Goal: Task Accomplishment & Management: Complete application form

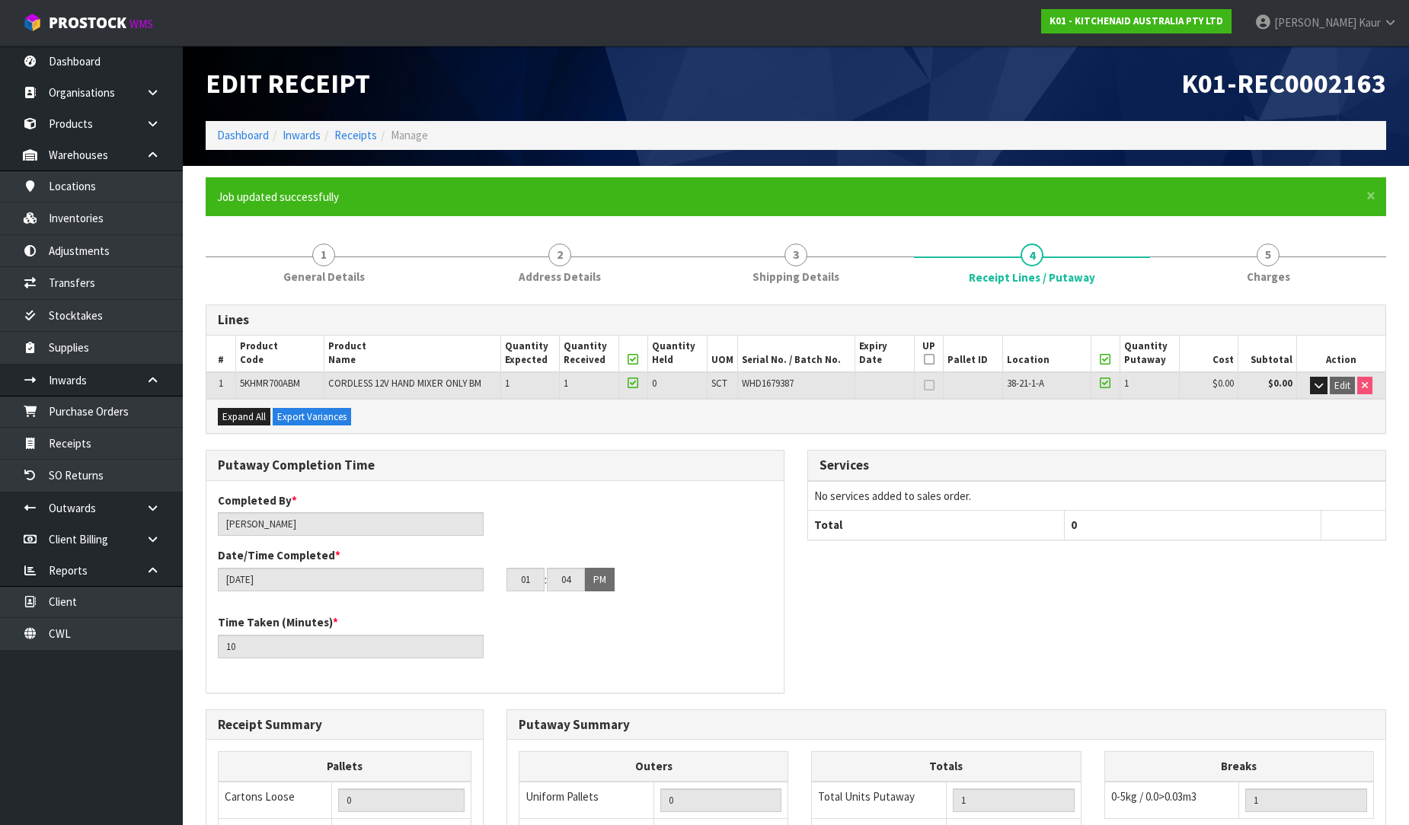
scroll to position [311, 0]
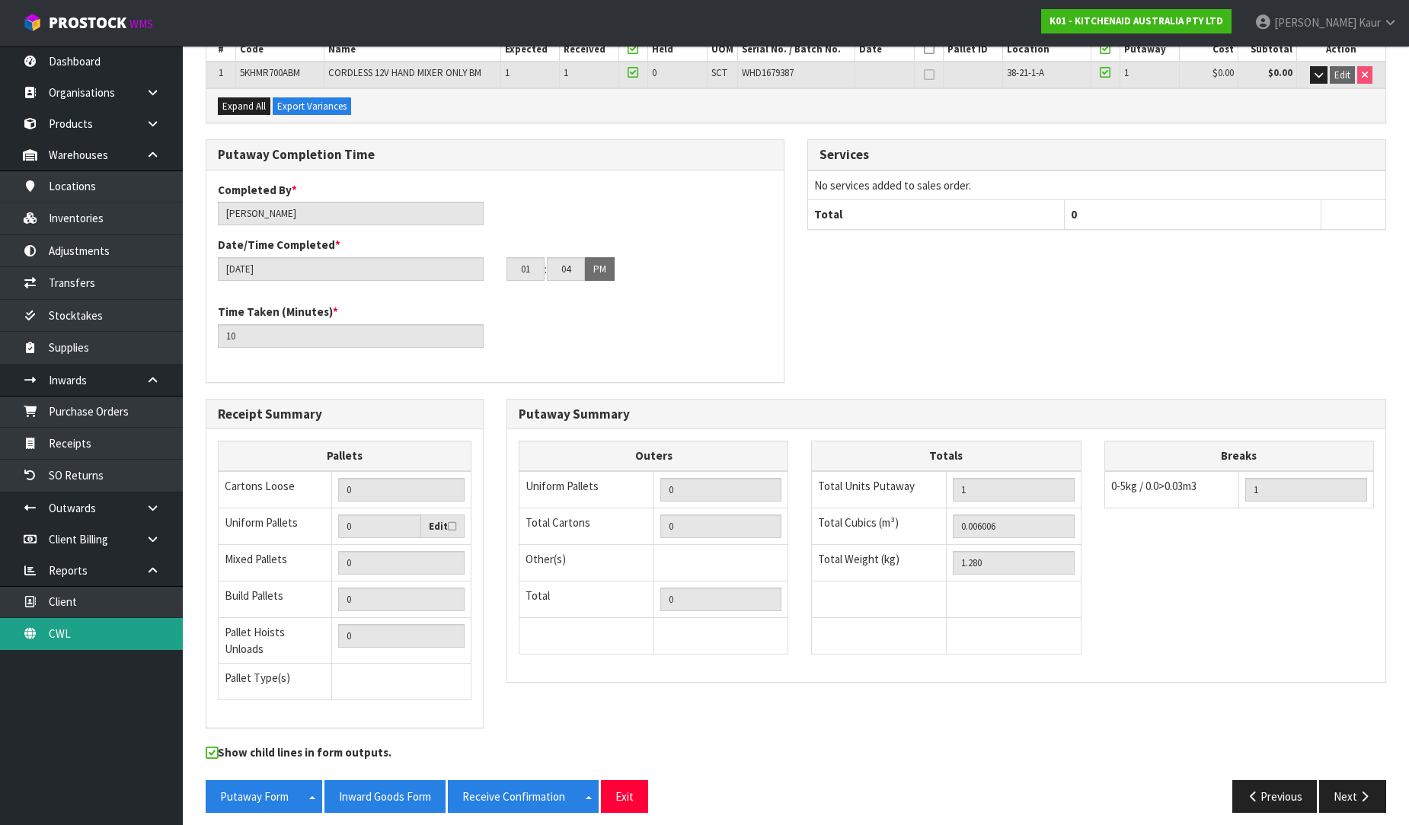
click at [84, 637] on link "CWL" at bounding box center [91, 633] width 183 height 31
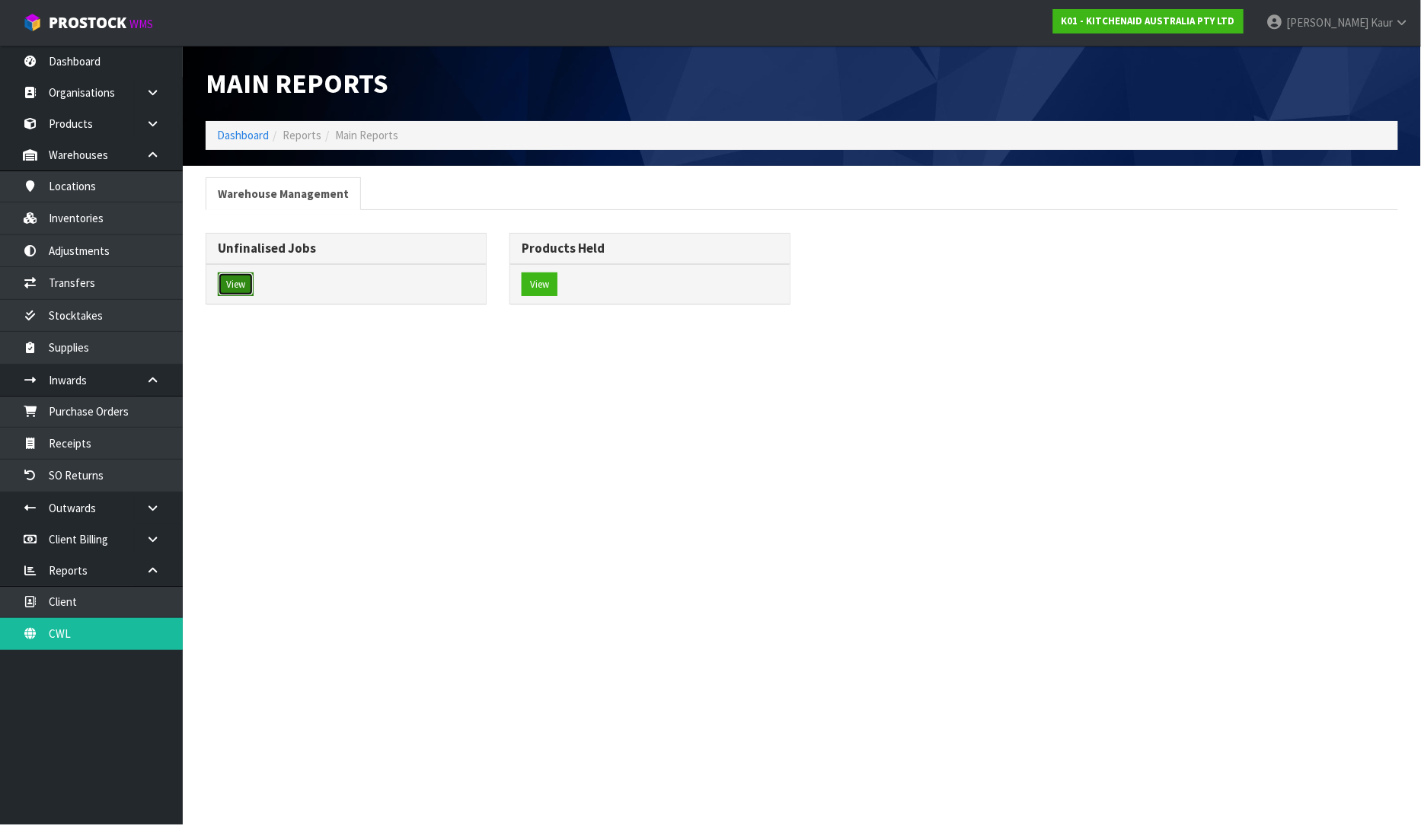
click at [231, 279] on button "View" at bounding box center [236, 285] width 36 height 24
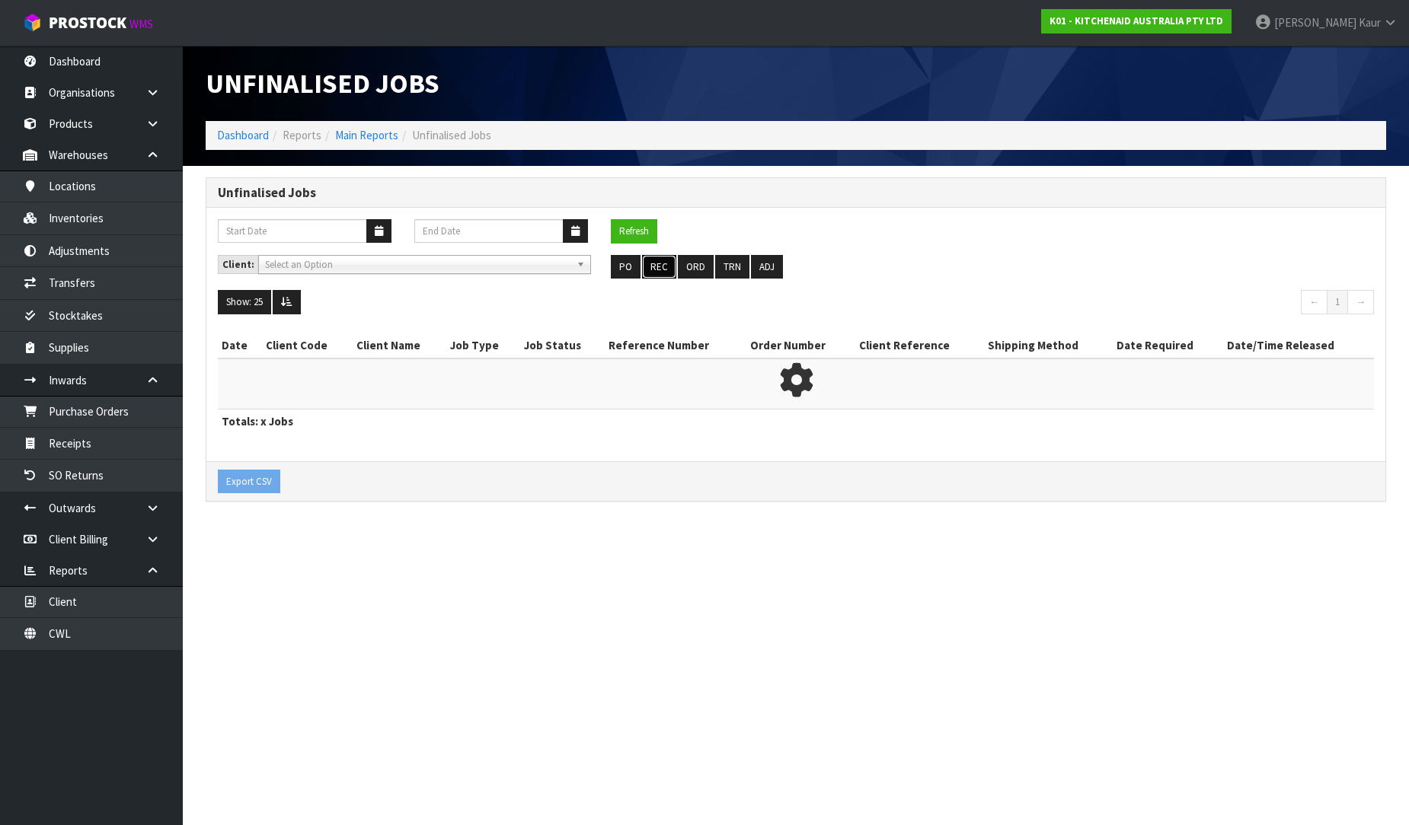
click at [651, 270] on button "REC" at bounding box center [659, 267] width 34 height 24
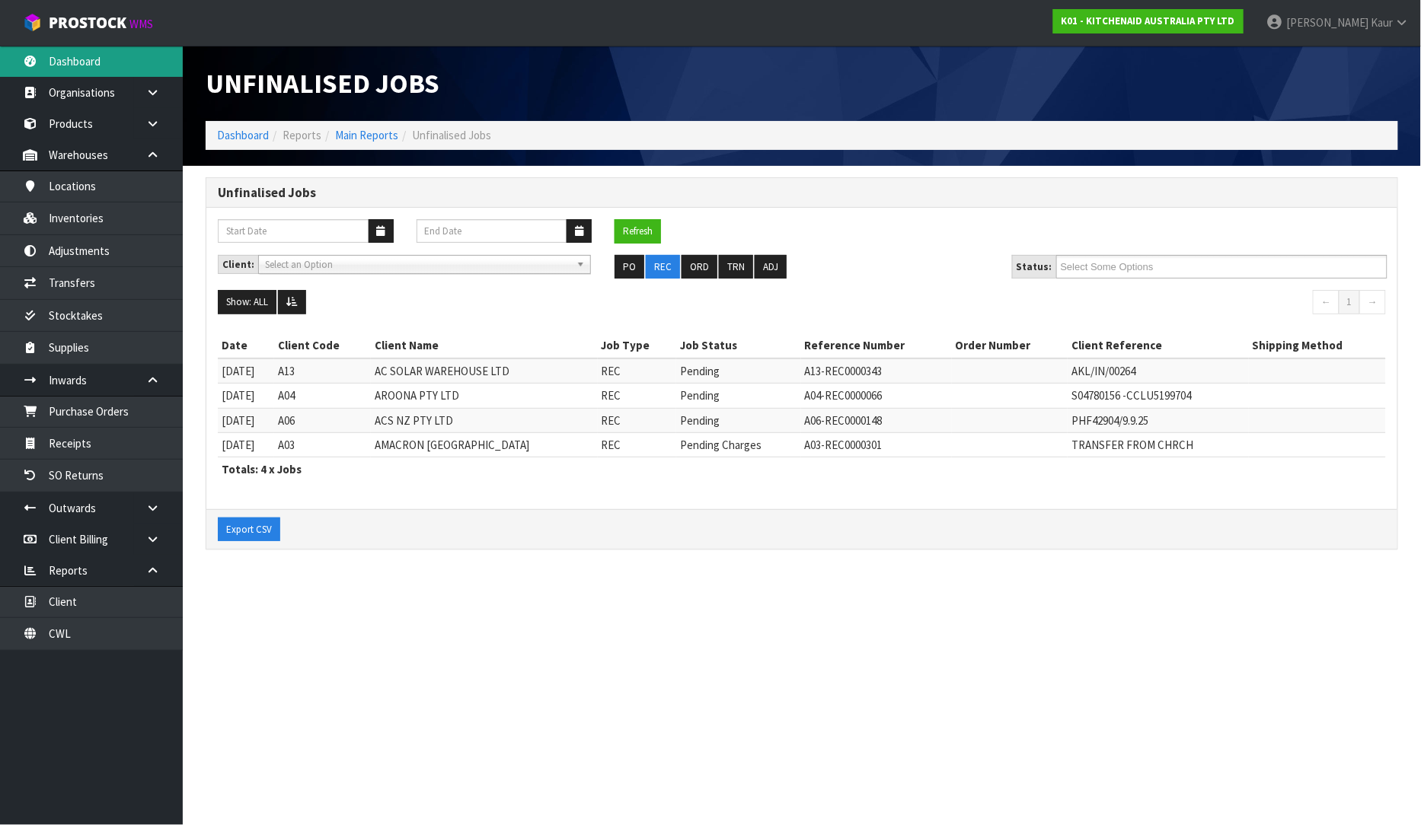
click at [47, 69] on link "Dashboard" at bounding box center [91, 61] width 183 height 31
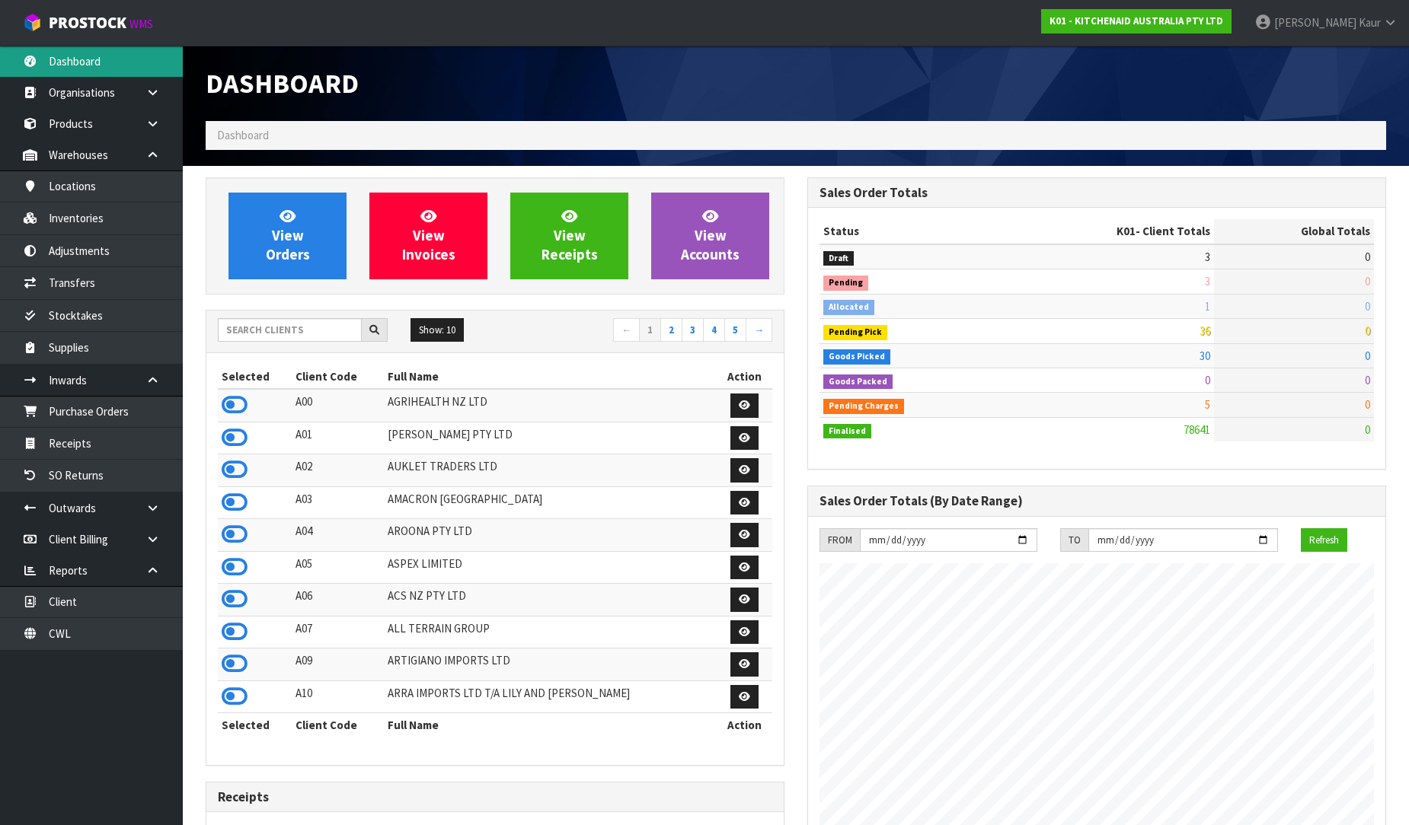
scroll to position [1154, 602]
click at [338, 325] on input "text" at bounding box center [290, 330] width 144 height 24
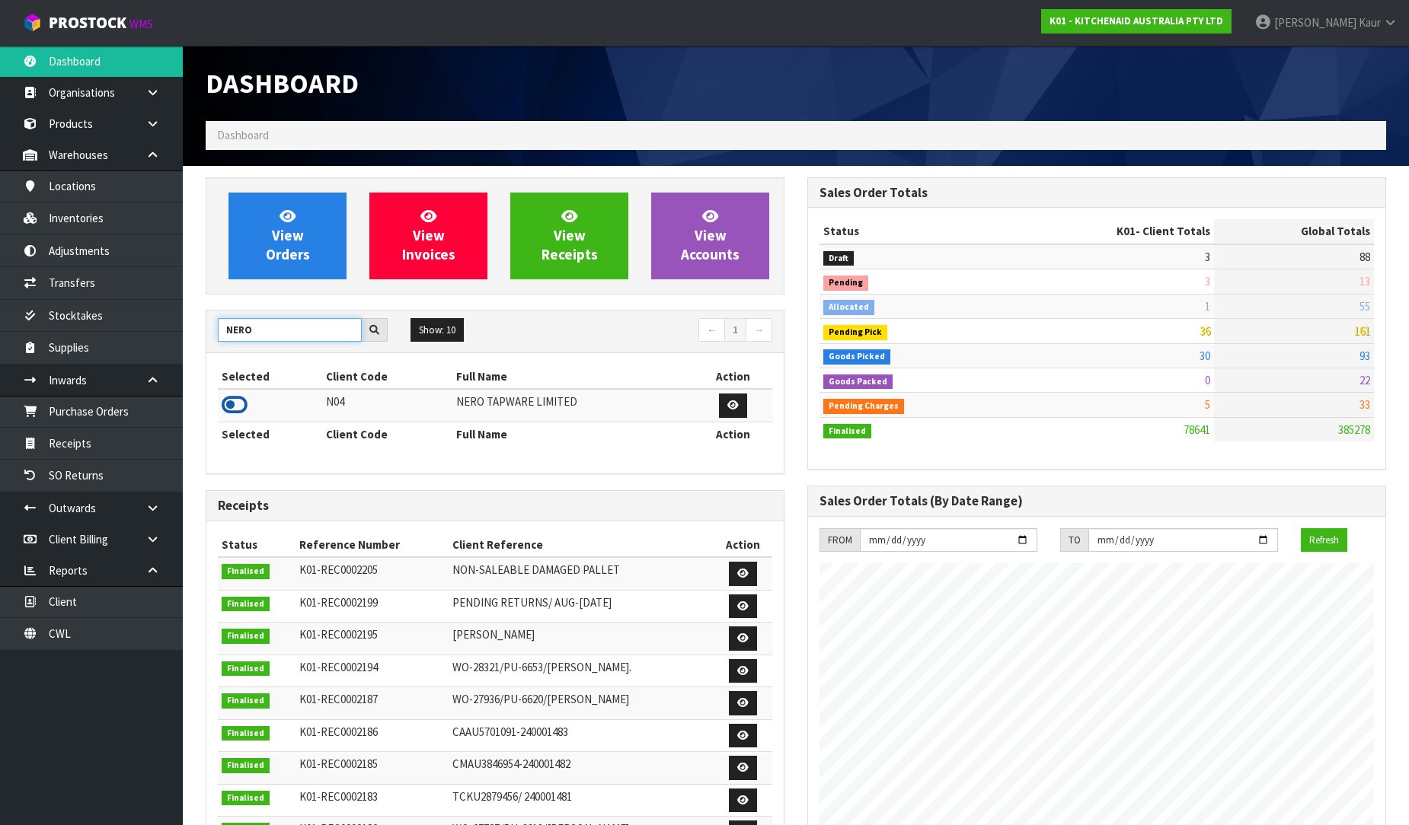
type input "NERO"
click at [244, 405] on icon at bounding box center [235, 405] width 26 height 23
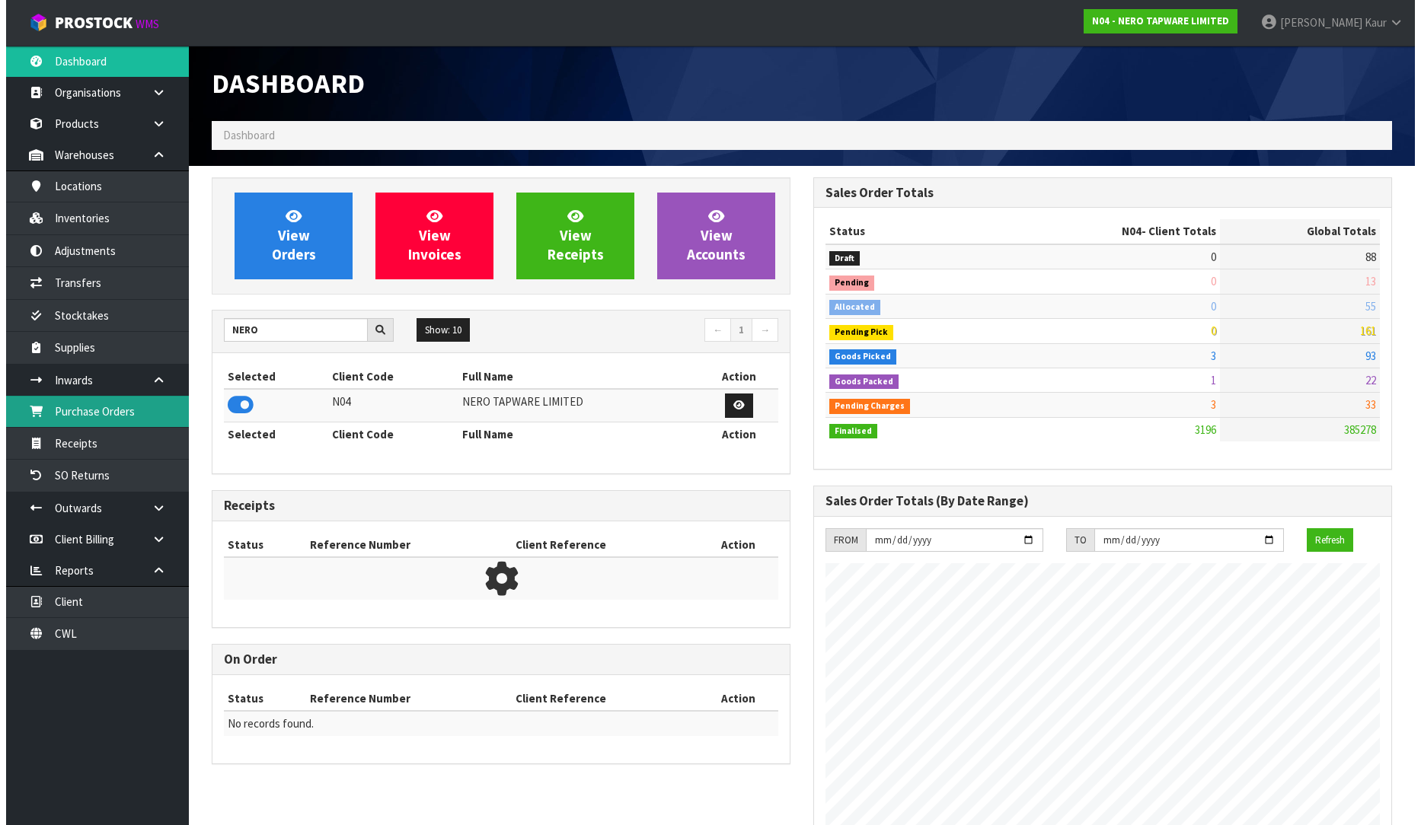
scroll to position [1186, 602]
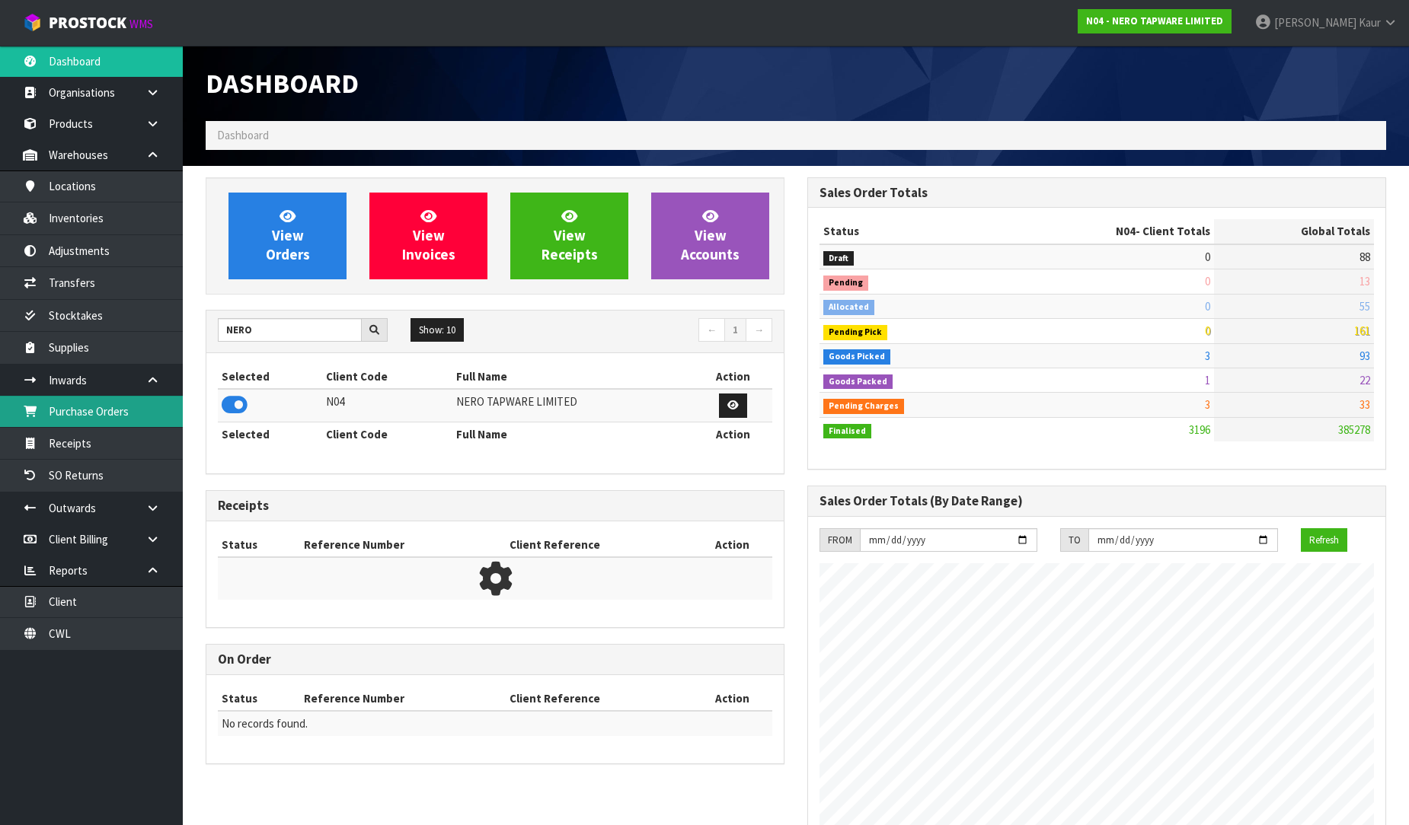
click at [102, 417] on link "Purchase Orders" at bounding box center [91, 411] width 183 height 31
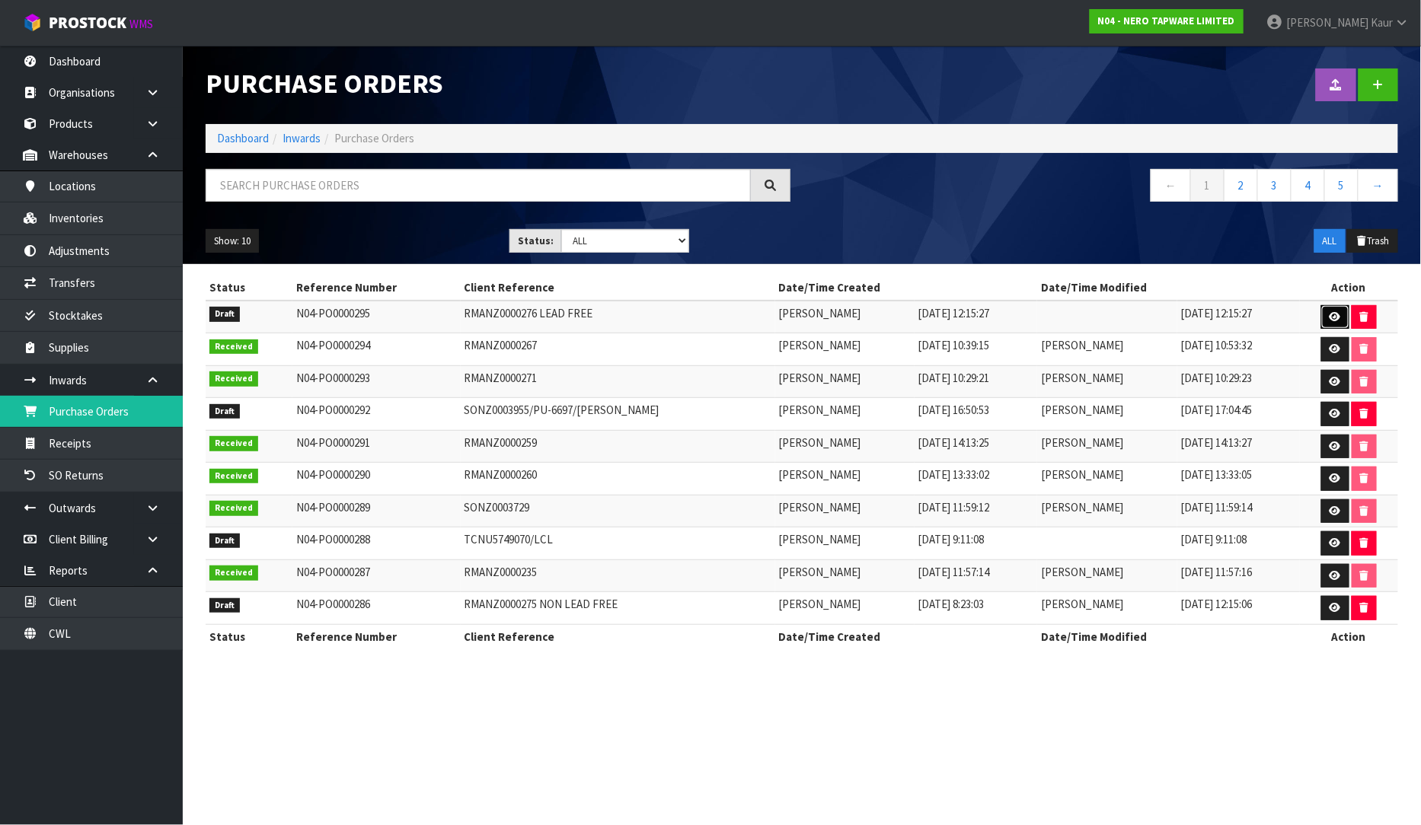
click at [1335, 315] on icon at bounding box center [1334, 317] width 11 height 10
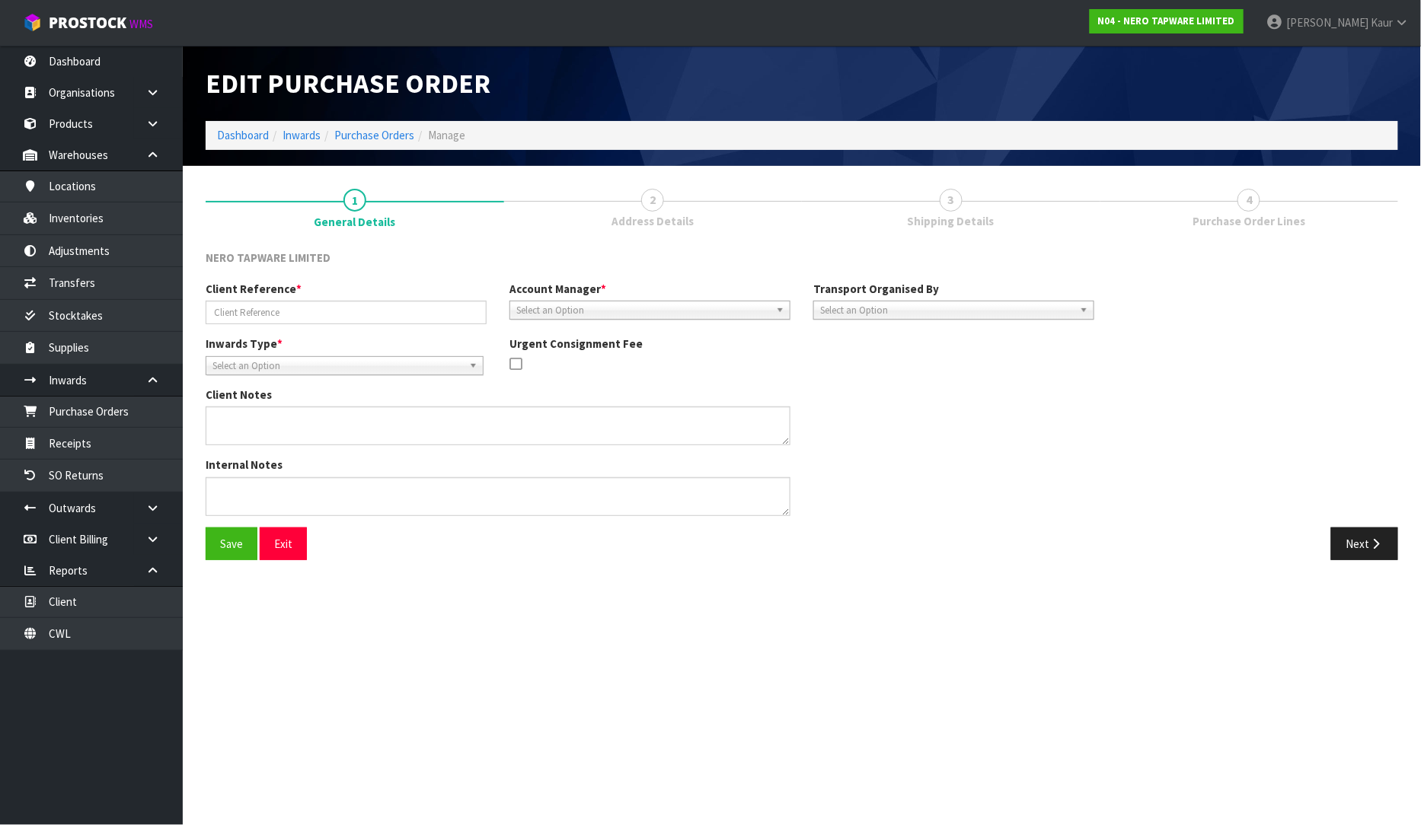
type input "RMANZ0000276 LEAD FREE"
click at [536, 310] on span "Select an Option" at bounding box center [643, 311] width 254 height 18
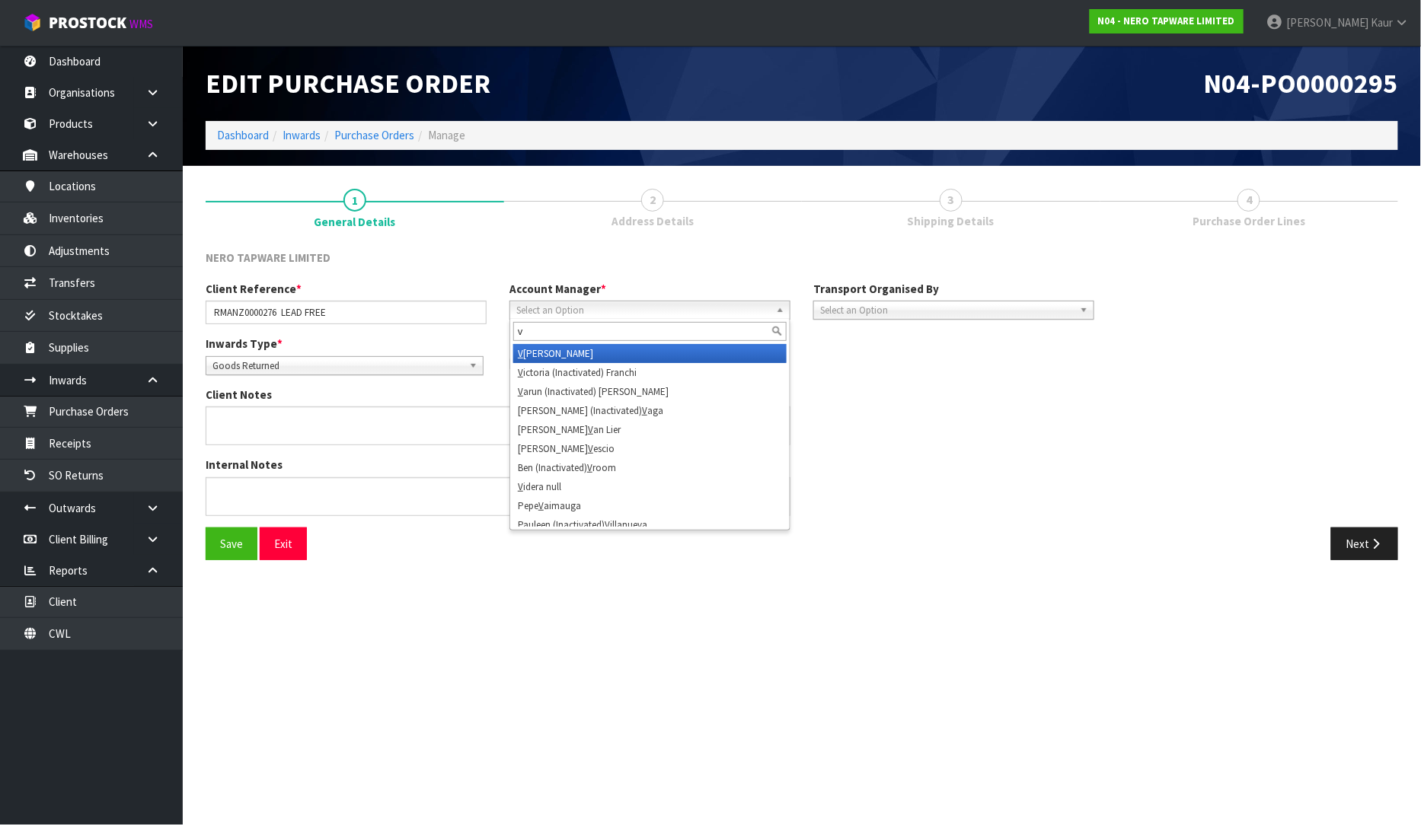
type input "v"
click at [535, 353] on li "V [PERSON_NAME]" at bounding box center [649, 353] width 273 height 19
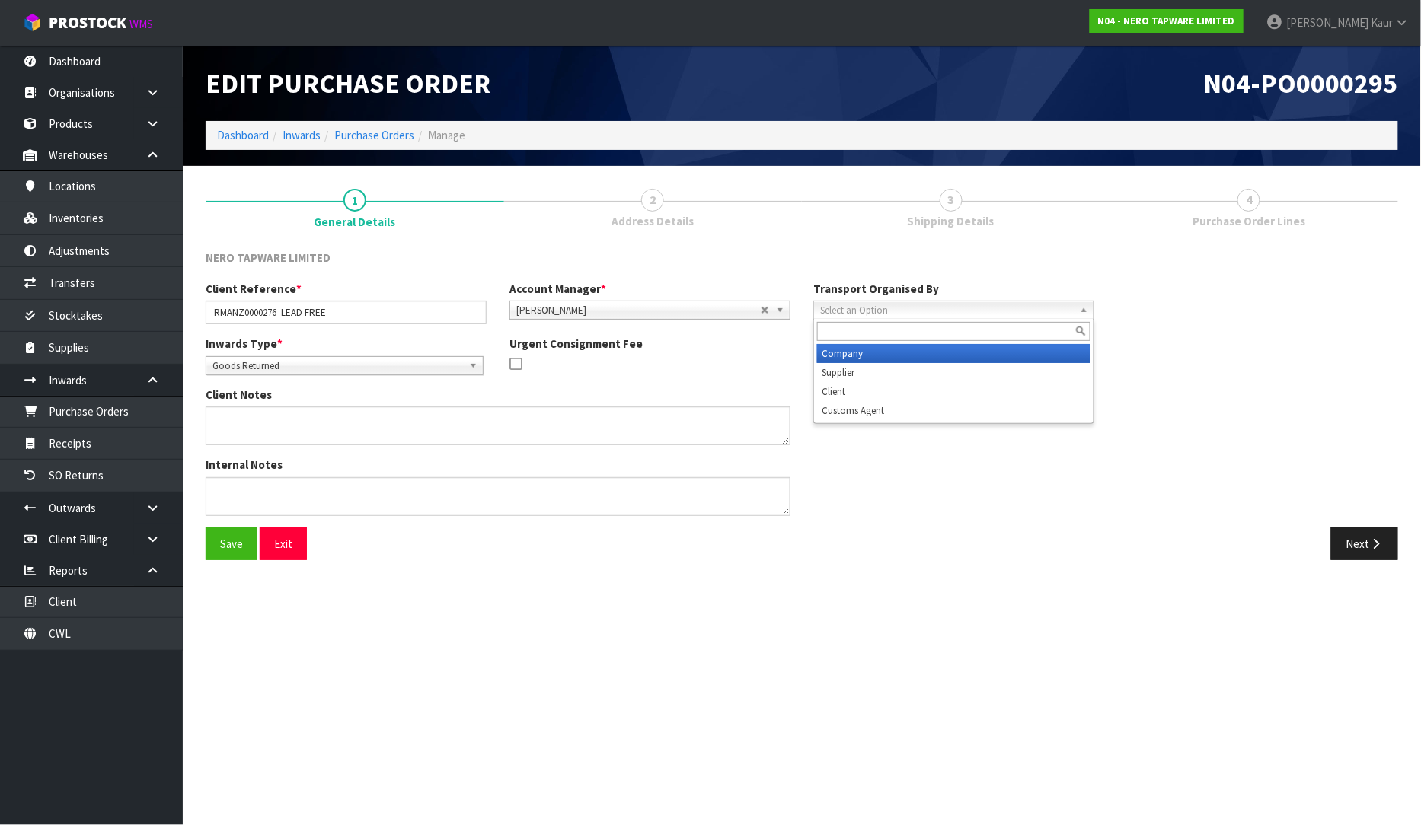
click at [862, 305] on span "Select an Option" at bounding box center [947, 311] width 254 height 18
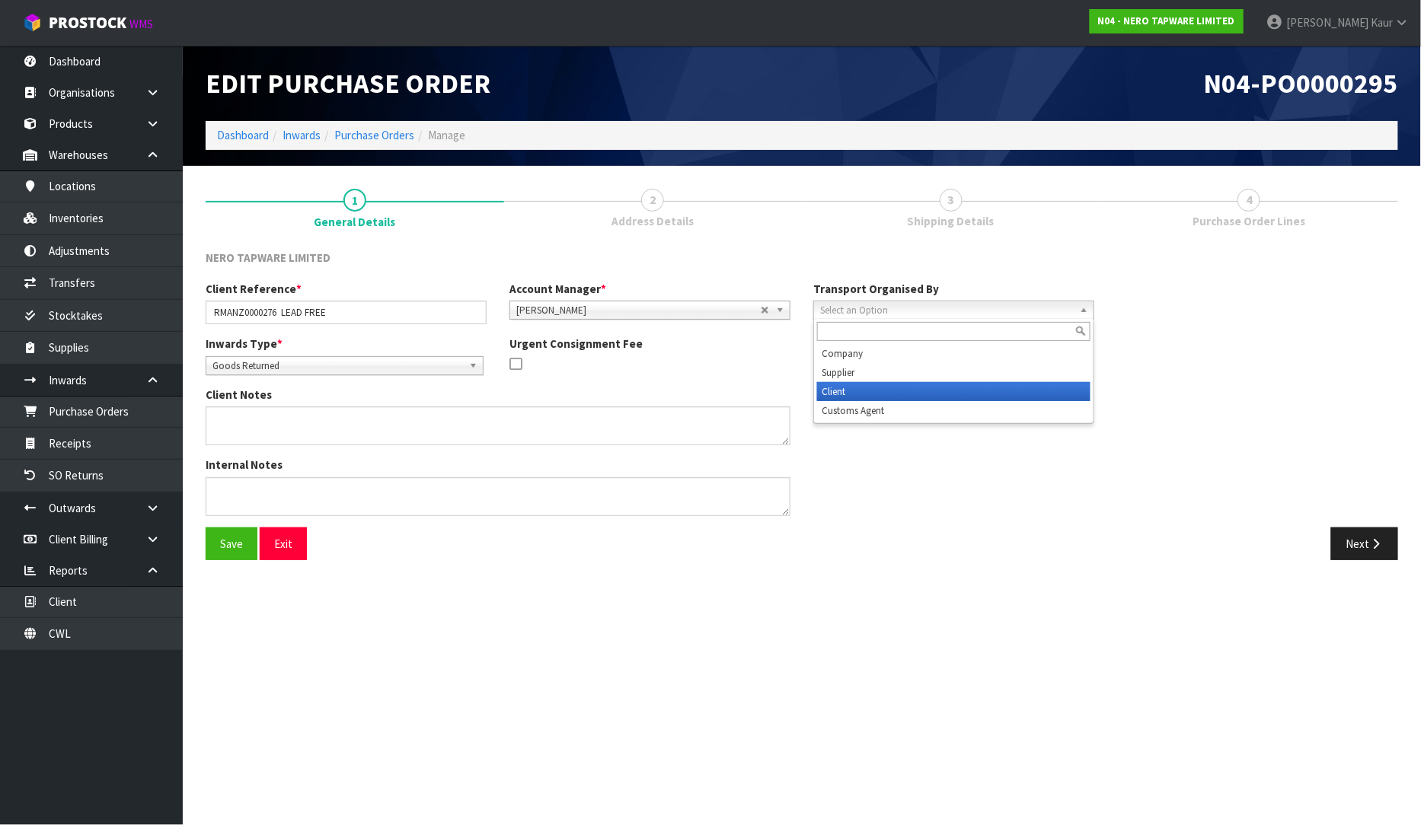
click at [853, 382] on li "Client" at bounding box center [953, 391] width 273 height 19
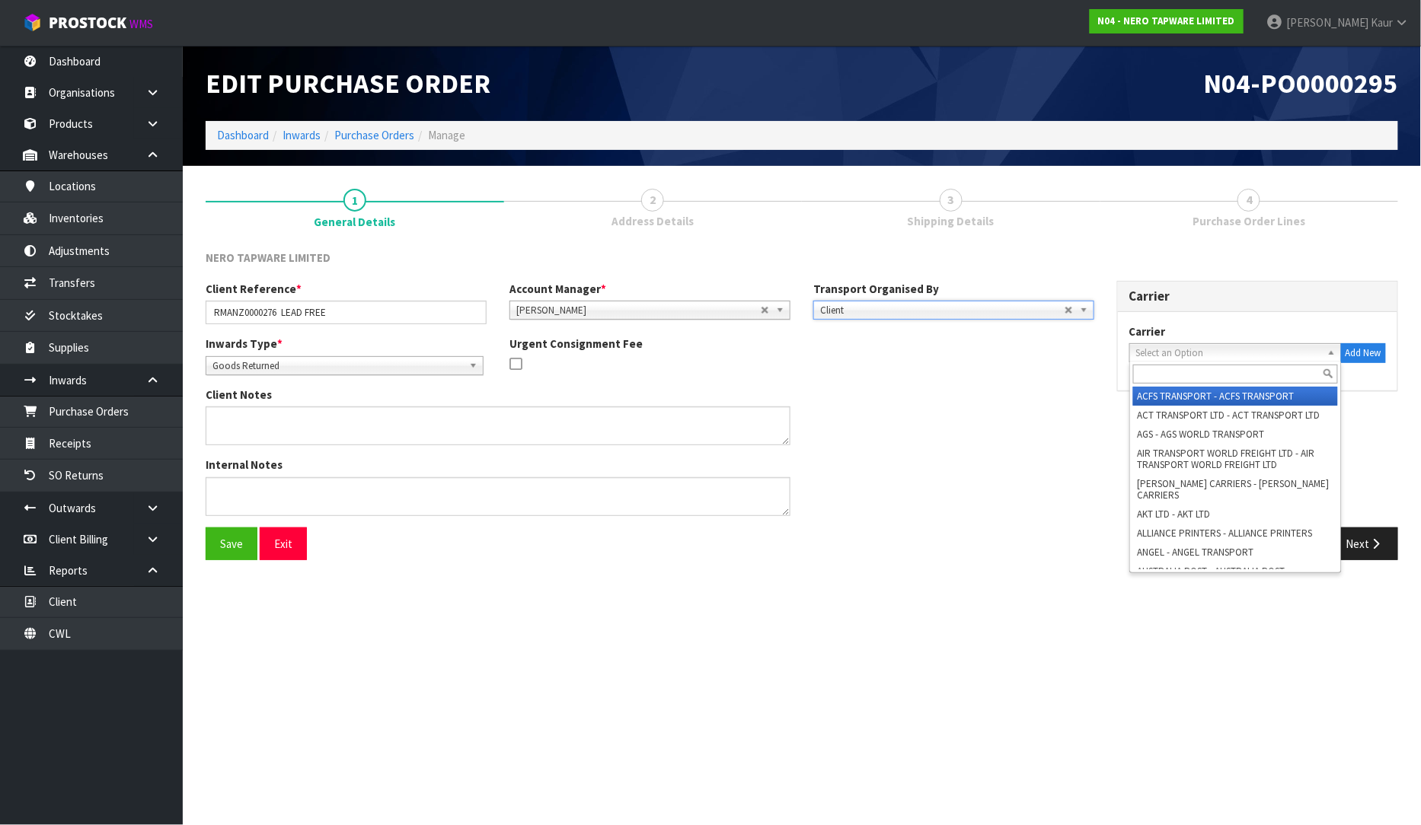
click at [1236, 351] on span "Select an Option" at bounding box center [1228, 353] width 185 height 18
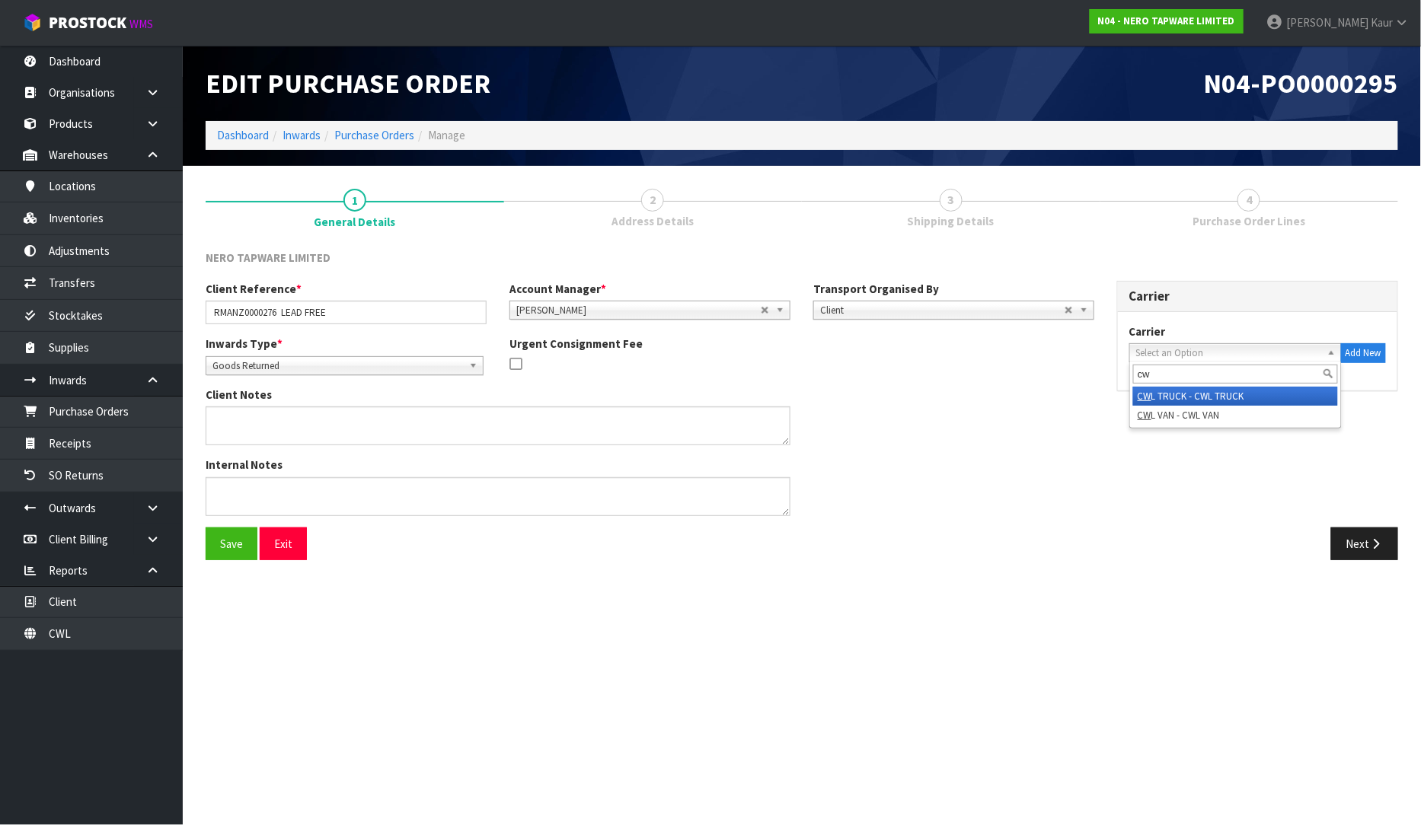
type input "cw"
click at [1208, 391] on li "CW L TRUCK - CWL TRUCK" at bounding box center [1235, 396] width 205 height 19
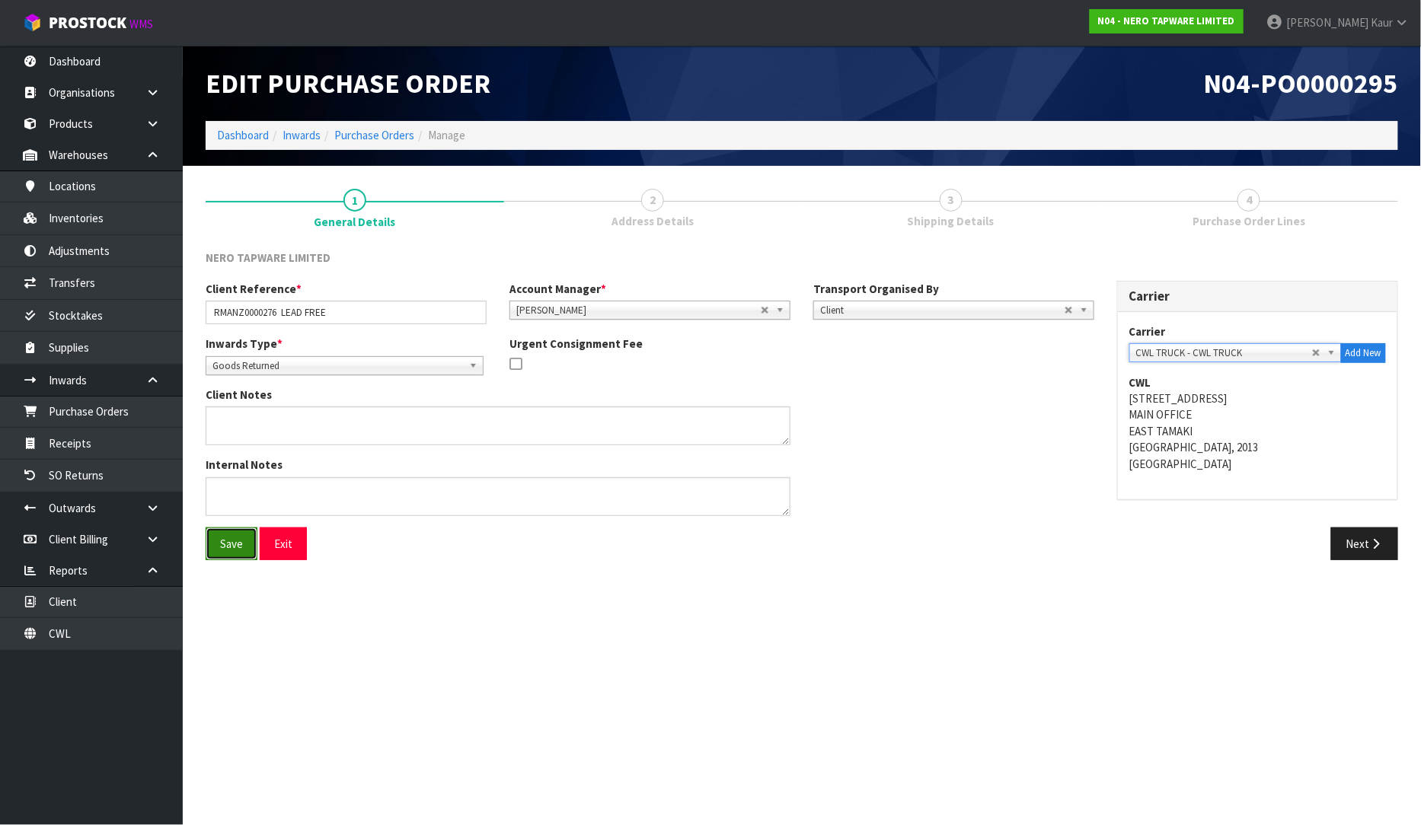
click at [239, 543] on button "Save" at bounding box center [232, 544] width 52 height 33
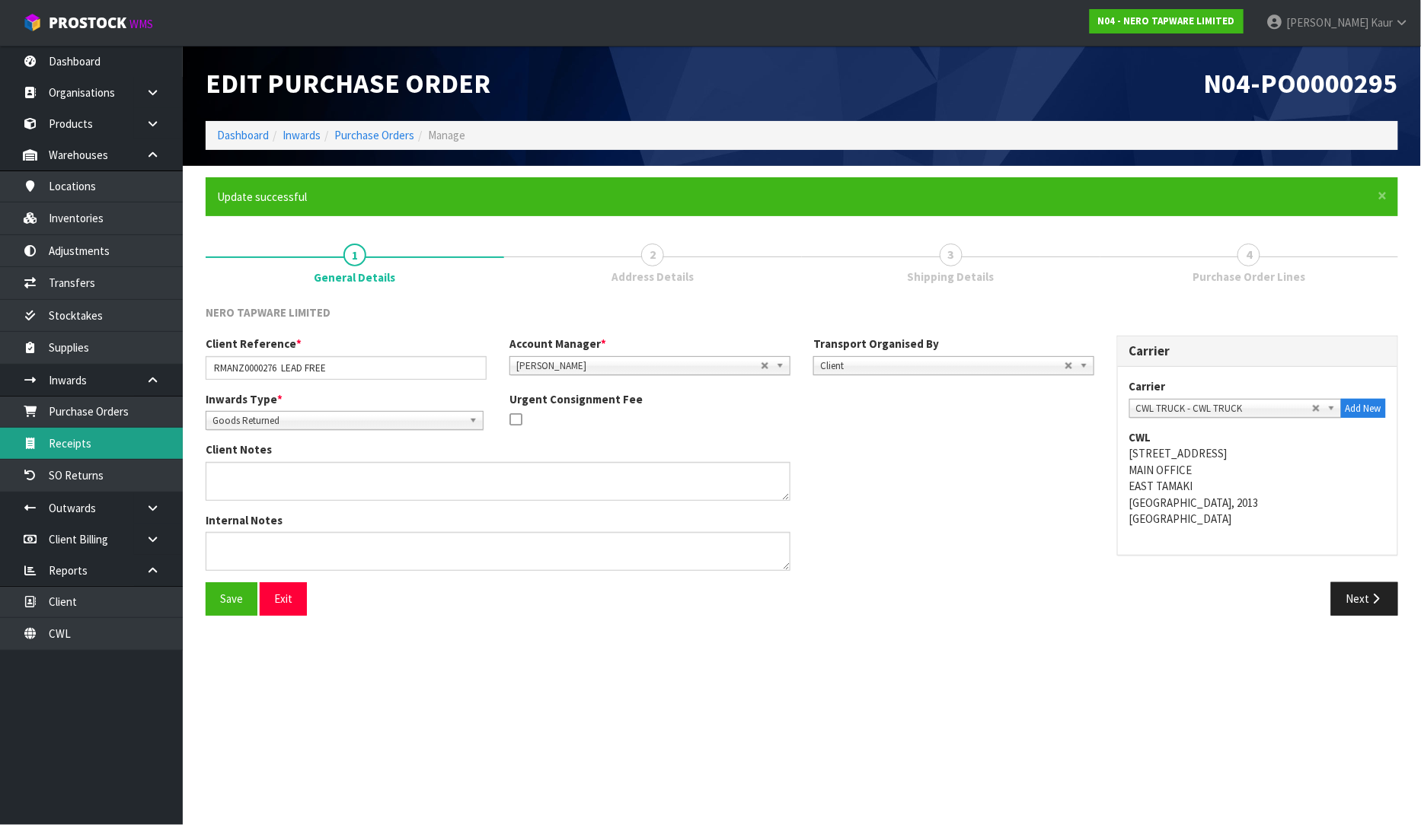
click at [120, 434] on link "Receipts" at bounding box center [91, 443] width 183 height 31
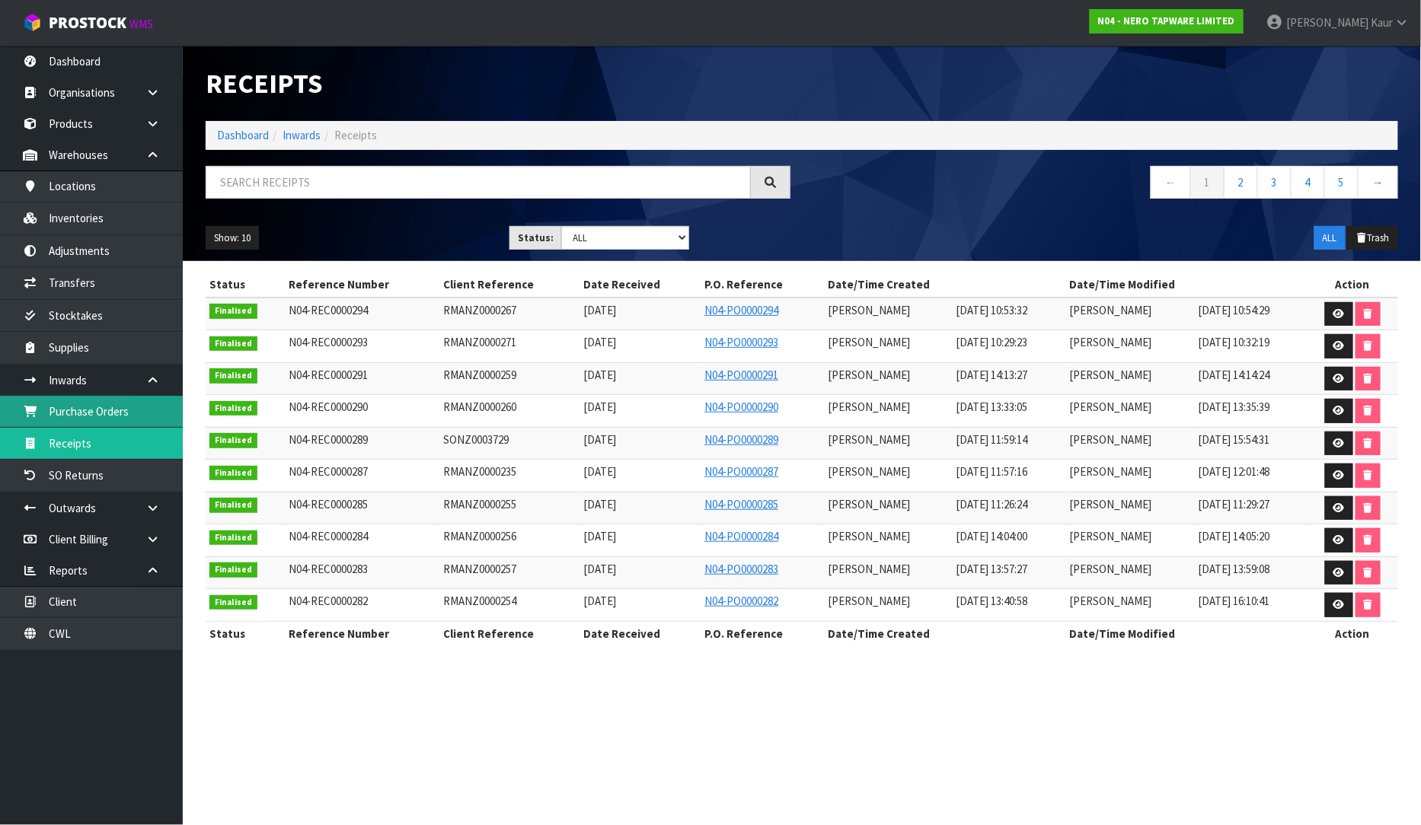
click at [80, 407] on link "Purchase Orders" at bounding box center [91, 411] width 183 height 31
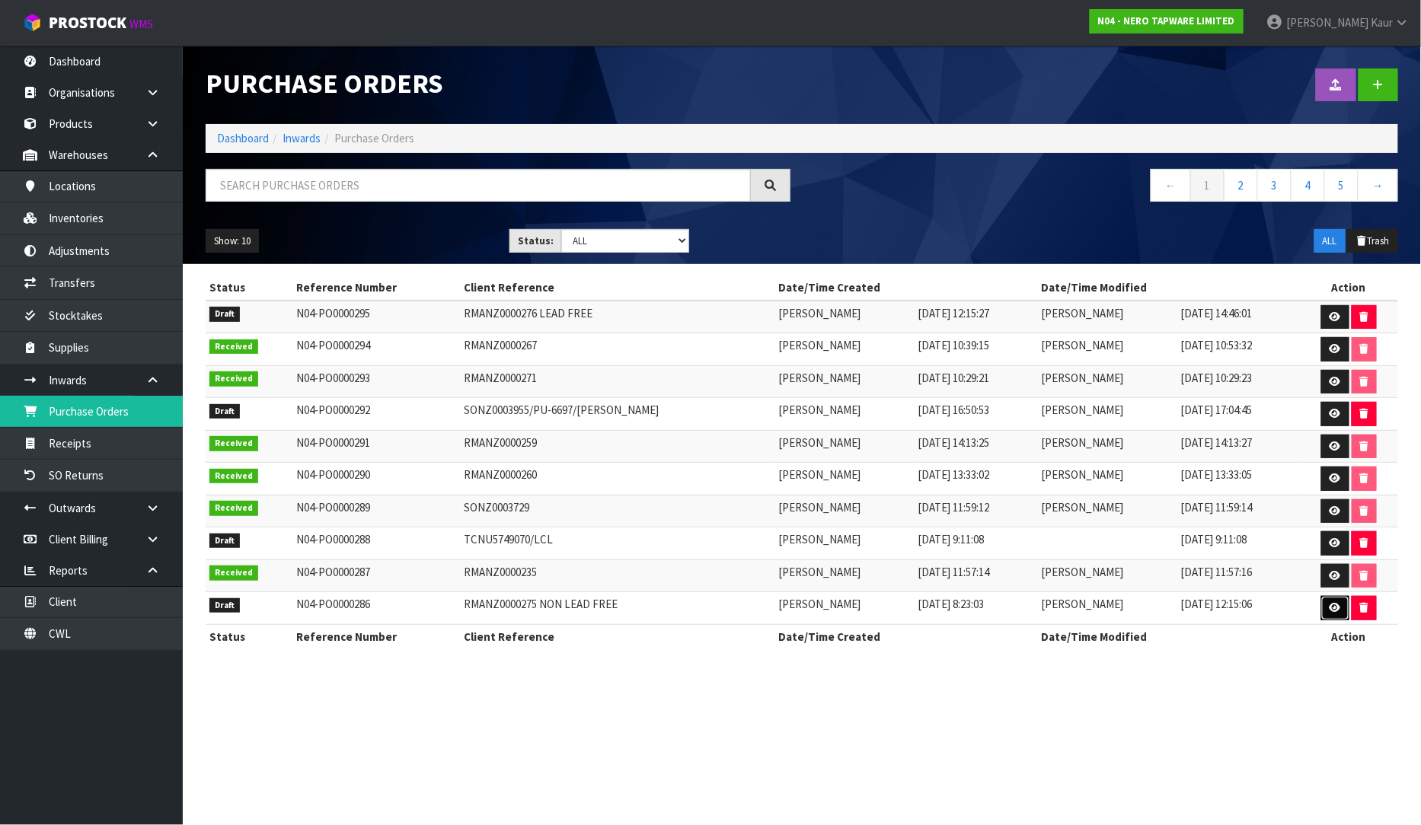
click at [1328, 608] on link at bounding box center [1335, 608] width 28 height 24
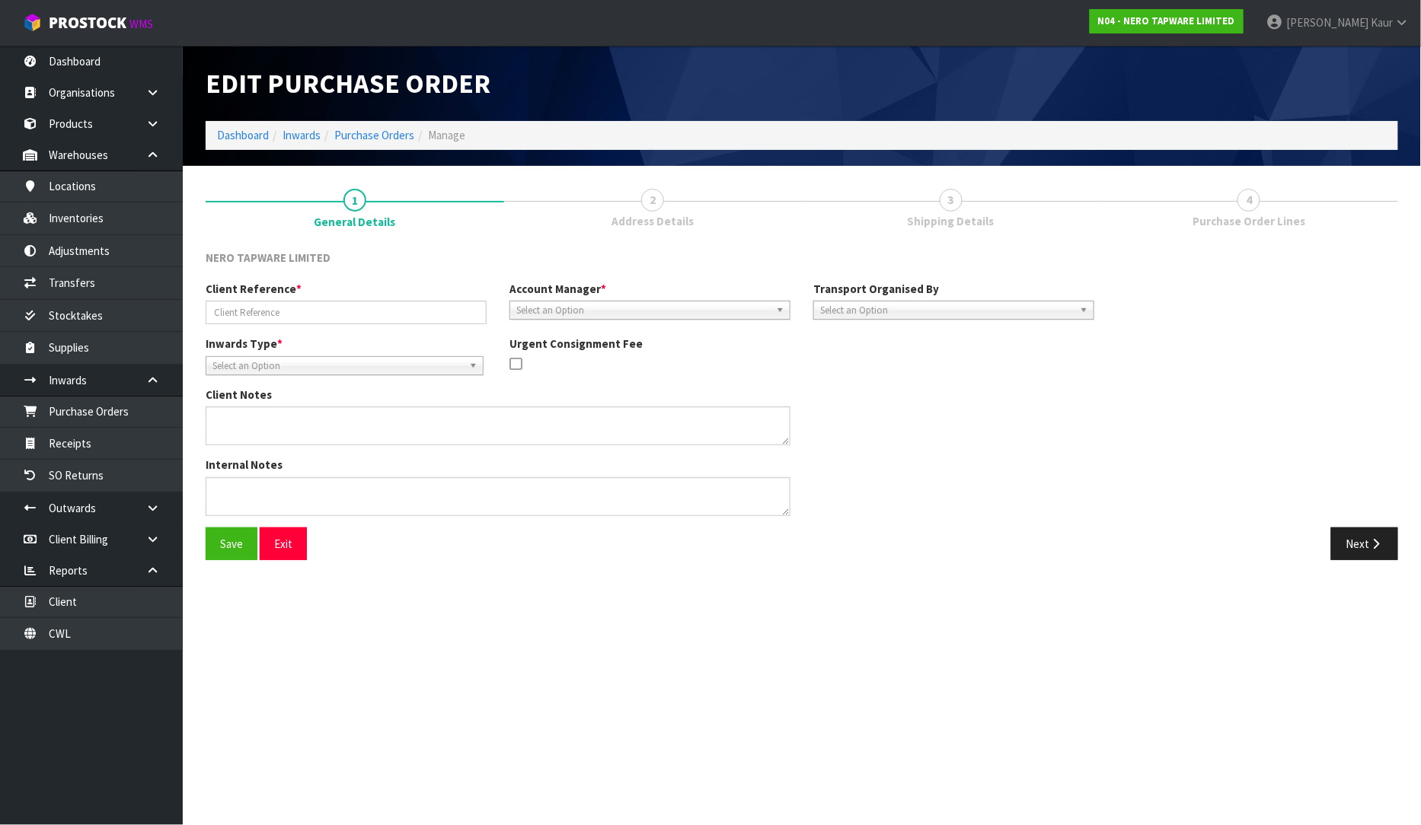
type input "RMANZ0000275 NON LEAD FREE"
type textarea "THERE ARE PLENTY OF HOISTS ONSITE AND STAFF ARE HAPPY TO HELP LOAD. THERE ARE 3…"
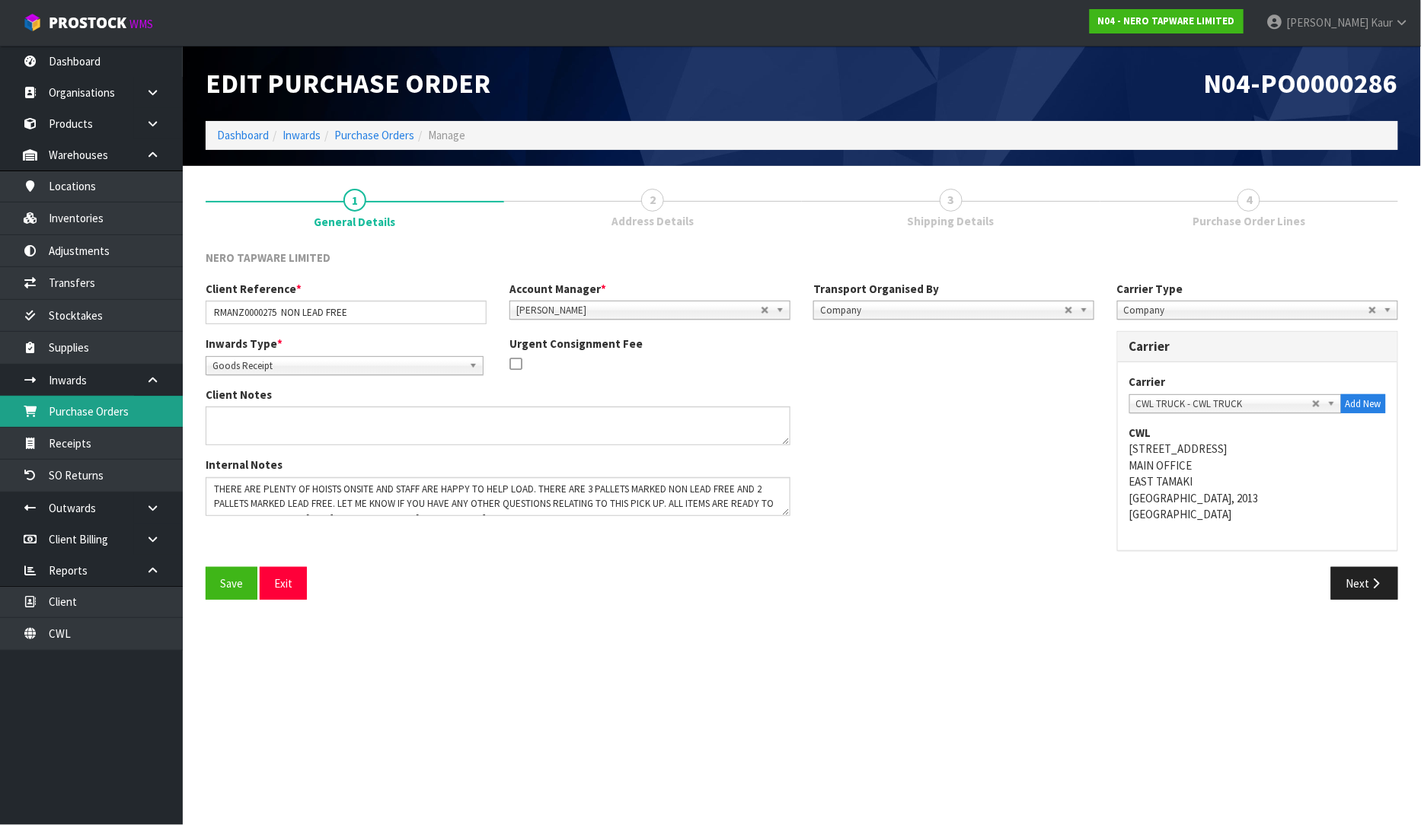
click at [110, 422] on link "Purchase Orders" at bounding box center [91, 411] width 183 height 31
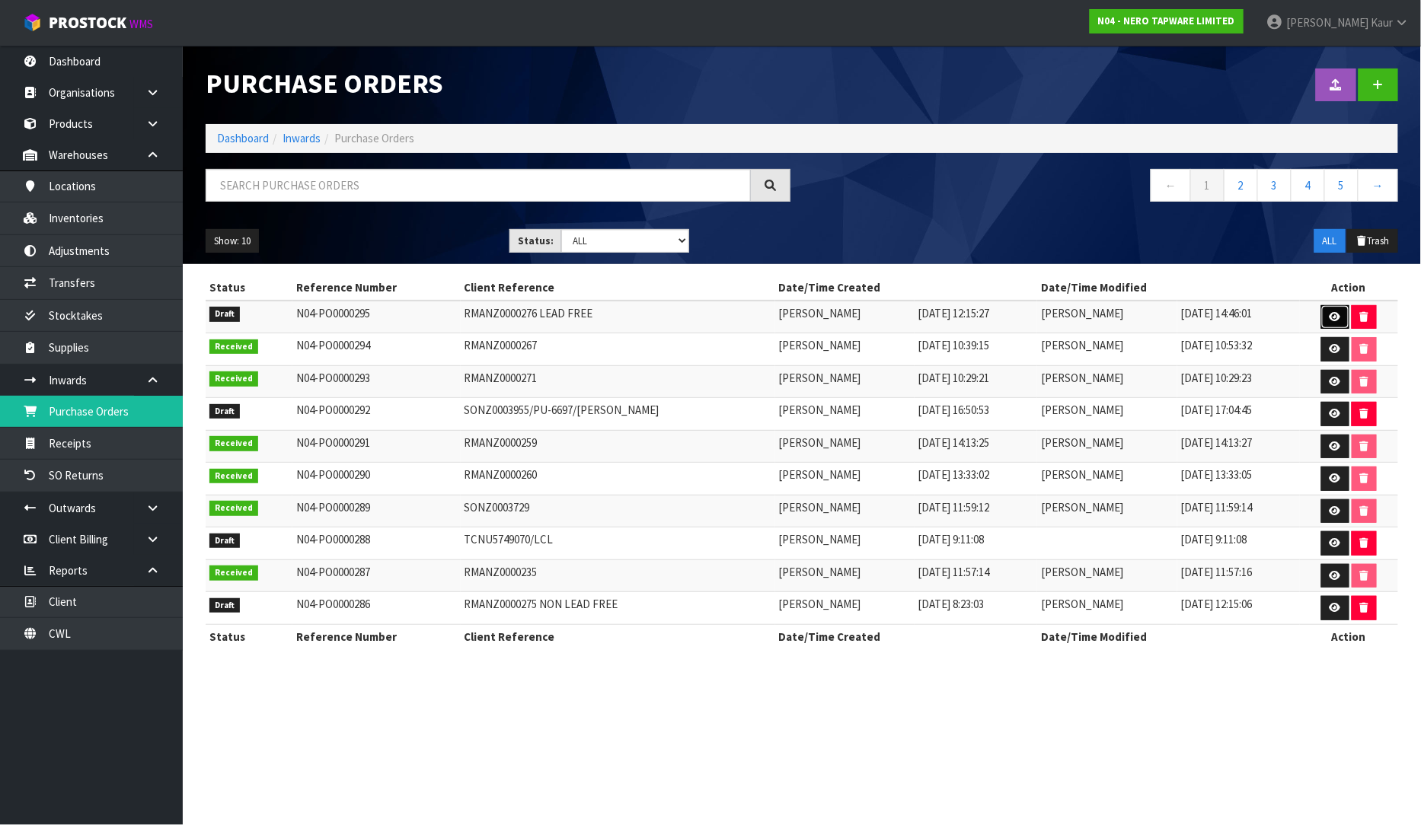
click at [1336, 318] on icon at bounding box center [1334, 317] width 11 height 10
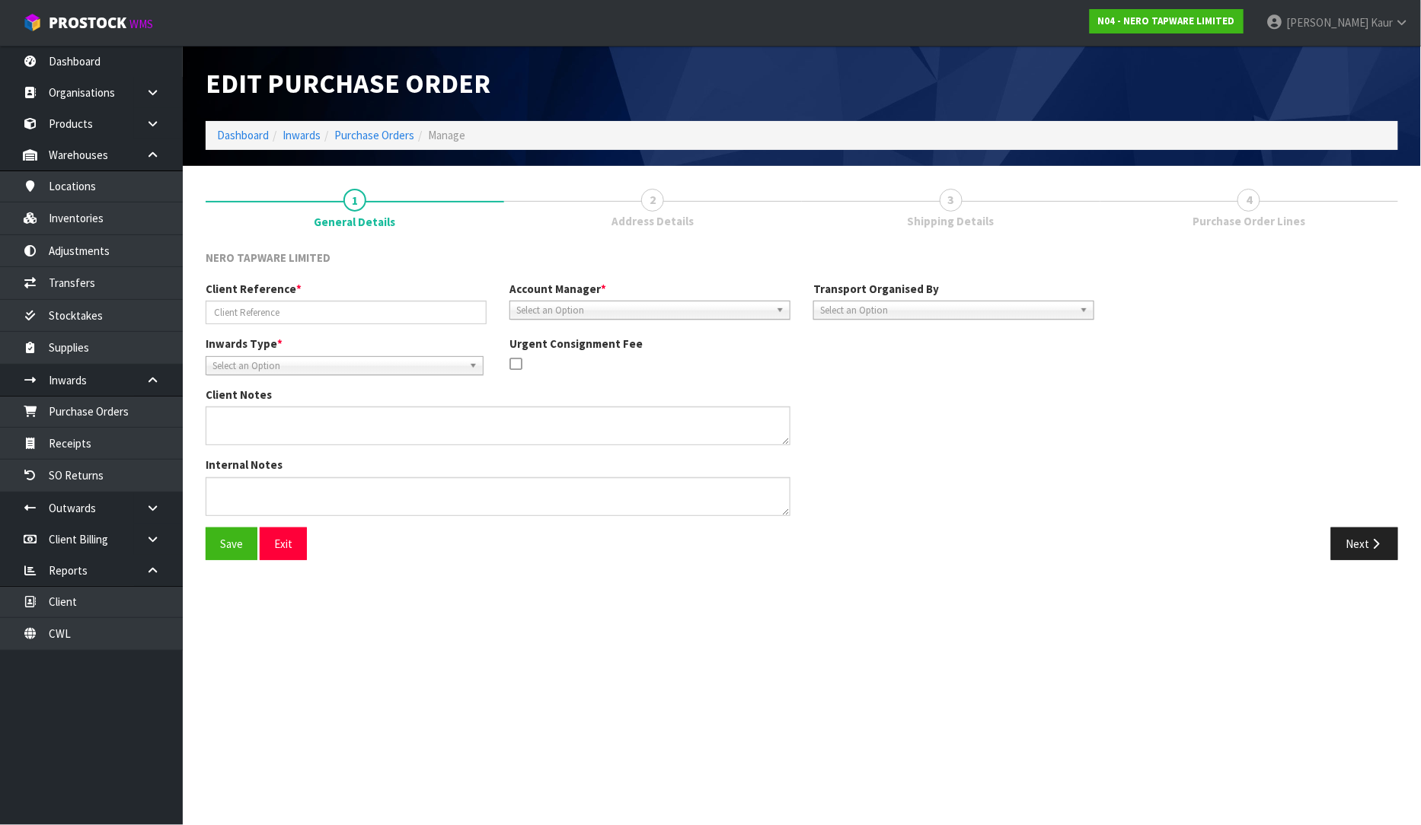
type input "RMANZ0000276 LEAD FREE"
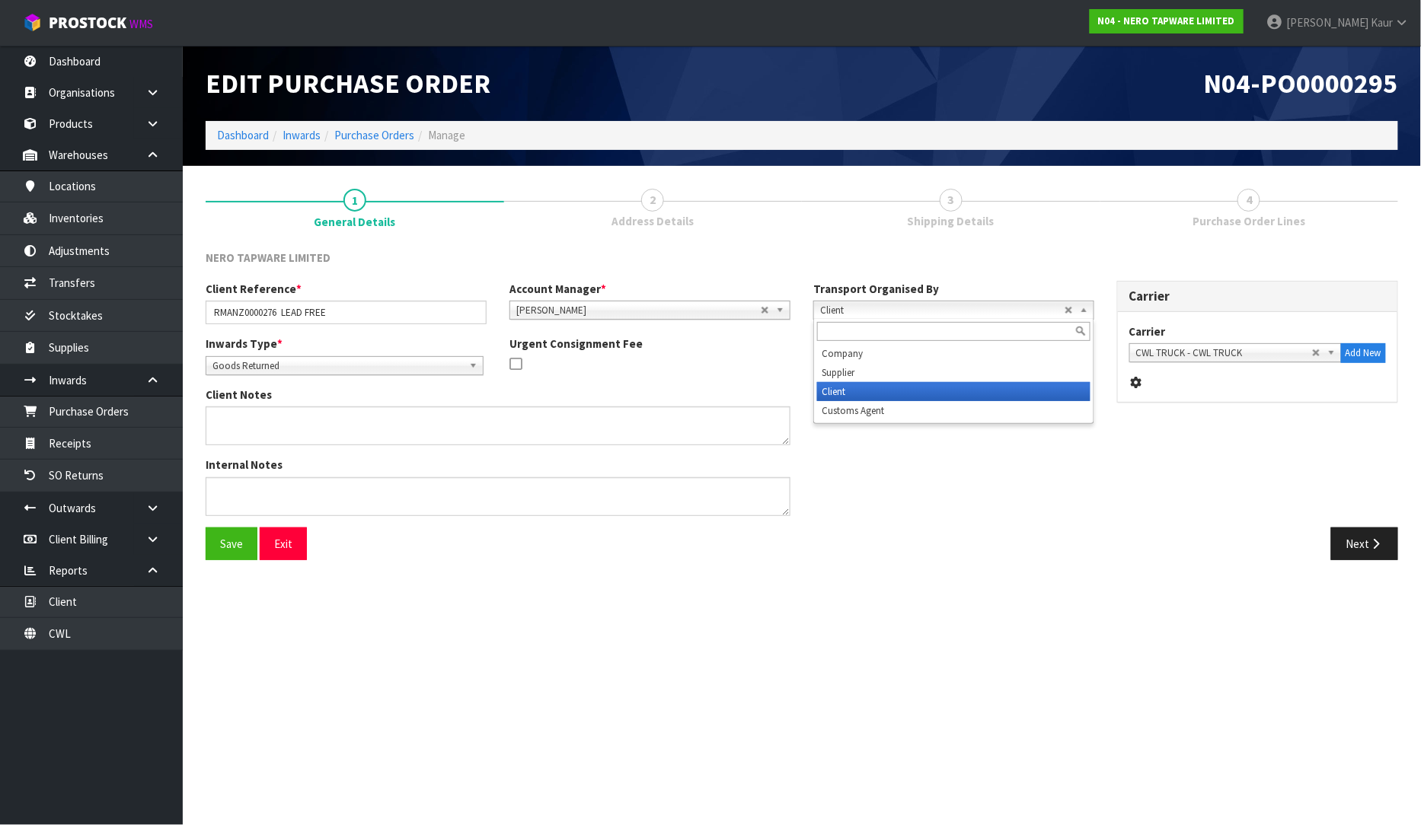
click at [916, 312] on span "Client" at bounding box center [942, 311] width 244 height 18
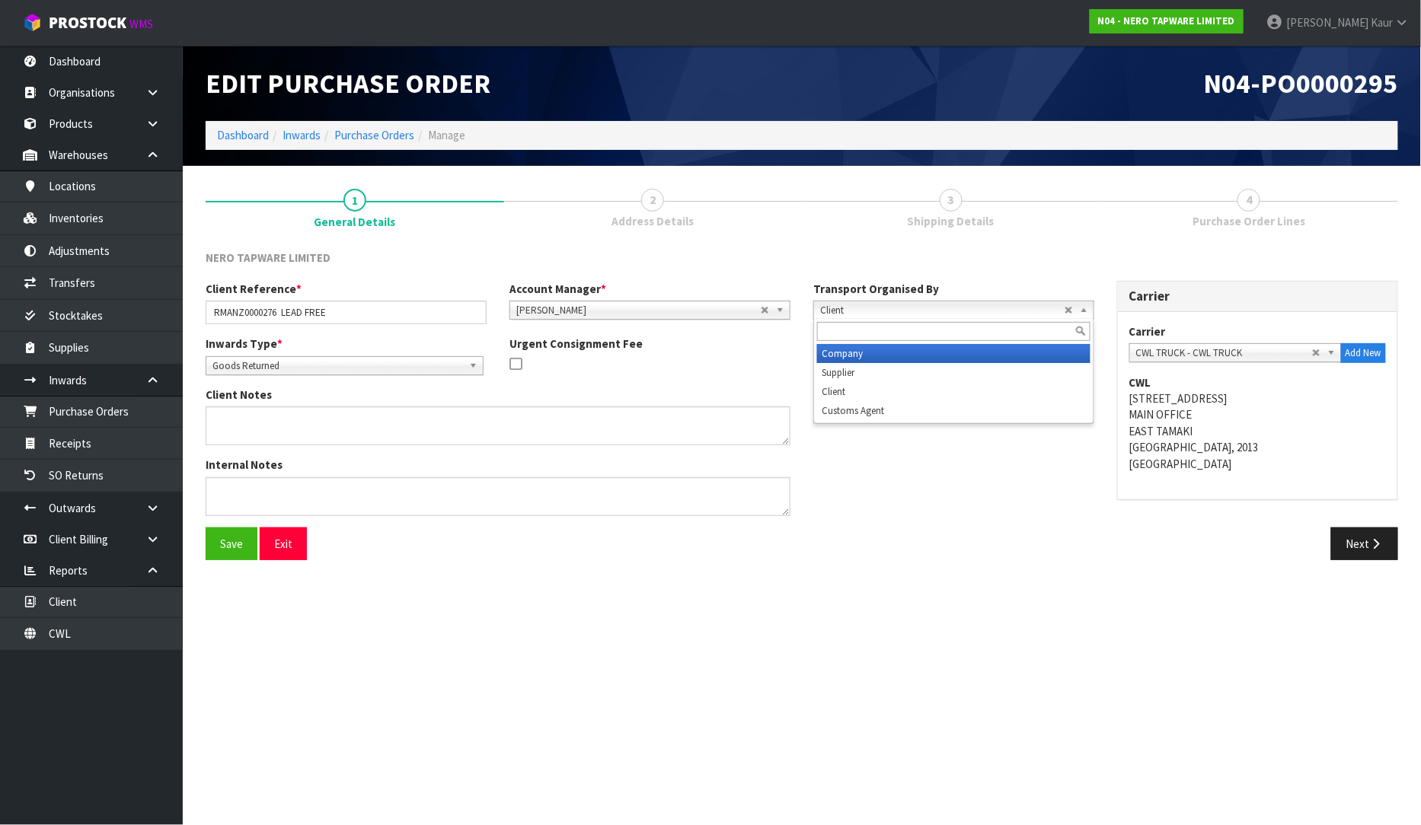
click at [884, 352] on li "Company" at bounding box center [953, 353] width 273 height 19
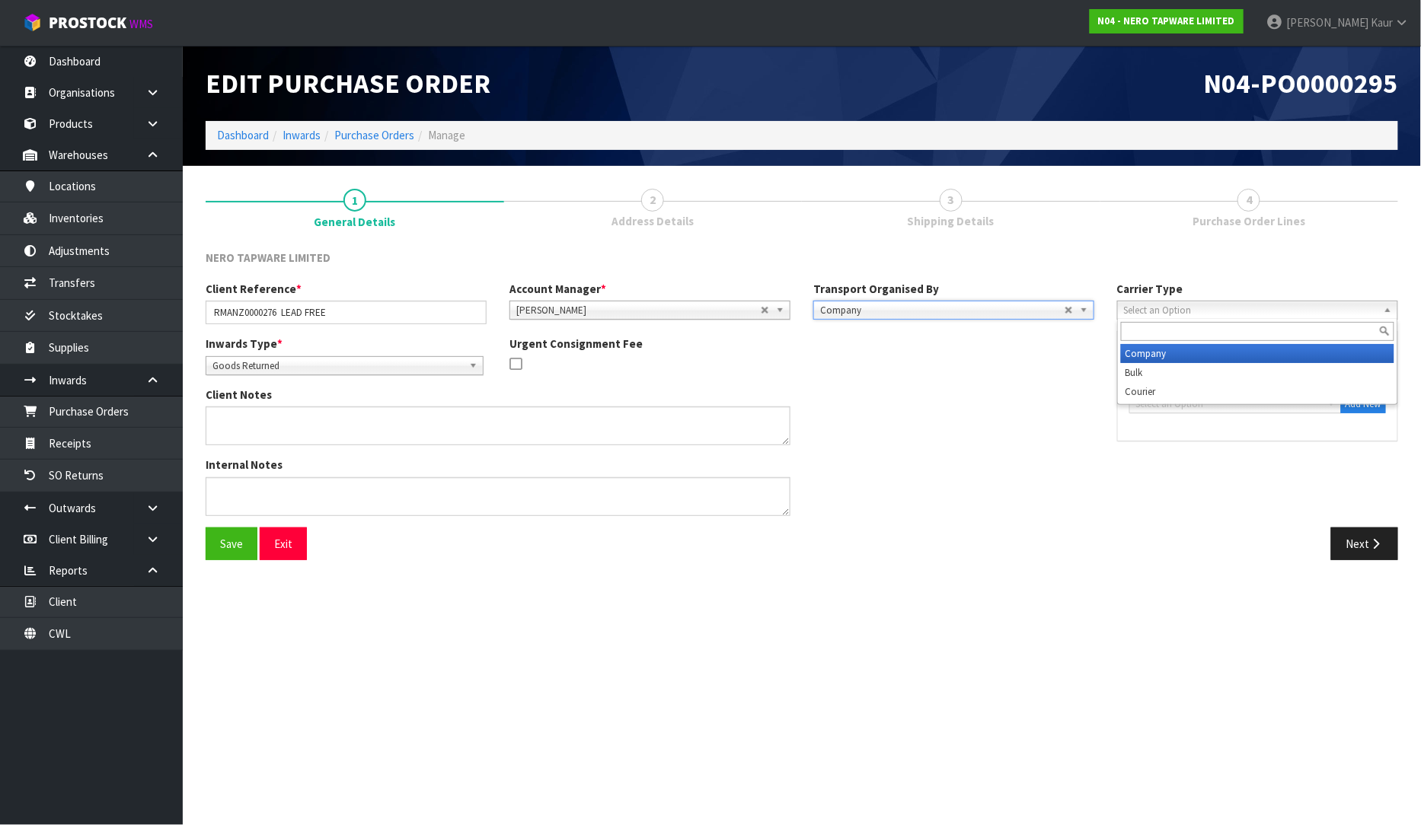
click at [1176, 308] on span "Select an Option" at bounding box center [1251, 311] width 254 height 18
click at [1175, 361] on li "Company" at bounding box center [1257, 353] width 273 height 19
click at [1176, 399] on span "Select an Option" at bounding box center [1224, 404] width 176 height 18
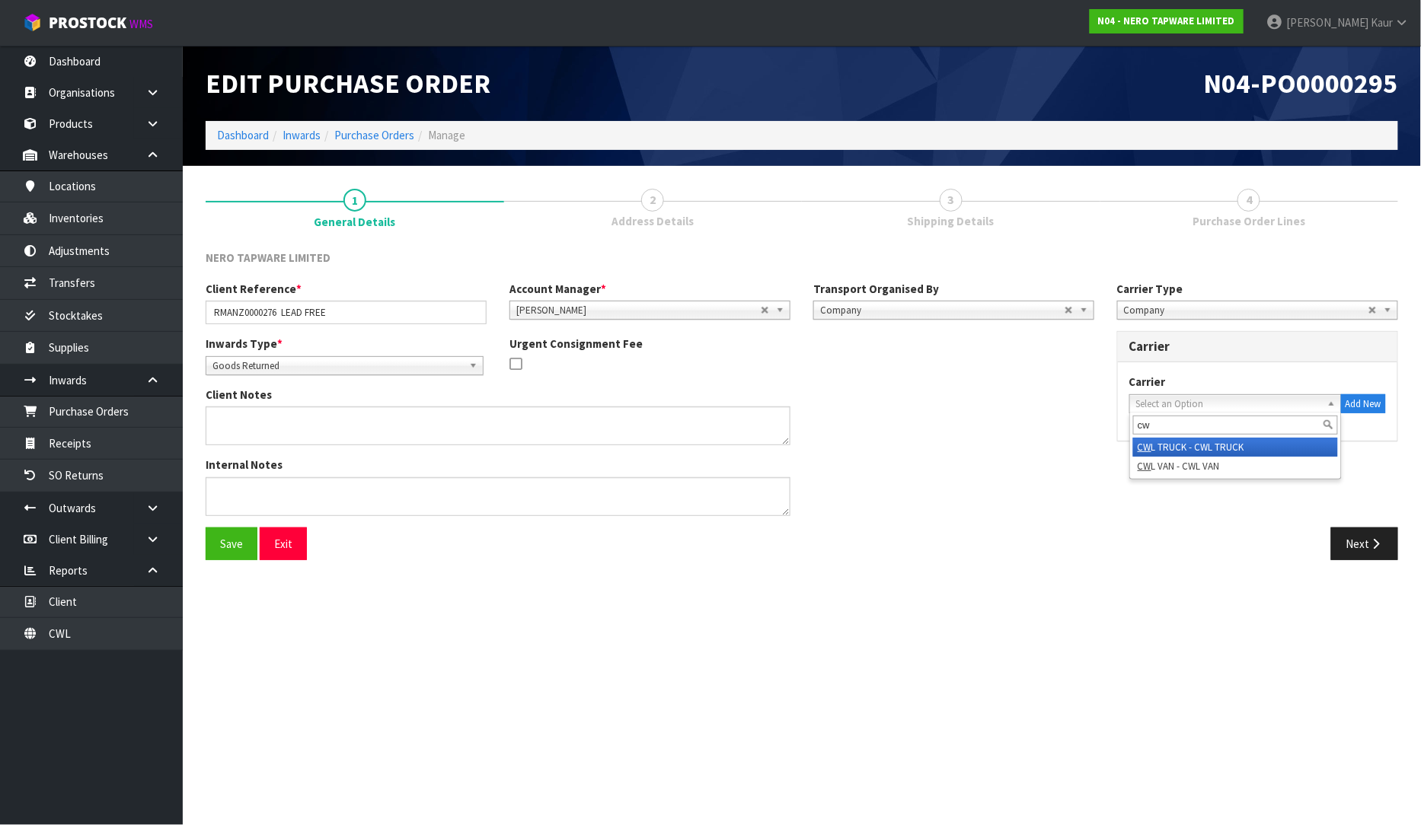
type input "cw"
click at [1174, 446] on li "CW L TRUCK - CWL TRUCK" at bounding box center [1235, 447] width 205 height 19
click at [1355, 538] on div "NERO TAPWARE LIMITED Client Reference * RMANZ0000276 LEAD FREE Account Manager …" at bounding box center [802, 411] width 1192 height 323
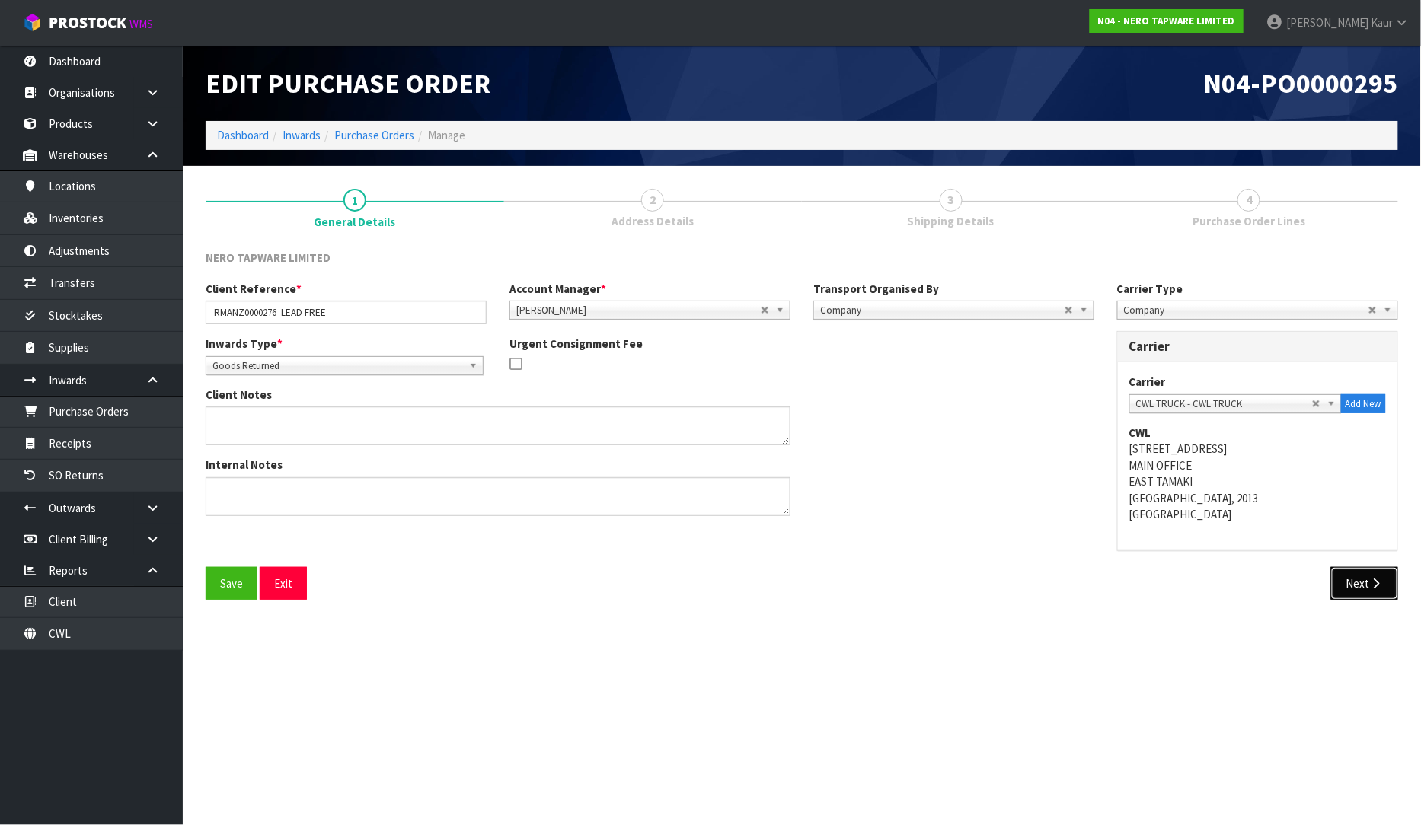
click at [1357, 589] on button "Next" at bounding box center [1364, 583] width 67 height 33
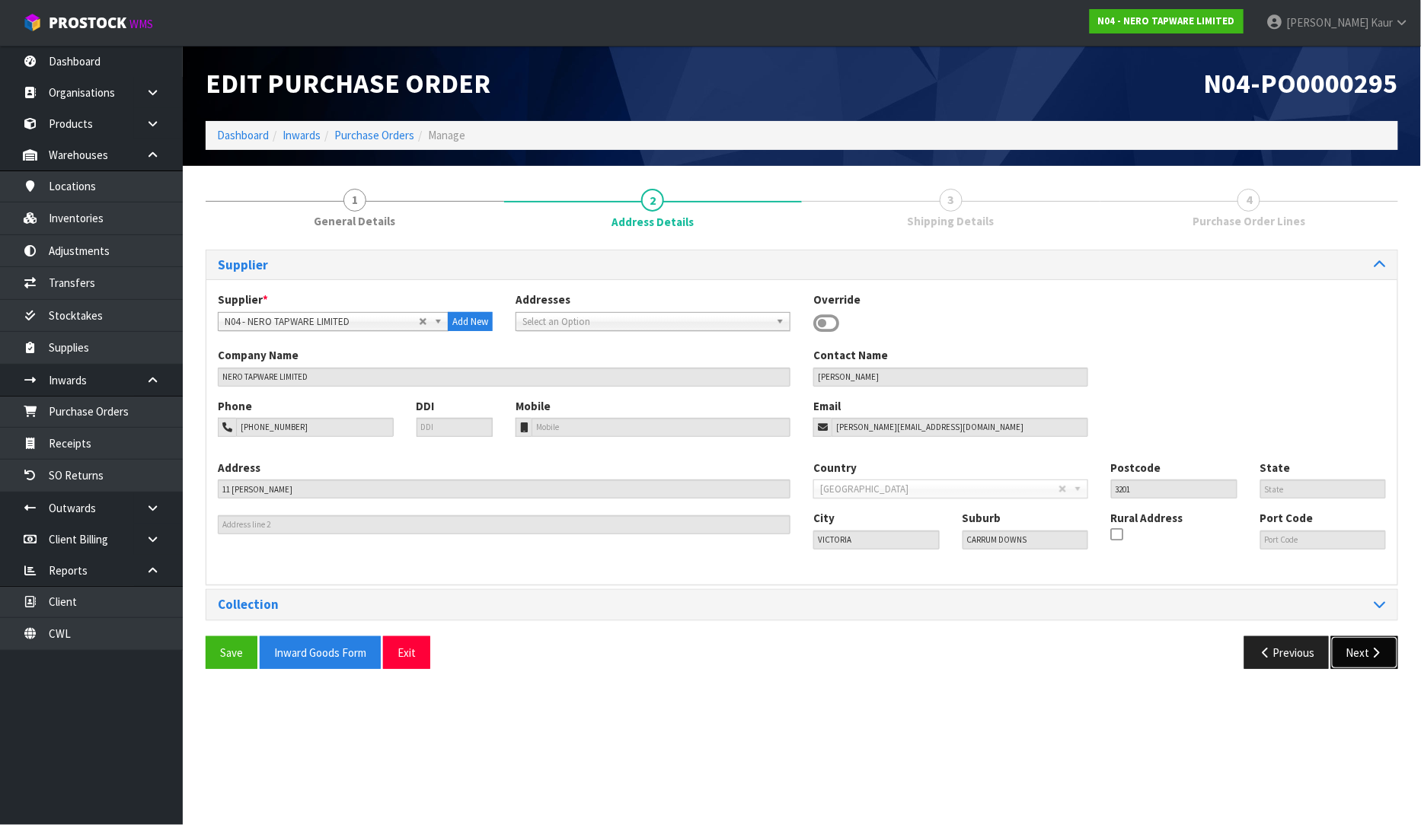
click at [1367, 650] on button "Next" at bounding box center [1364, 653] width 67 height 33
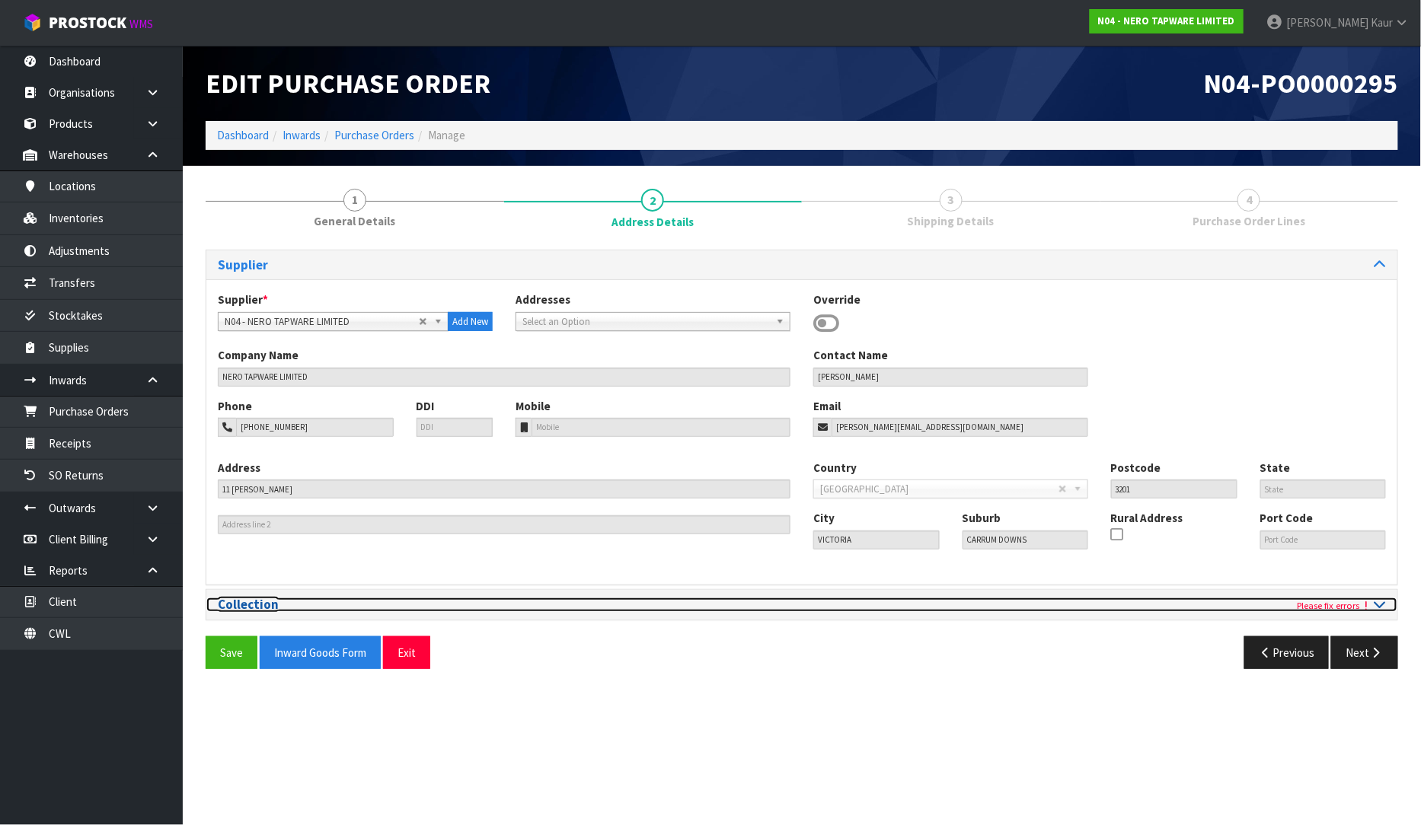
click at [1374, 602] on icon at bounding box center [1379, 604] width 11 height 13
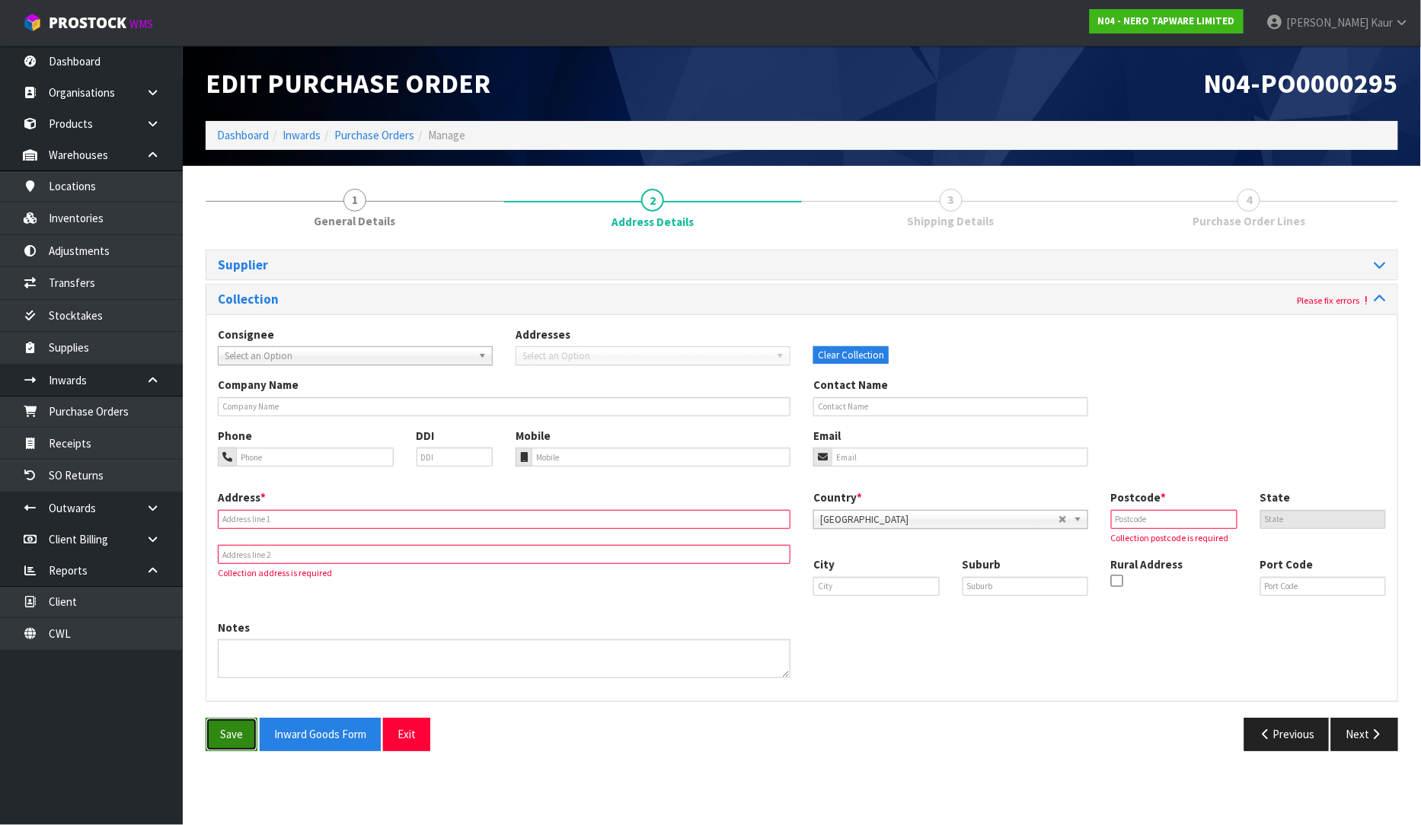
click at [213, 739] on button "Save" at bounding box center [232, 734] width 52 height 33
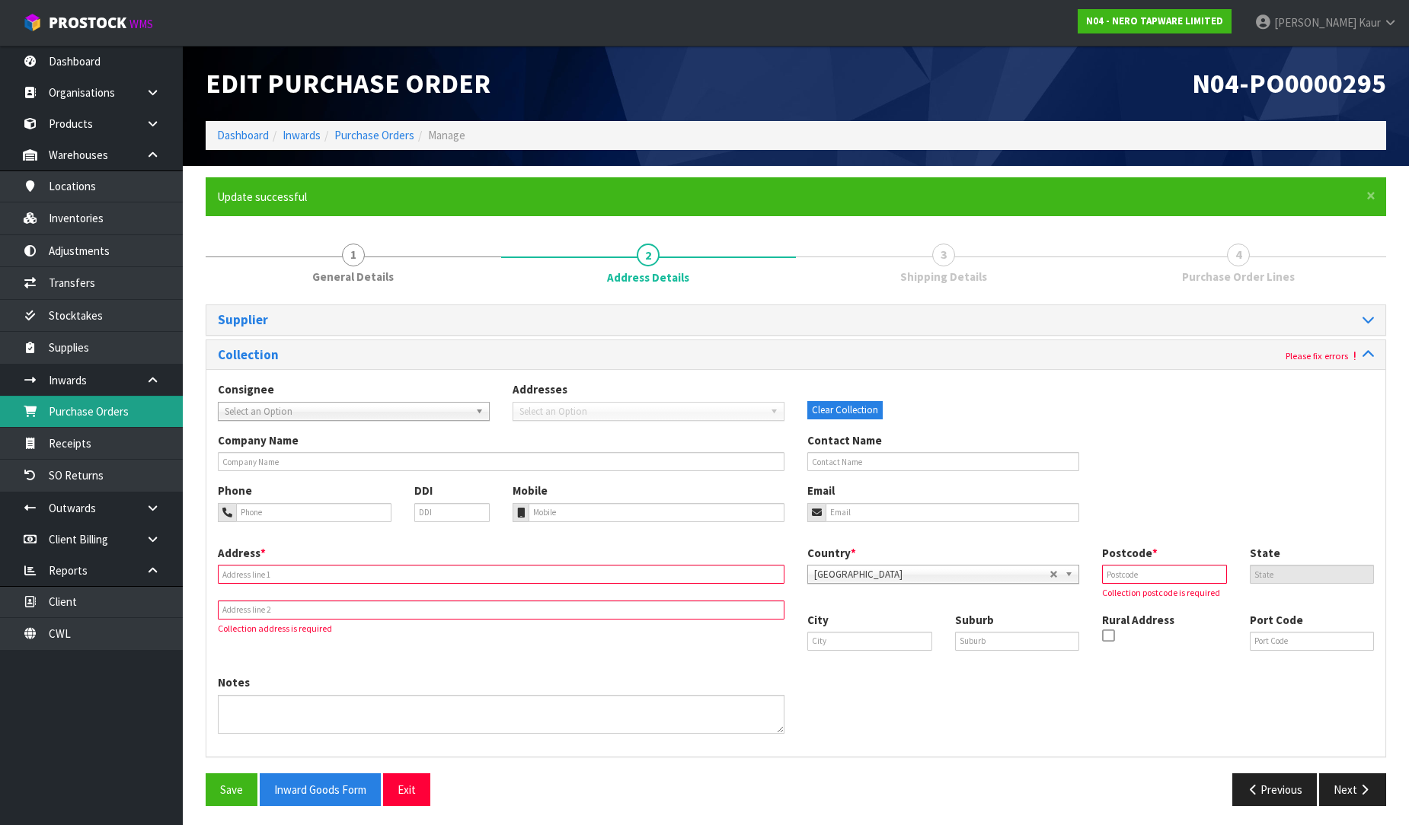
click at [97, 424] on link "Purchase Orders" at bounding box center [91, 411] width 183 height 31
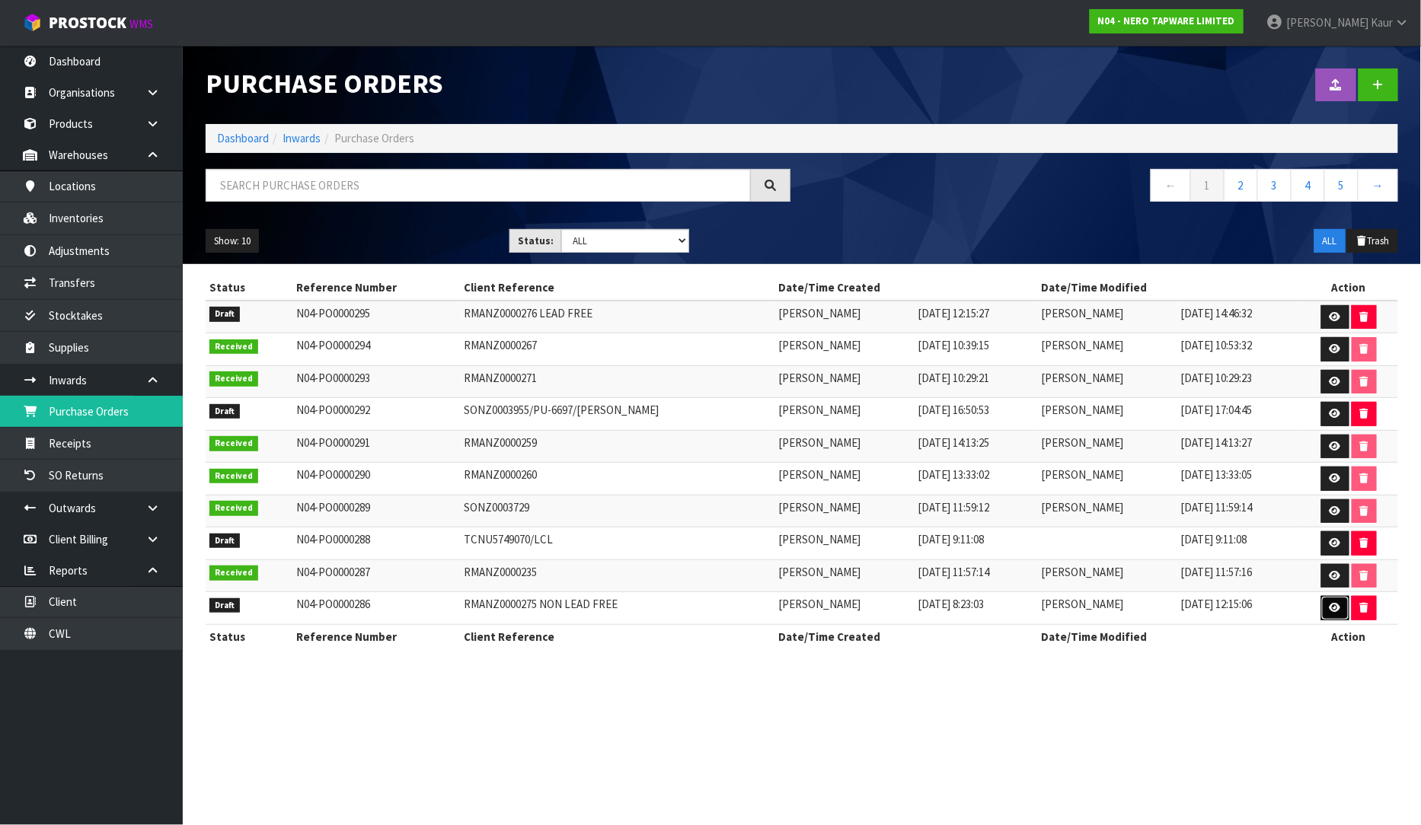
click at [1335, 608] on icon at bounding box center [1334, 608] width 11 height 10
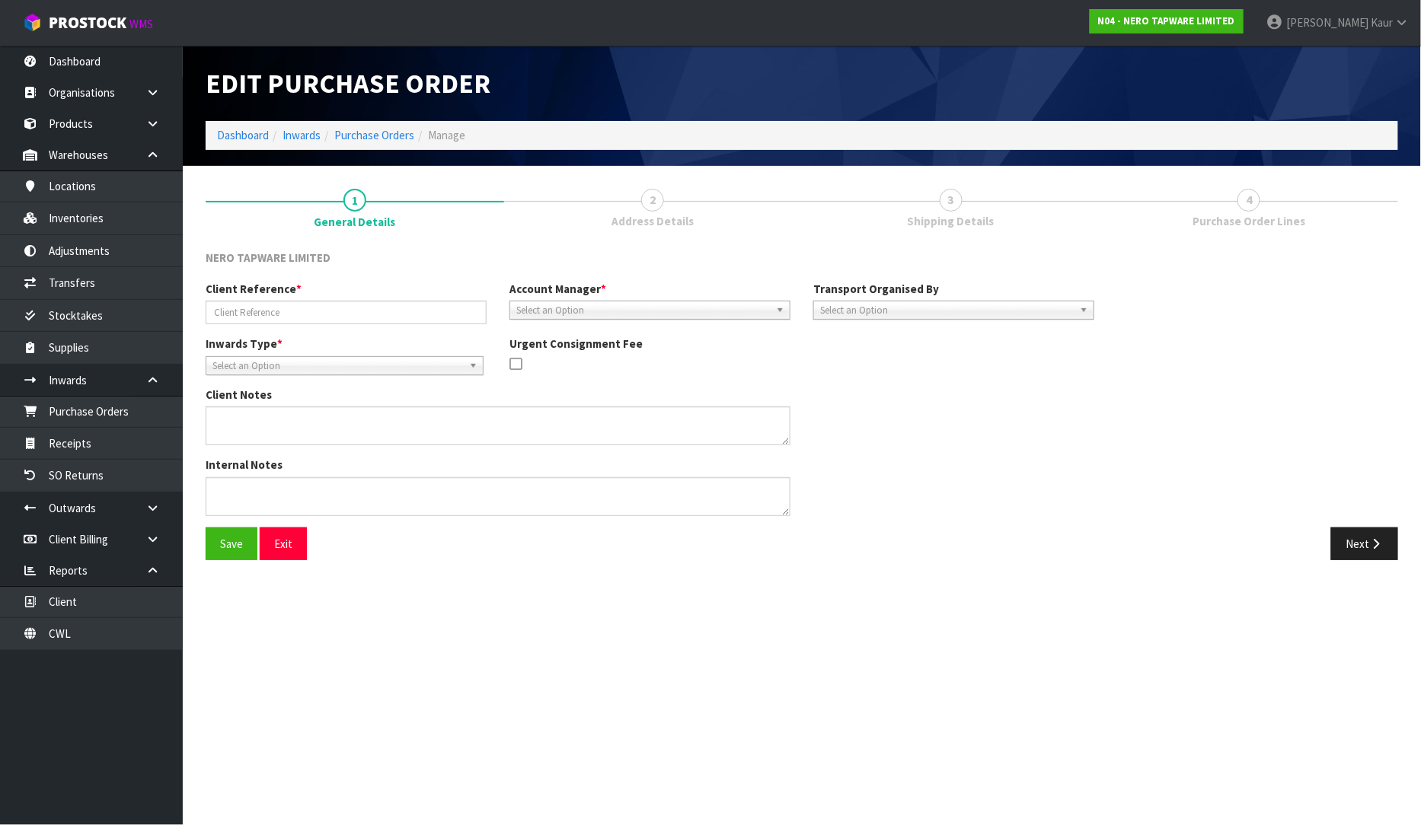
type input "RMANZ0000275 NON LEAD FREE"
type textarea "THERE ARE PLENTY OF HOISTS ONSITE AND STAFF ARE HAPPY TO HELP LOAD. THERE ARE 3…"
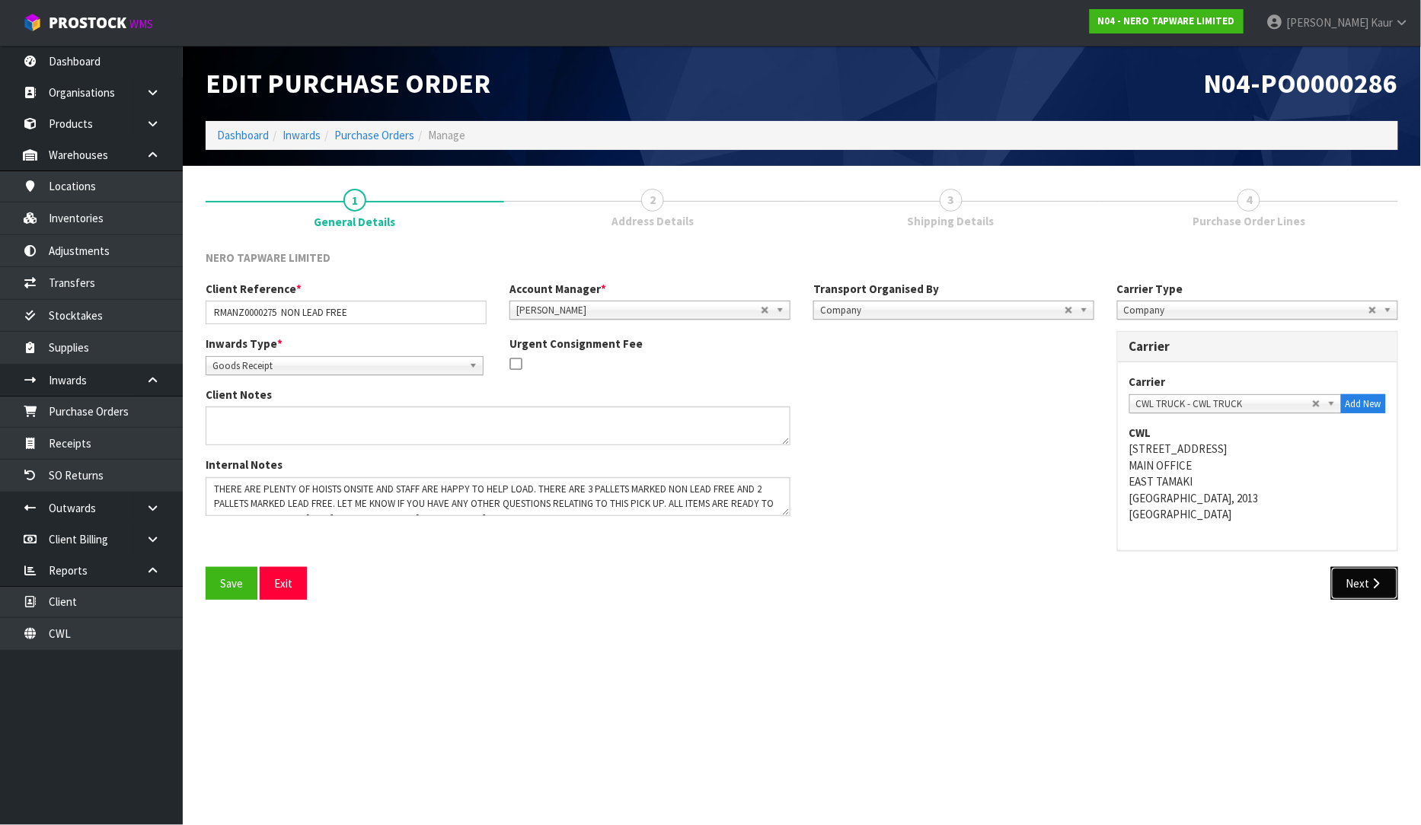
click at [1359, 588] on button "Next" at bounding box center [1364, 583] width 67 height 33
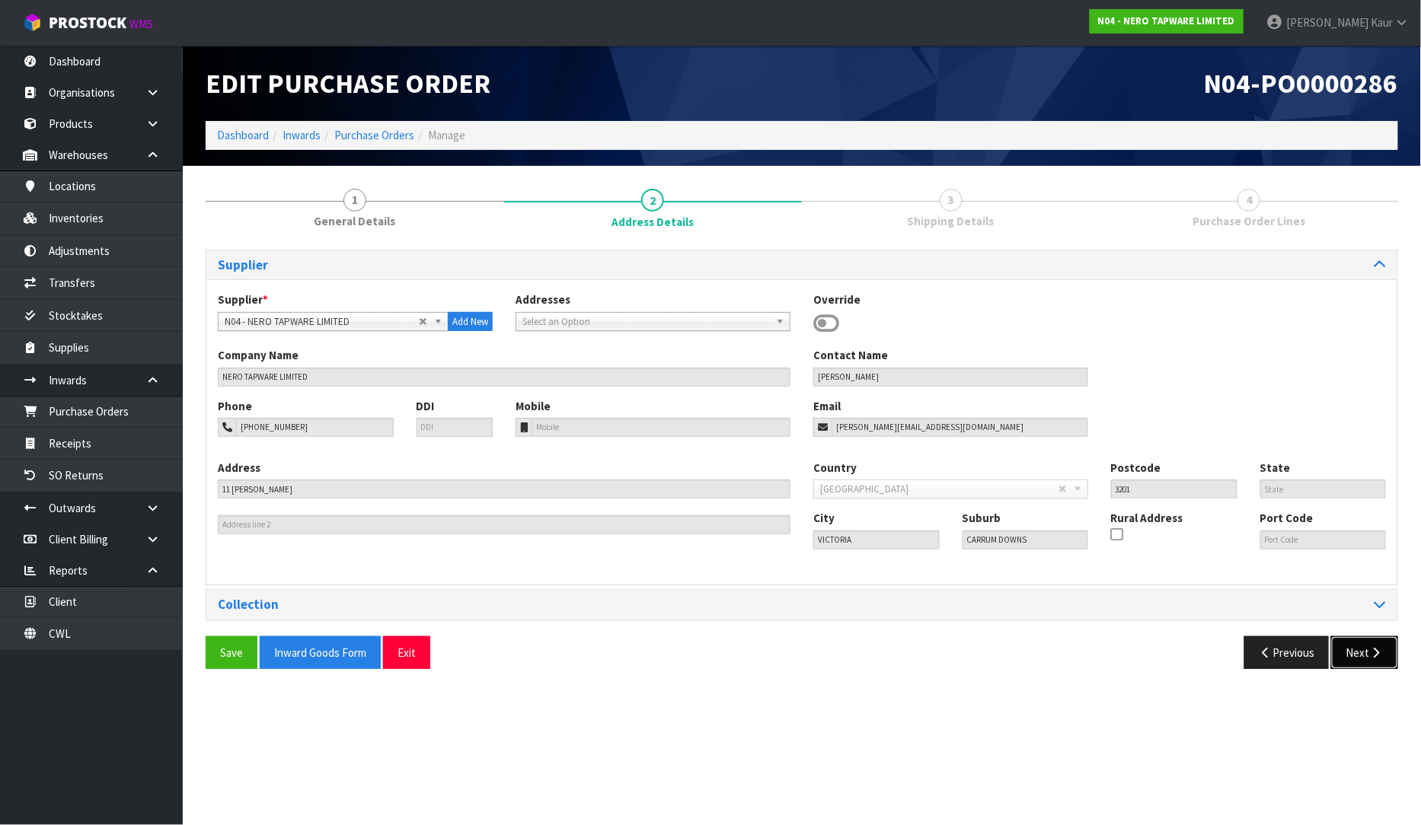
click at [1361, 646] on button "Next" at bounding box center [1364, 653] width 67 height 33
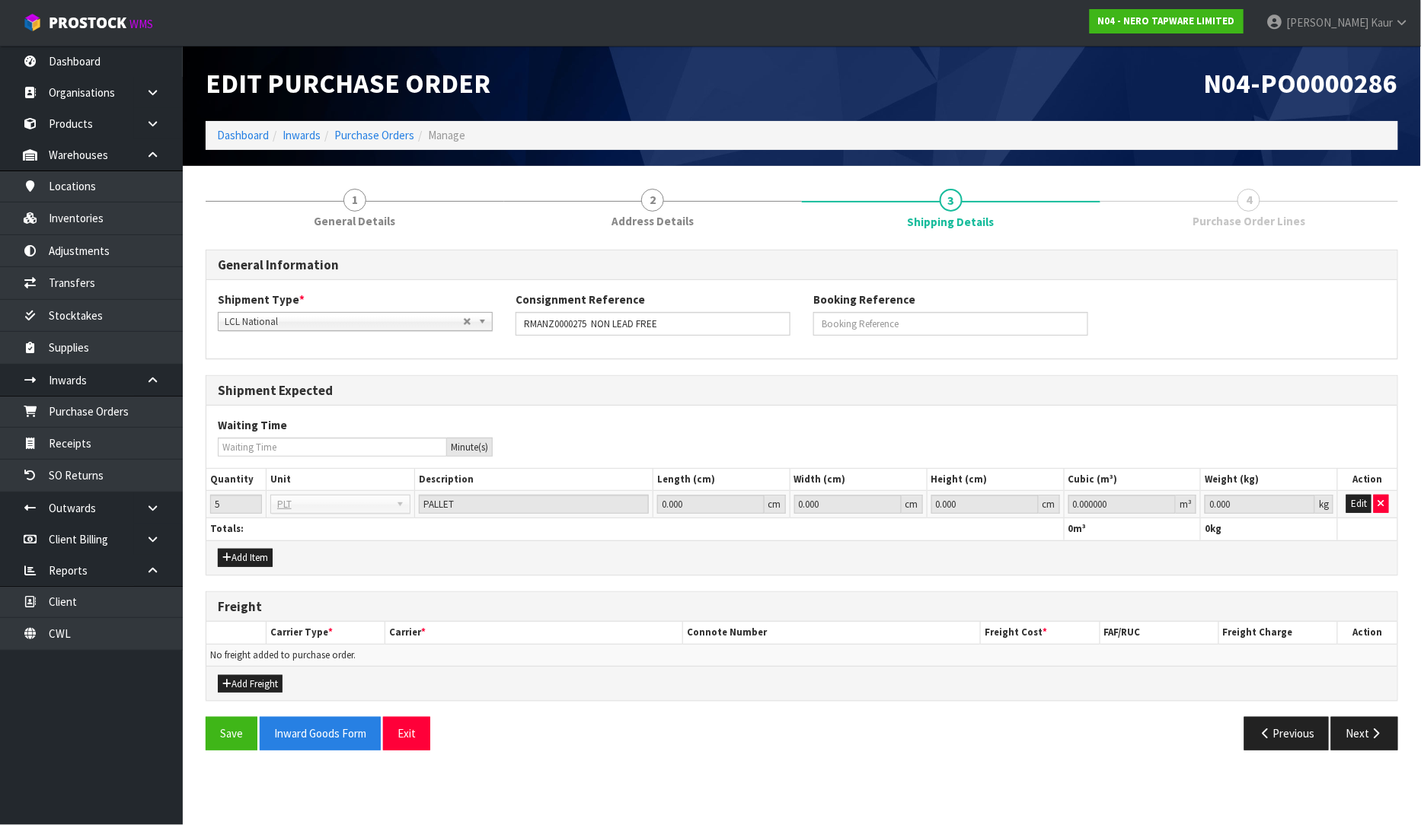
click at [713, 246] on div "General Information Shipment Type * LCL National LCL International FCL-20ft FCL…" at bounding box center [802, 500] width 1192 height 524
click at [673, 222] on span "Address Details" at bounding box center [652, 221] width 82 height 16
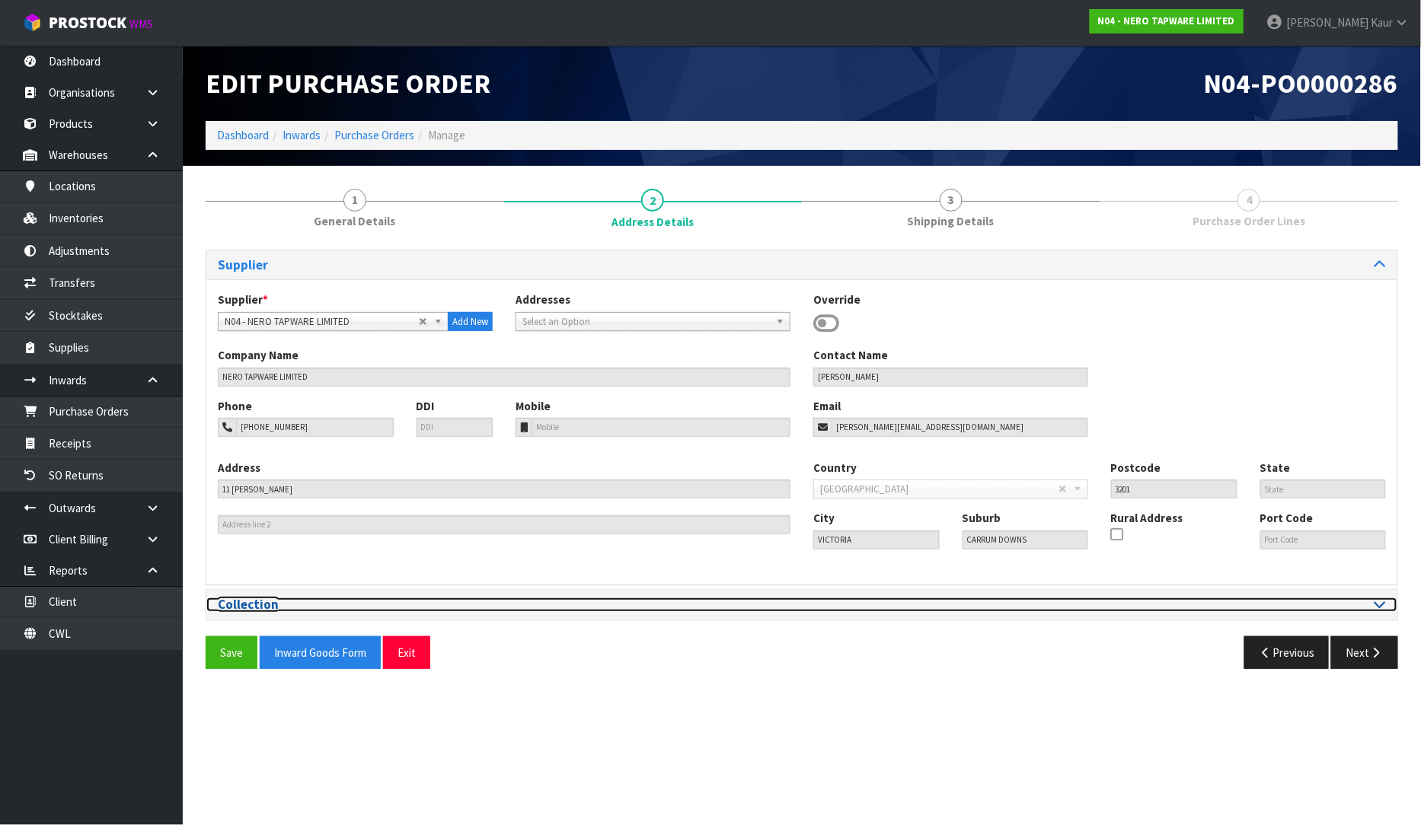
click at [1382, 606] on icon at bounding box center [1379, 604] width 11 height 13
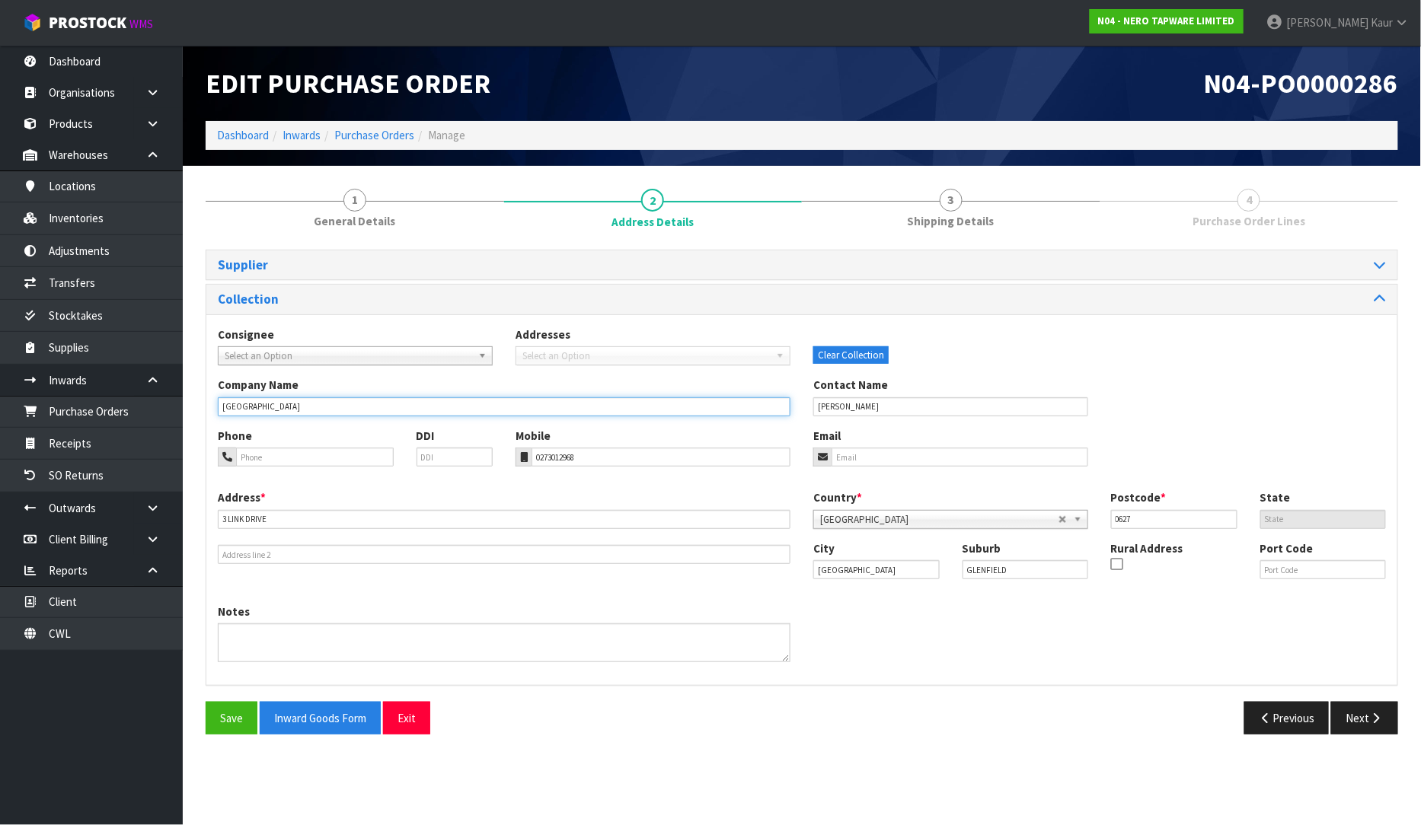
drag, startPoint x: 341, startPoint y: 402, endPoint x: 193, endPoint y: 398, distance: 147.8
click at [194, 398] on div "1 General Details 2 Address Details 3 Shipping Details 4 Purchase Order Lines S…" at bounding box center [801, 462] width 1215 height 570
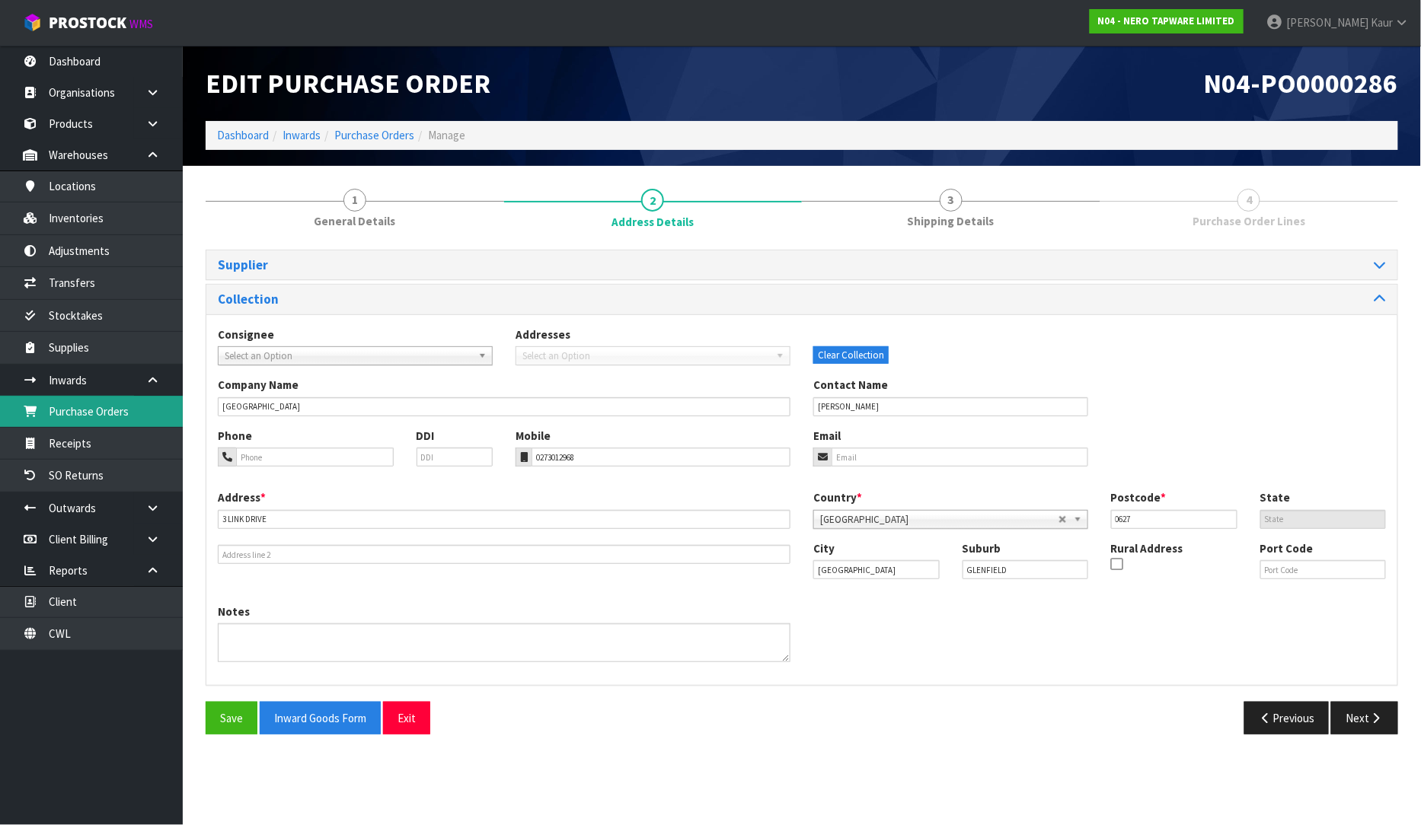
click at [119, 410] on link "Purchase Orders" at bounding box center [91, 411] width 183 height 31
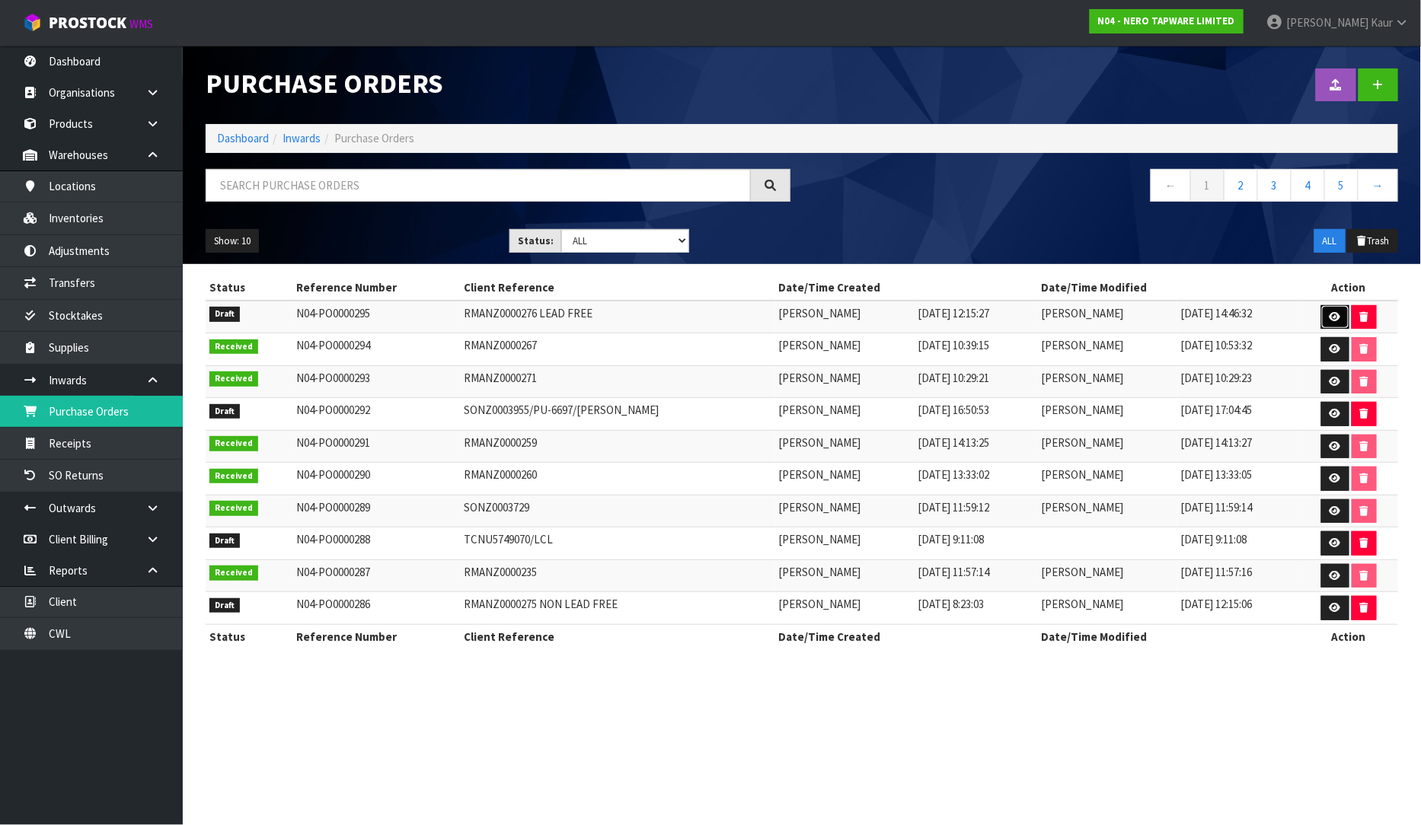
click at [1337, 317] on icon at bounding box center [1334, 317] width 11 height 10
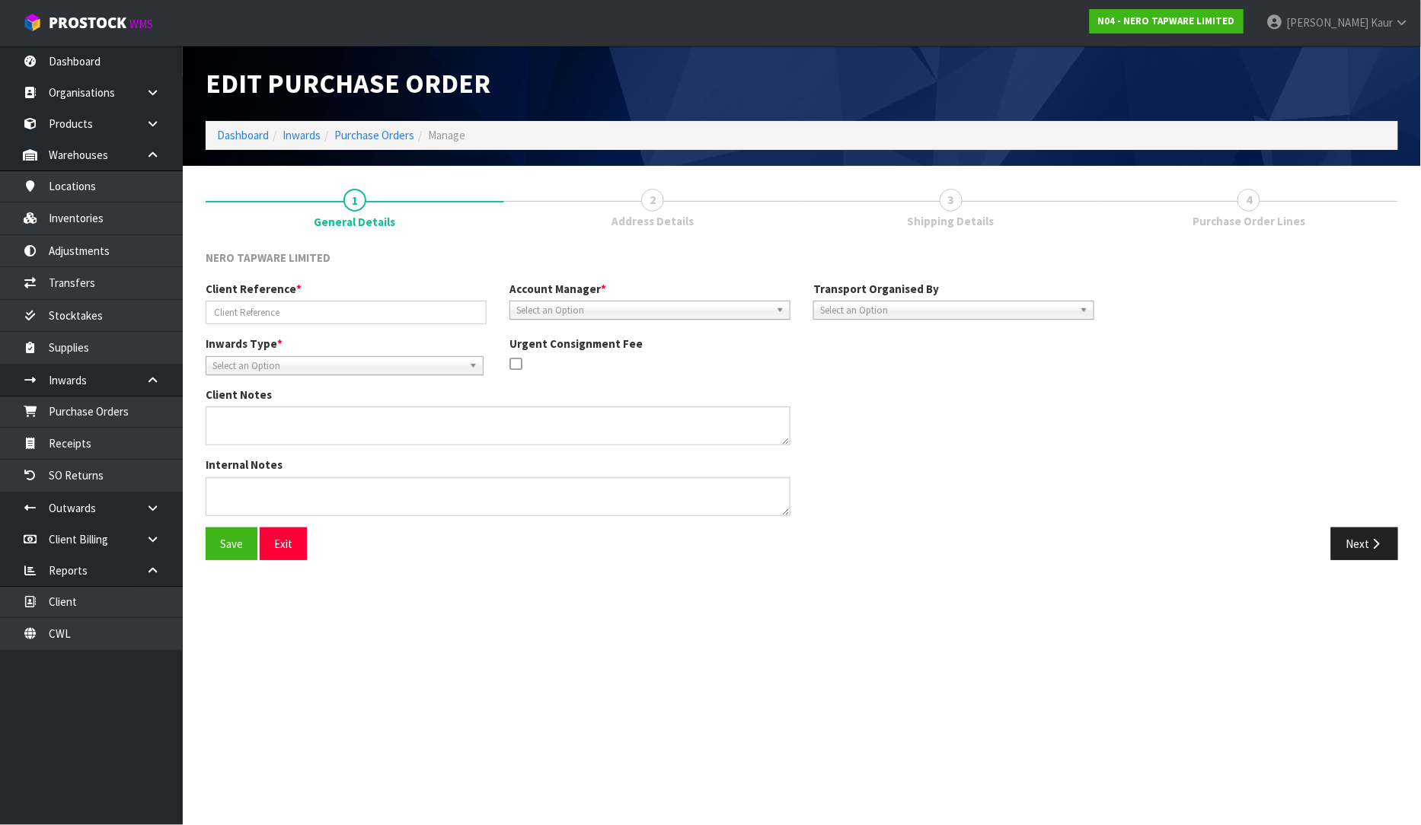
type input "RMANZ0000276 LEAD FREE"
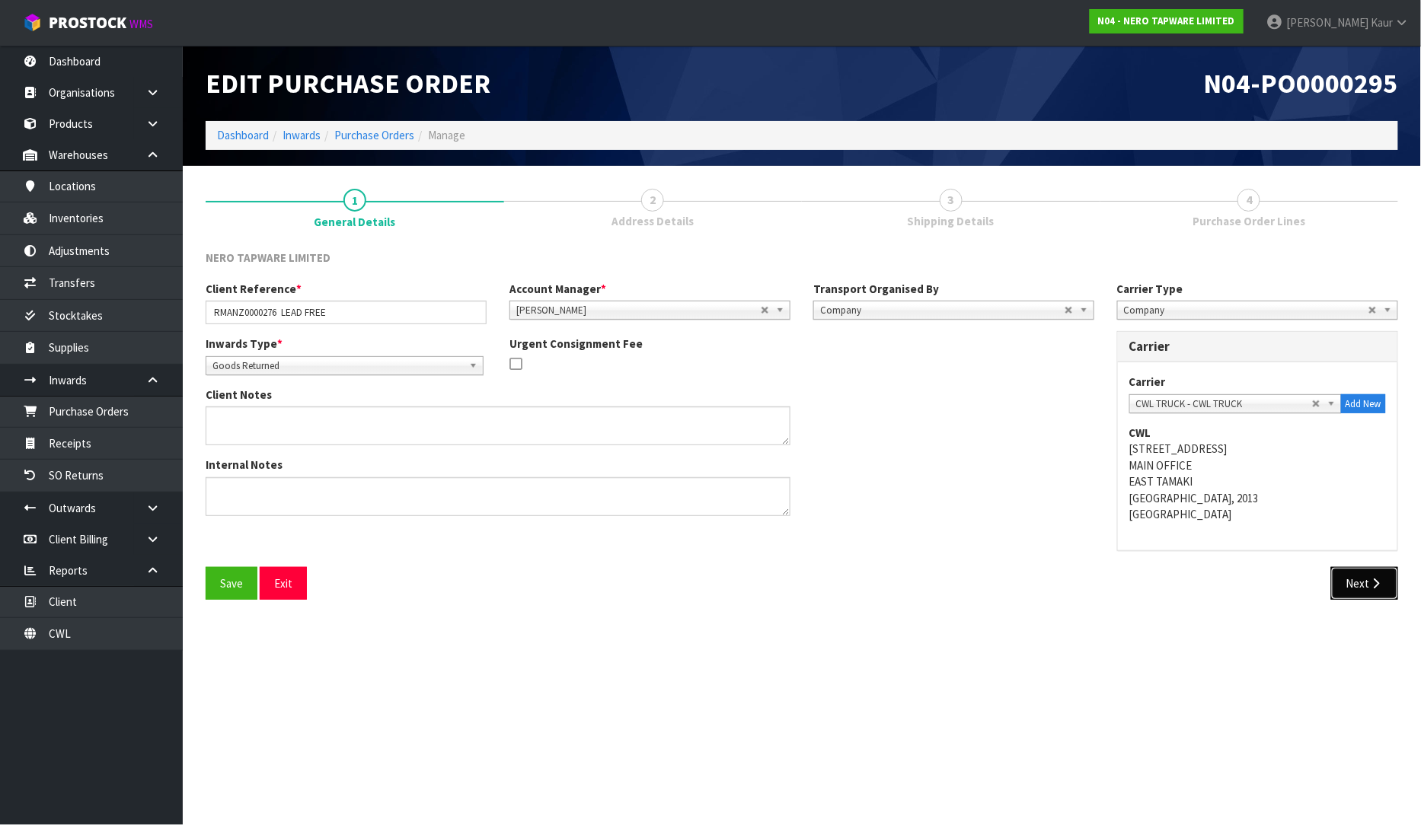
click at [1366, 573] on button "Next" at bounding box center [1364, 583] width 67 height 33
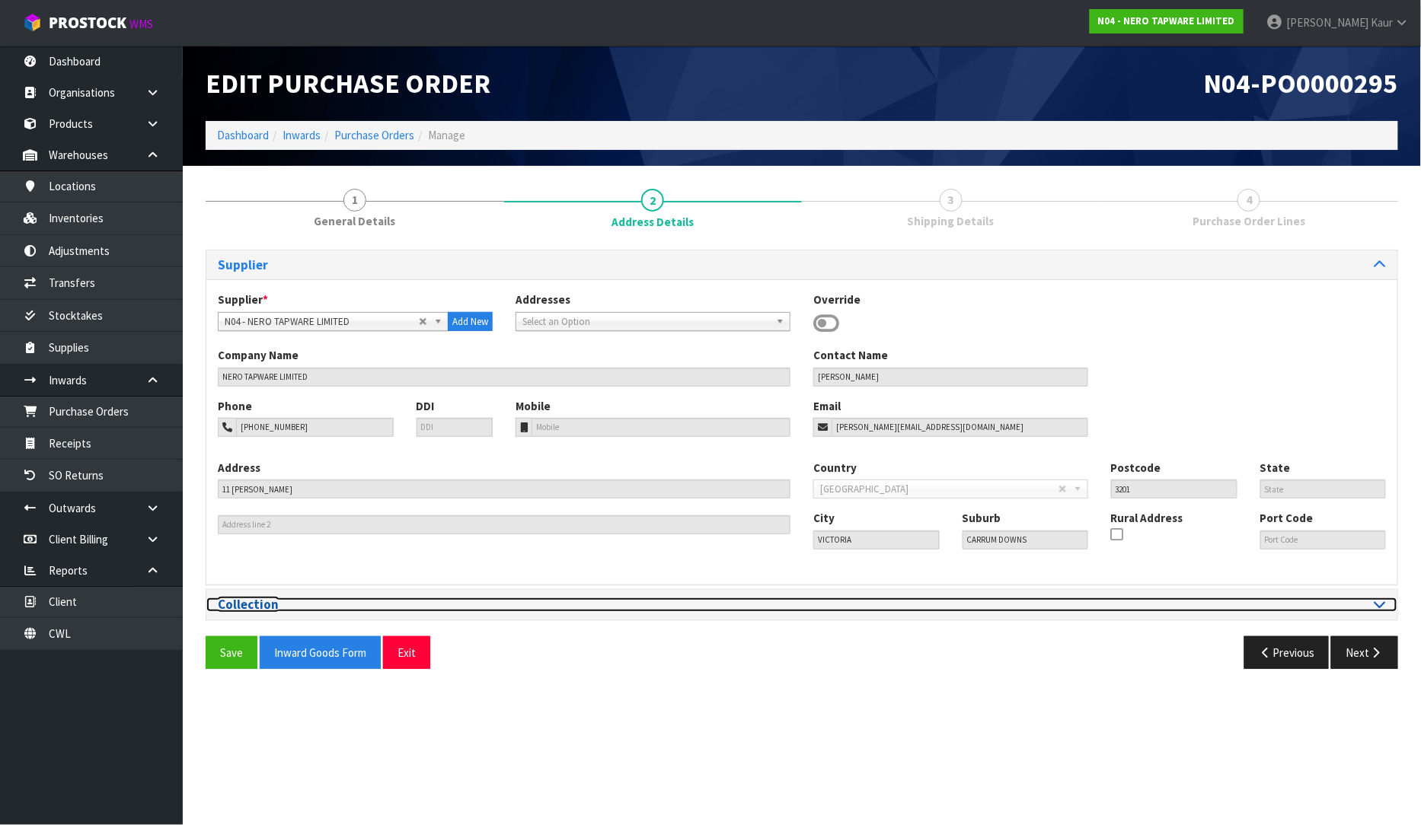
click at [1380, 609] on icon at bounding box center [1379, 604] width 11 height 13
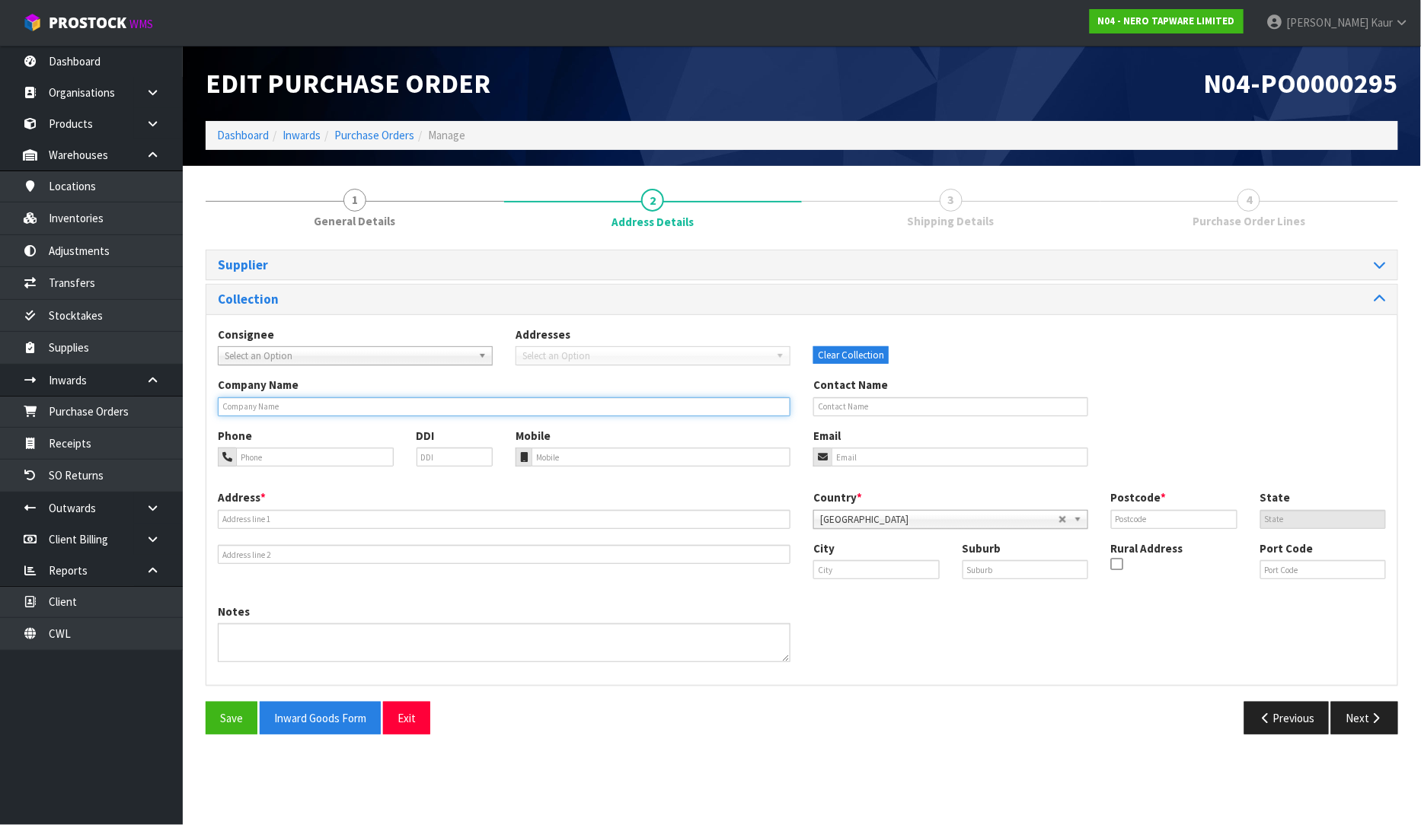
click at [249, 415] on input "text" at bounding box center [504, 406] width 573 height 19
paste input "[GEOGRAPHIC_DATA]"
type input "[GEOGRAPHIC_DATA]"
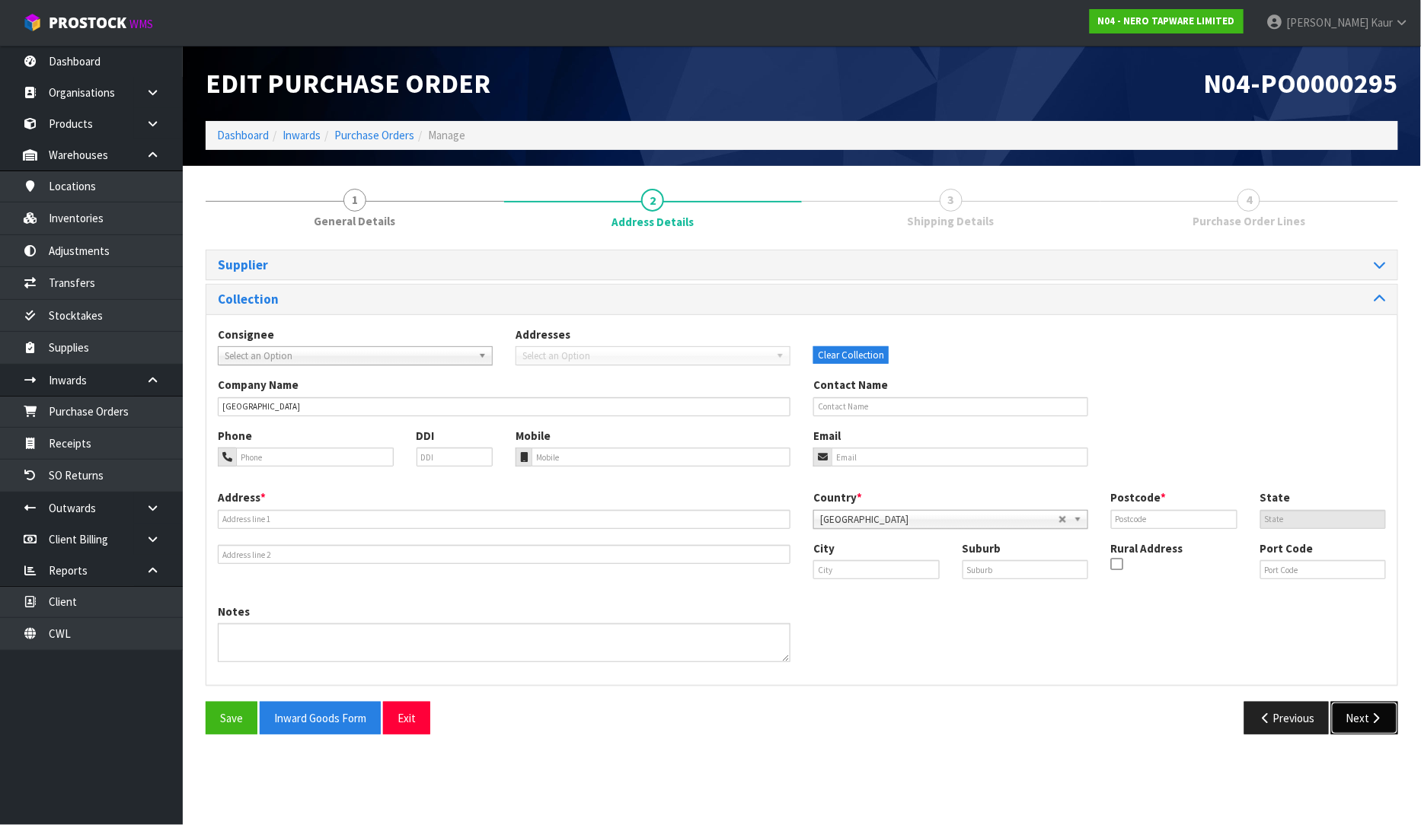
click at [1374, 728] on button "Next" at bounding box center [1364, 718] width 67 height 33
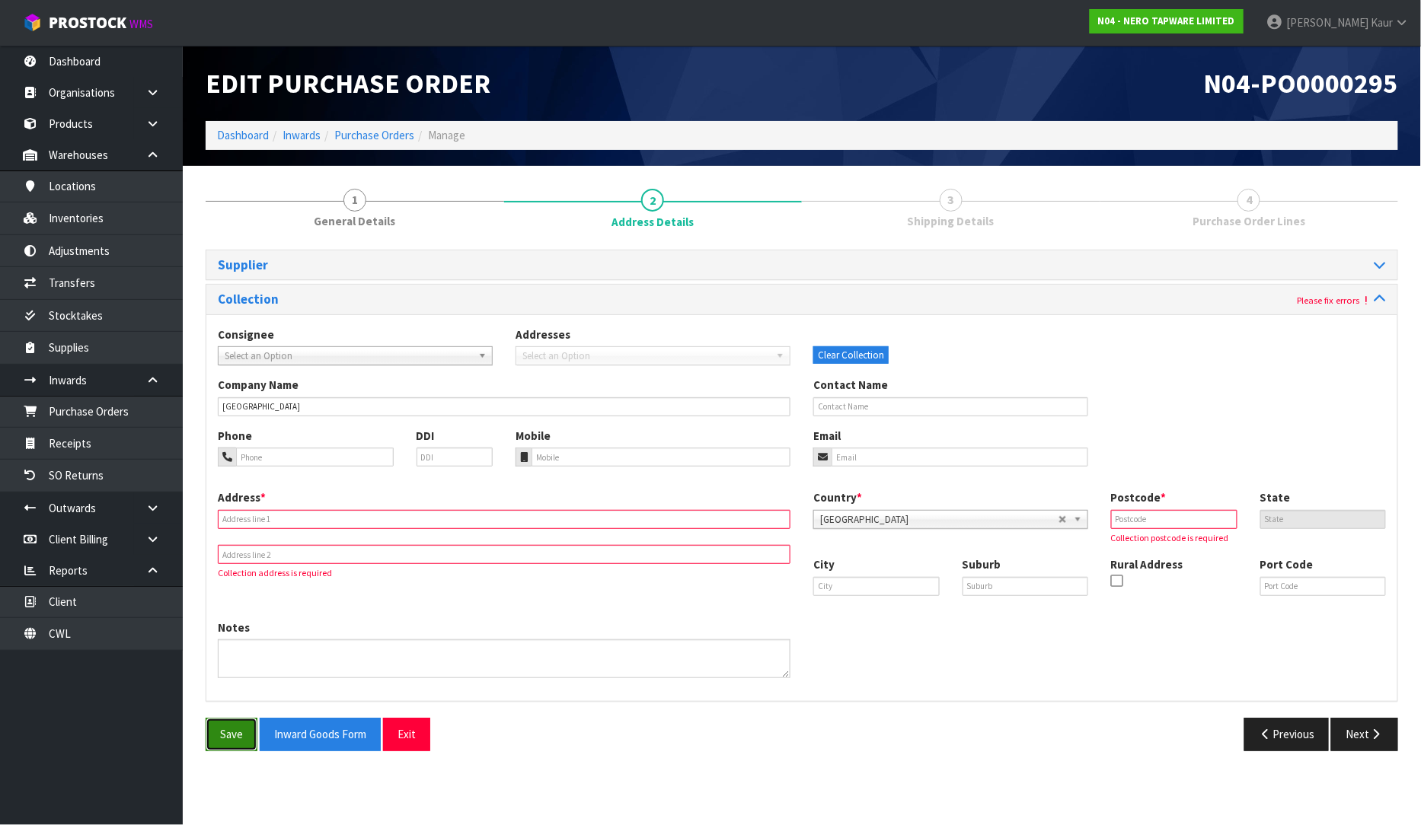
click at [226, 739] on button "Save" at bounding box center [232, 734] width 52 height 33
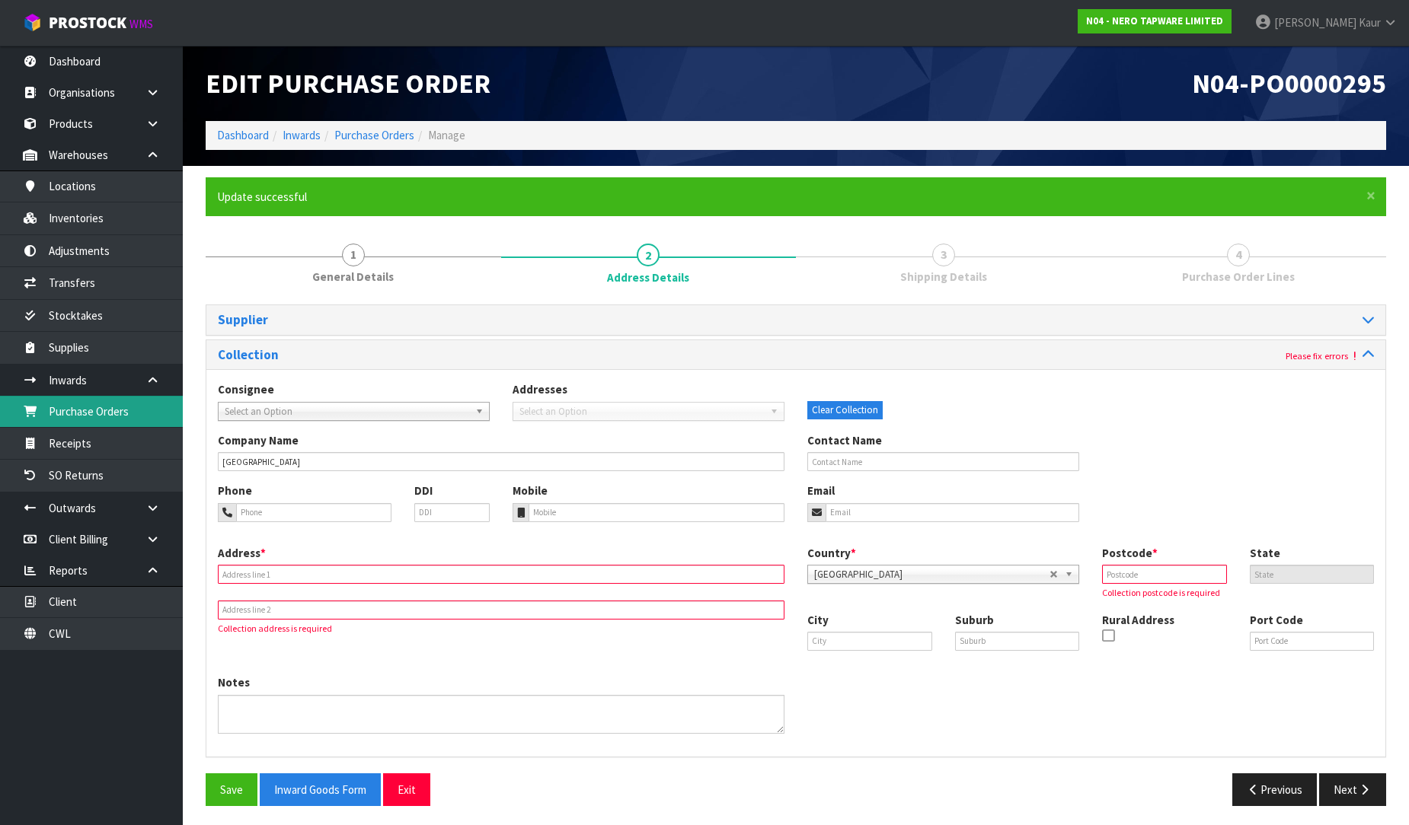
click at [97, 425] on link "Purchase Orders" at bounding box center [91, 411] width 183 height 31
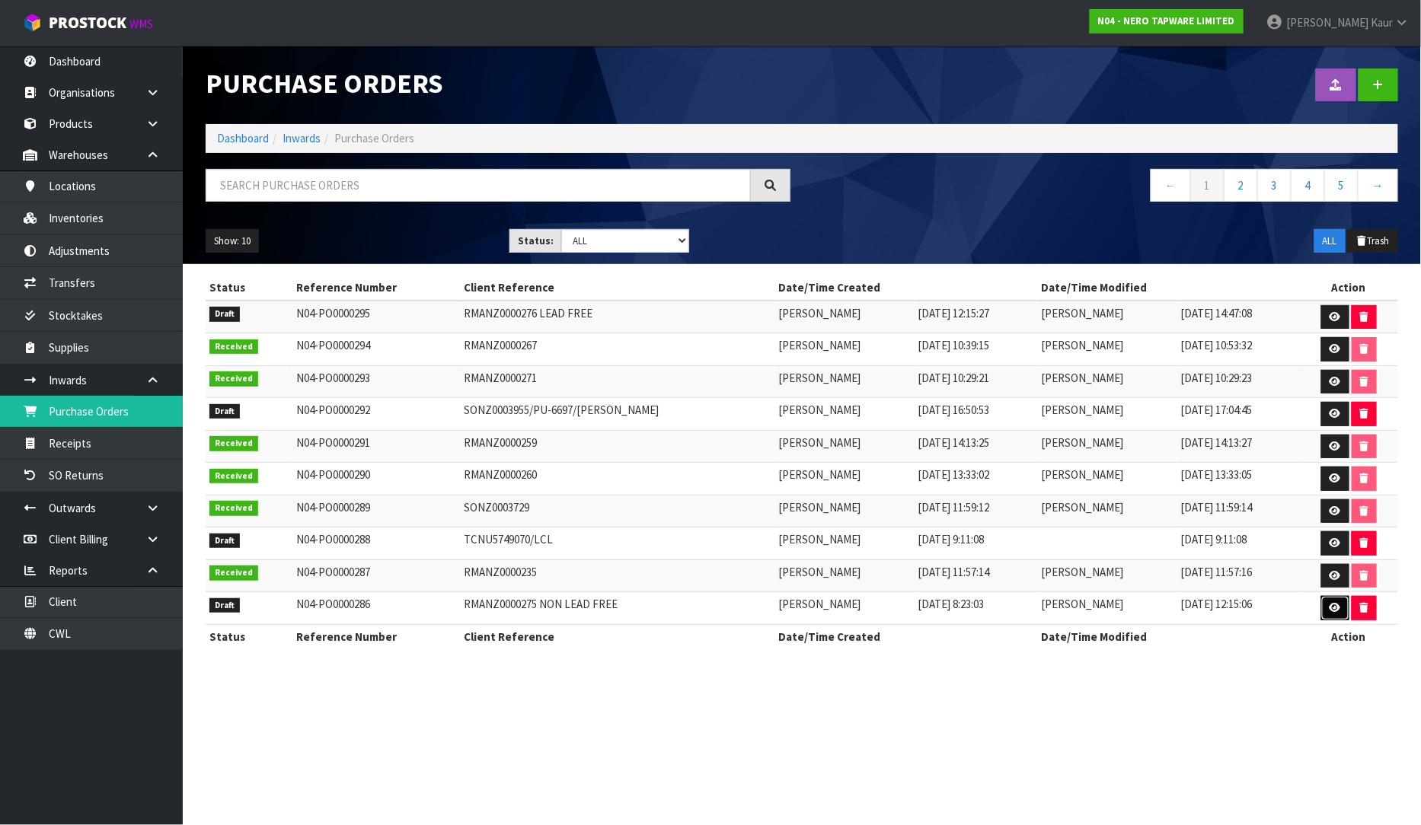
click at [1341, 608] on icon at bounding box center [1334, 608] width 11 height 10
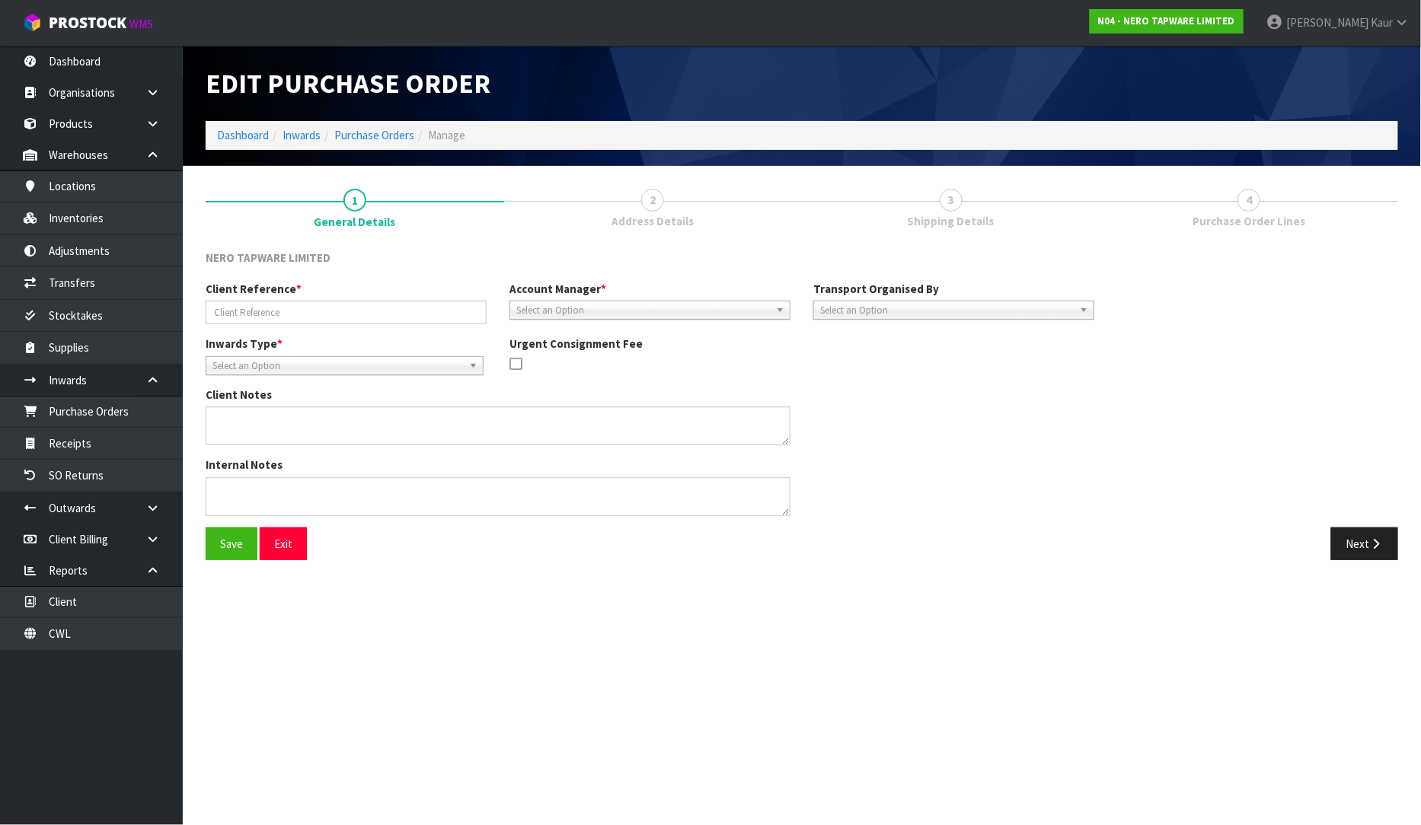
type input "RMANZ0000275 NON LEAD FREE"
type textarea "THERE ARE PLENTY OF HOISTS ONSITE AND STAFF ARE HAPPY TO HELP LOAD. THERE ARE 3…"
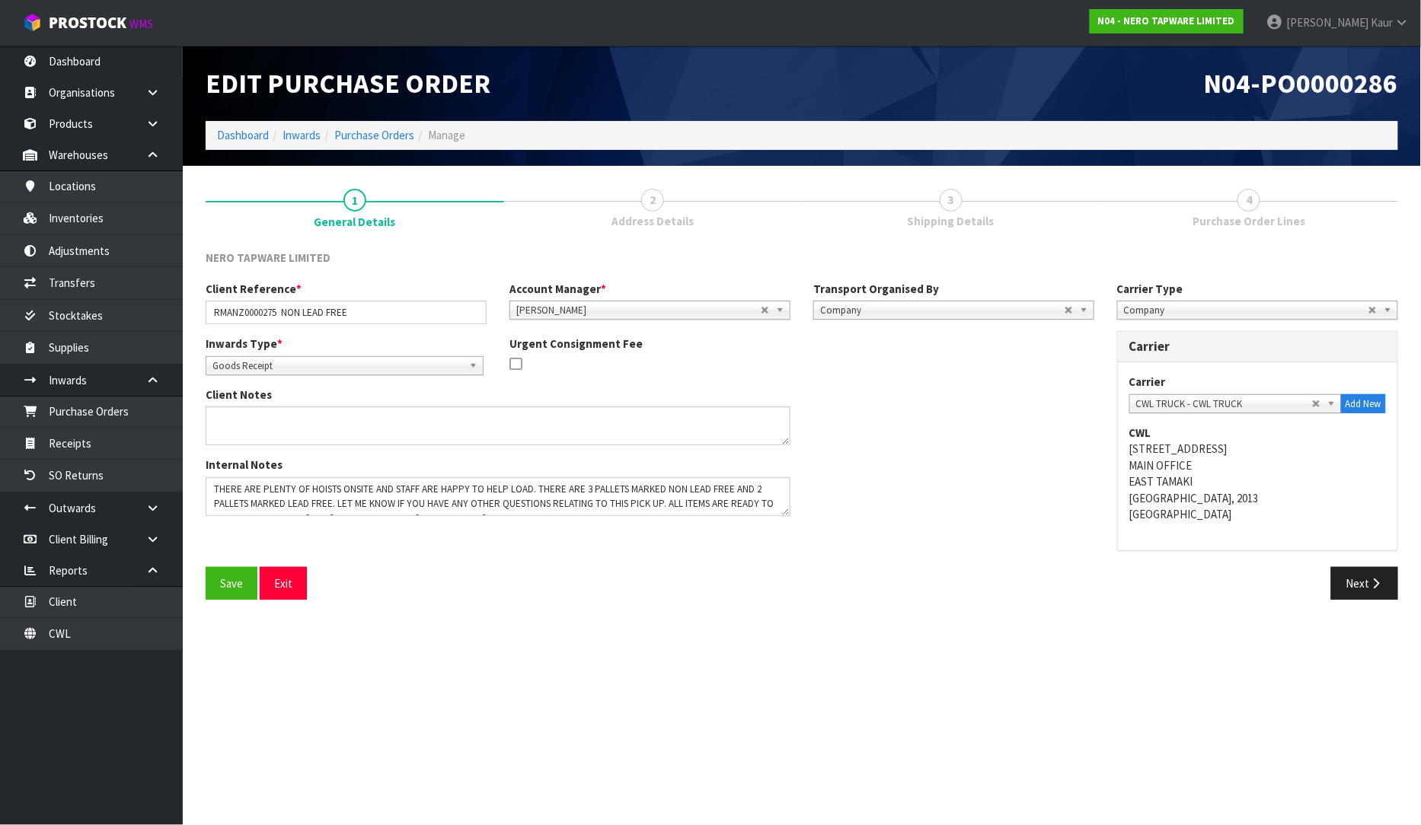
click at [1342, 608] on div "Save Exit Next" at bounding box center [801, 589] width 1215 height 44
click at [1348, 595] on button "Next" at bounding box center [1364, 583] width 67 height 33
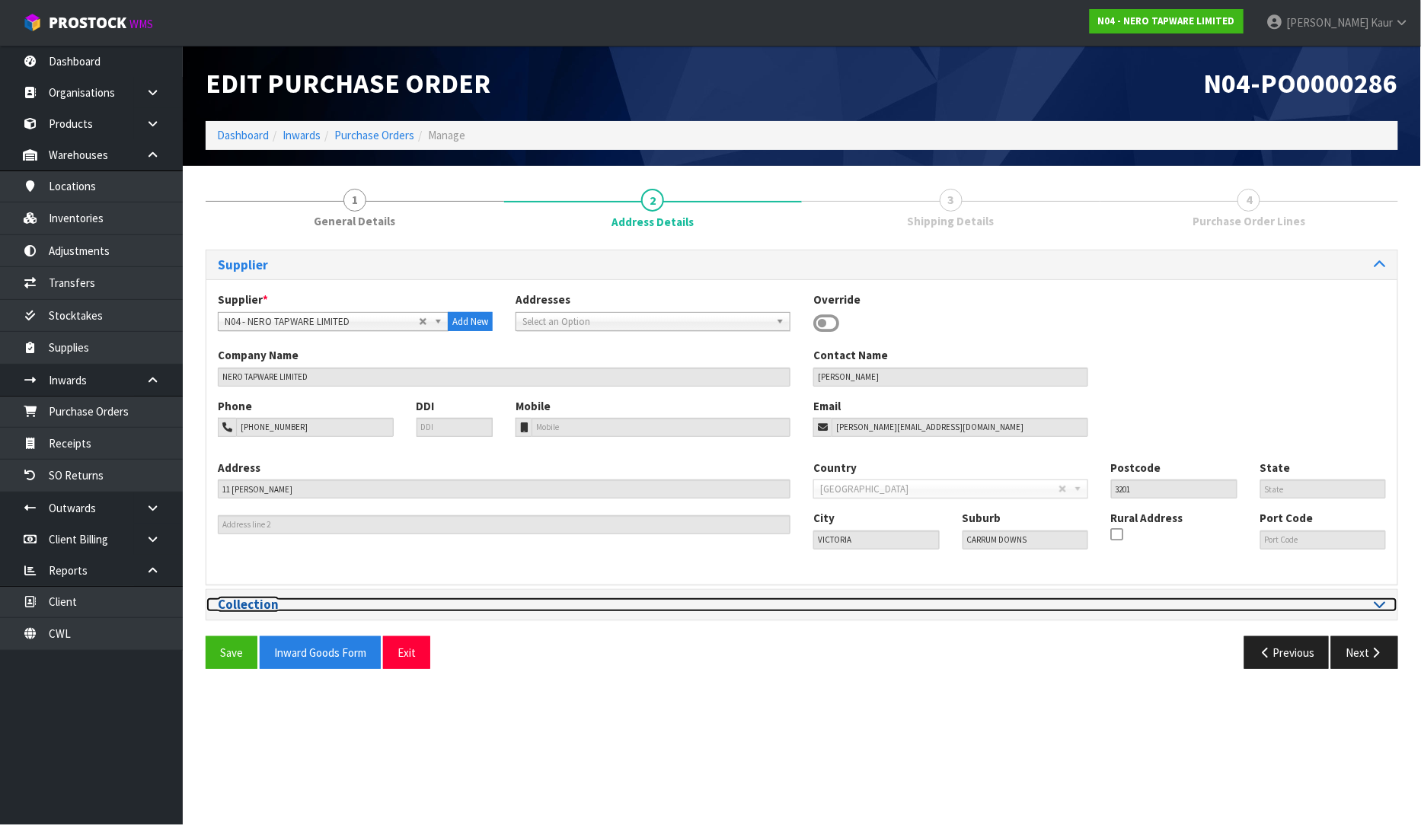
click at [1374, 609] on div at bounding box center [1099, 605] width 573 height 14
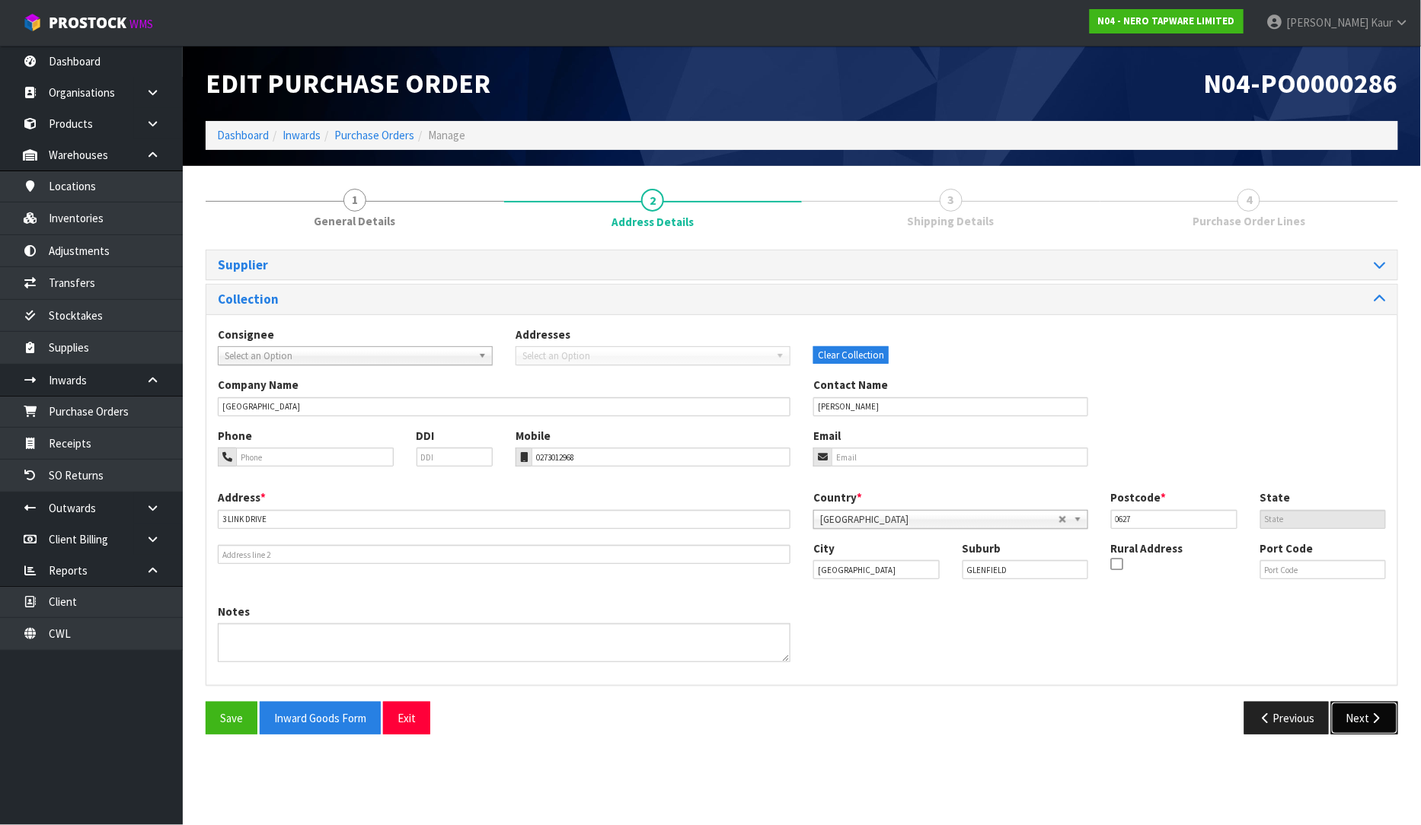
click at [1358, 704] on button "Next" at bounding box center [1364, 718] width 67 height 33
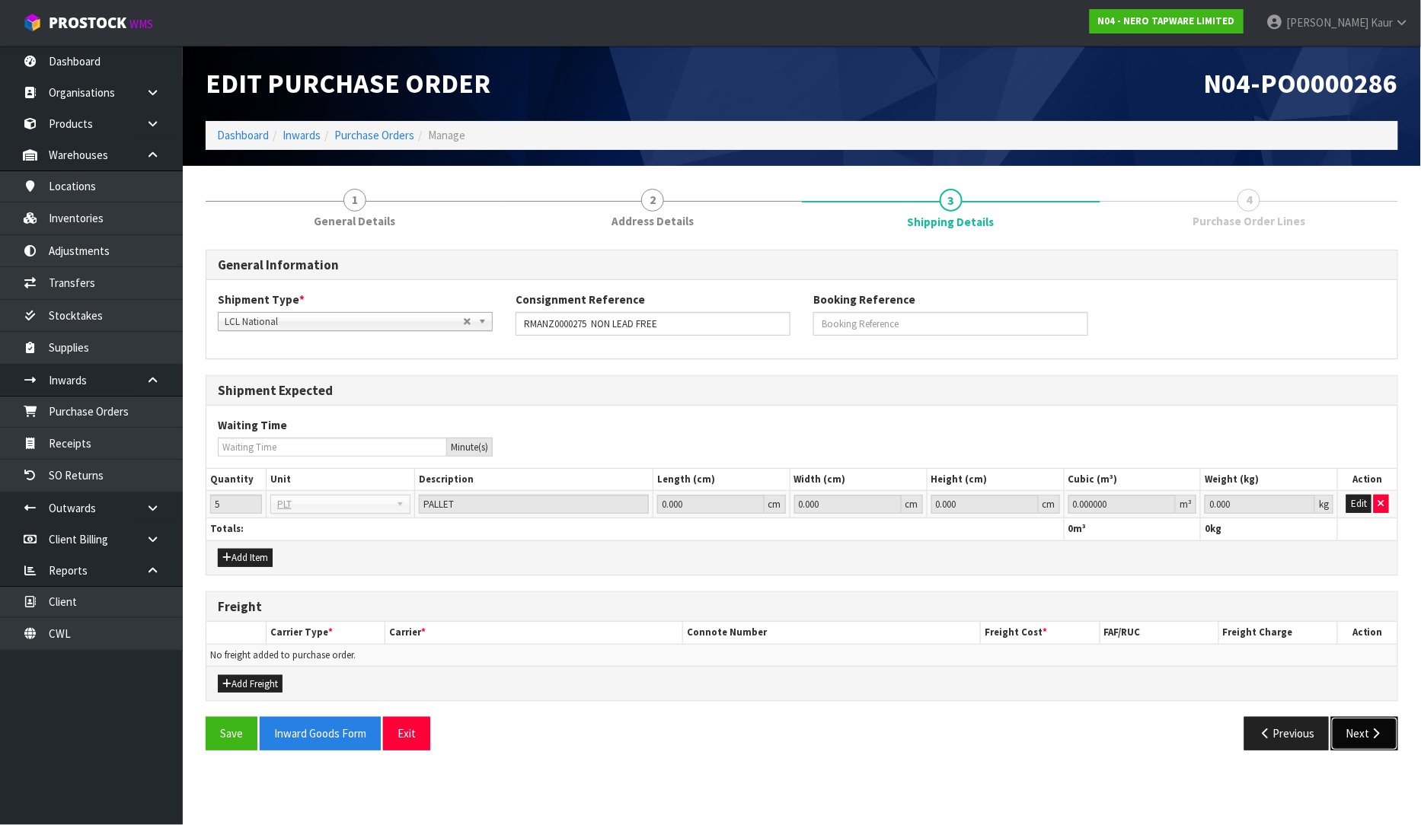
click at [1359, 737] on button "Next" at bounding box center [1364, 733] width 67 height 33
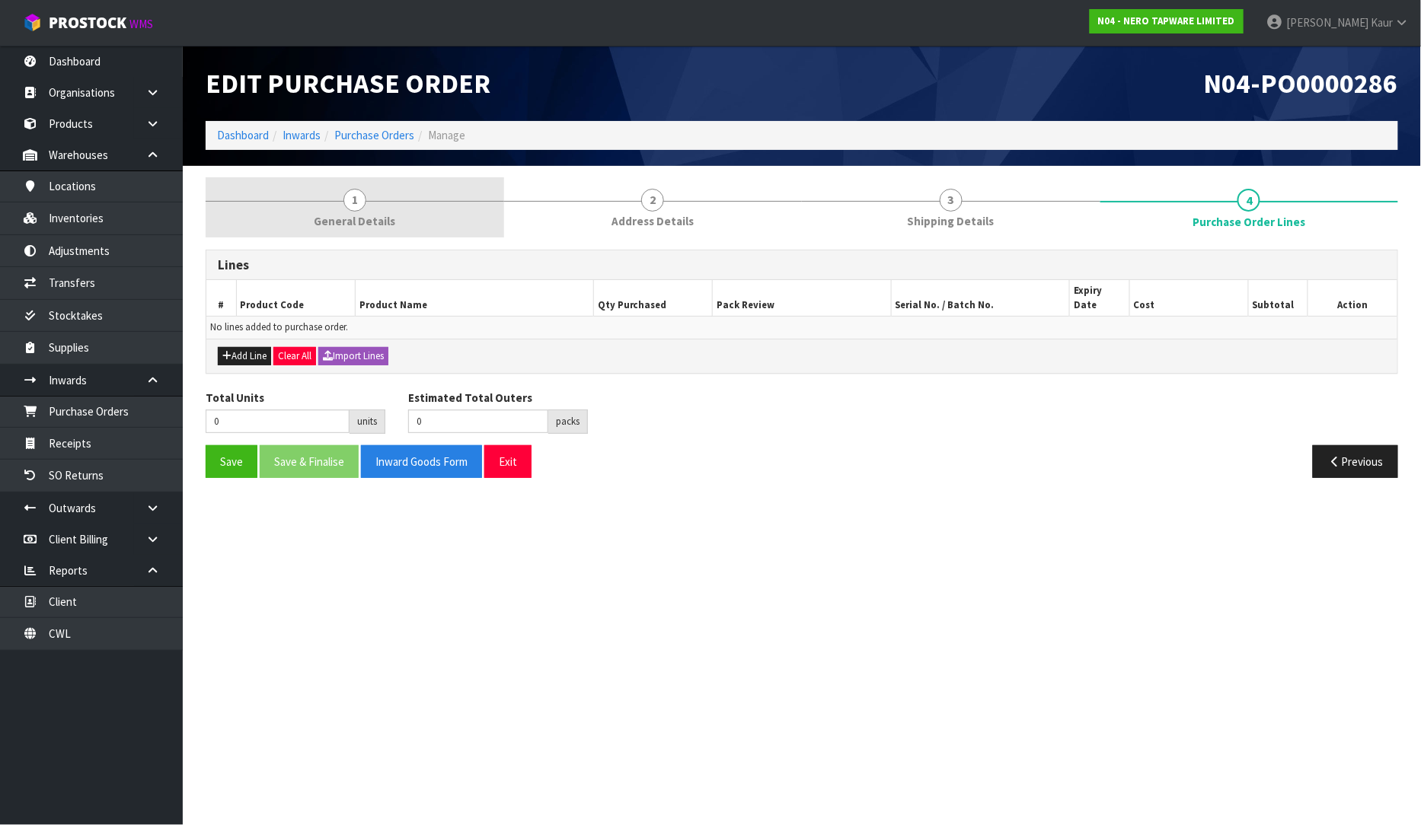
click at [363, 194] on span "1" at bounding box center [354, 200] width 23 height 23
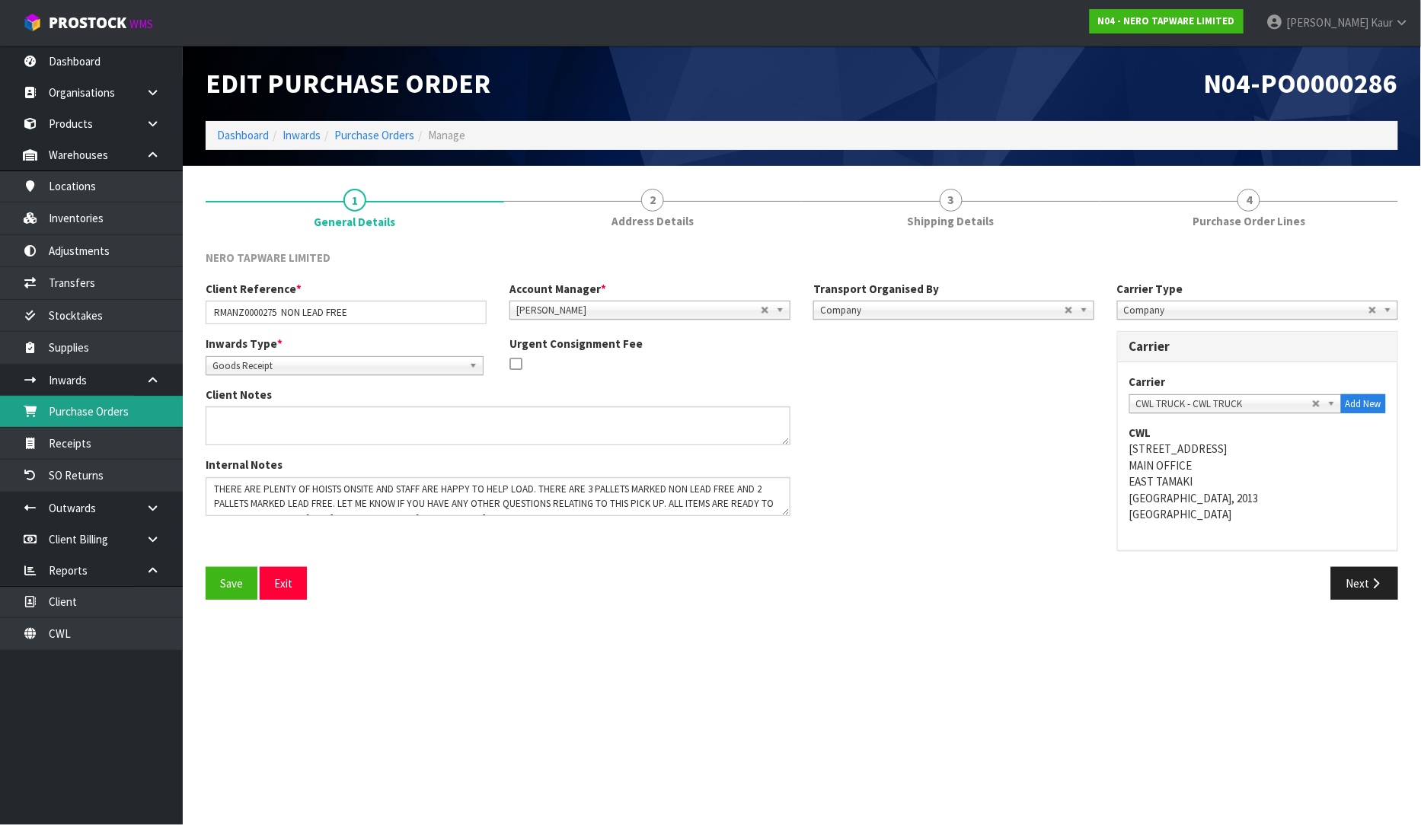
click at [141, 411] on link "Purchase Orders" at bounding box center [91, 411] width 183 height 31
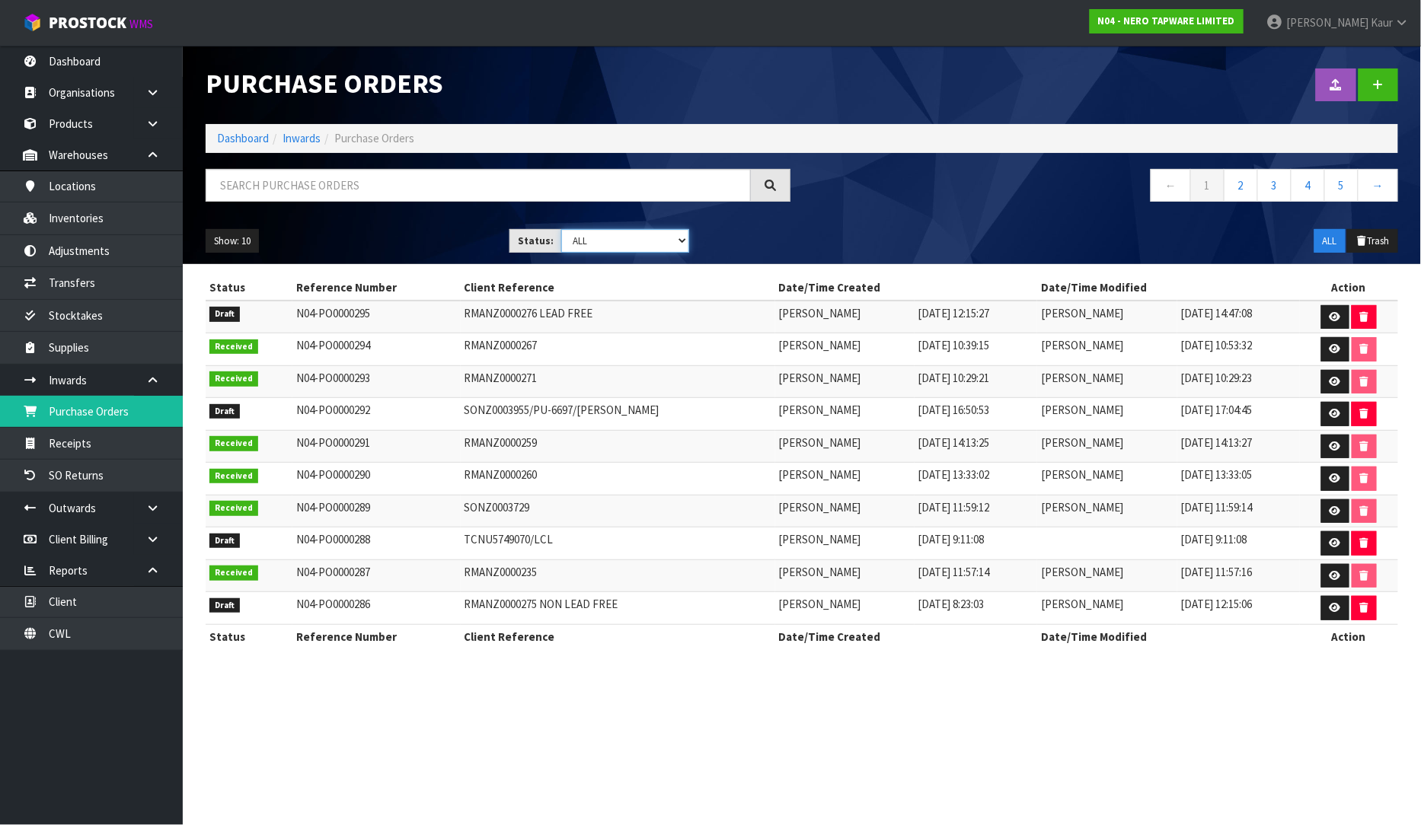
click at [675, 242] on select "Draft Pending Received Cancelled ALL" at bounding box center [625, 241] width 128 height 24
select select "string:0"
click at [561, 229] on select "Draft Pending Received Cancelled ALL" at bounding box center [625, 241] width 128 height 24
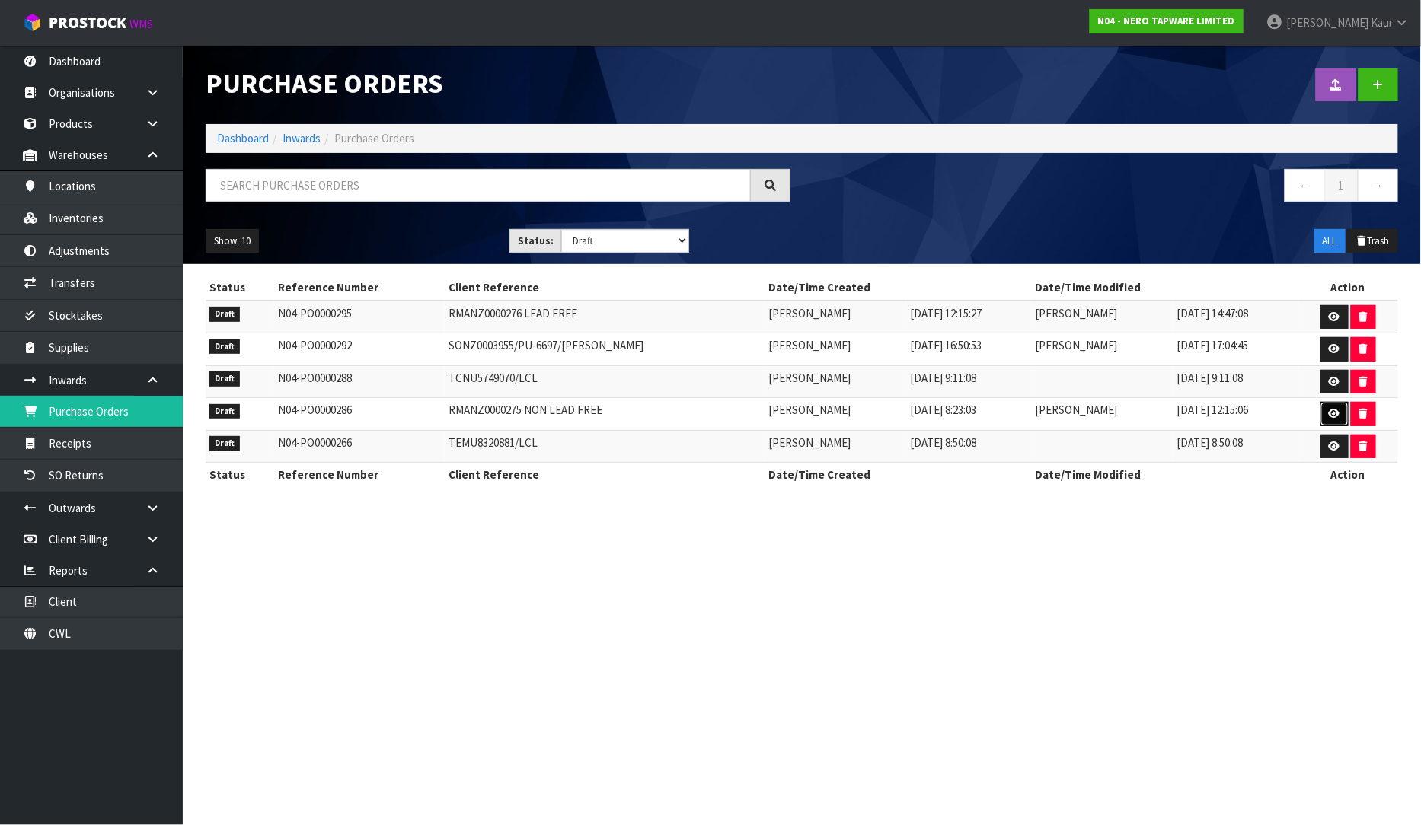
click at [1336, 417] on icon at bounding box center [1334, 414] width 11 height 10
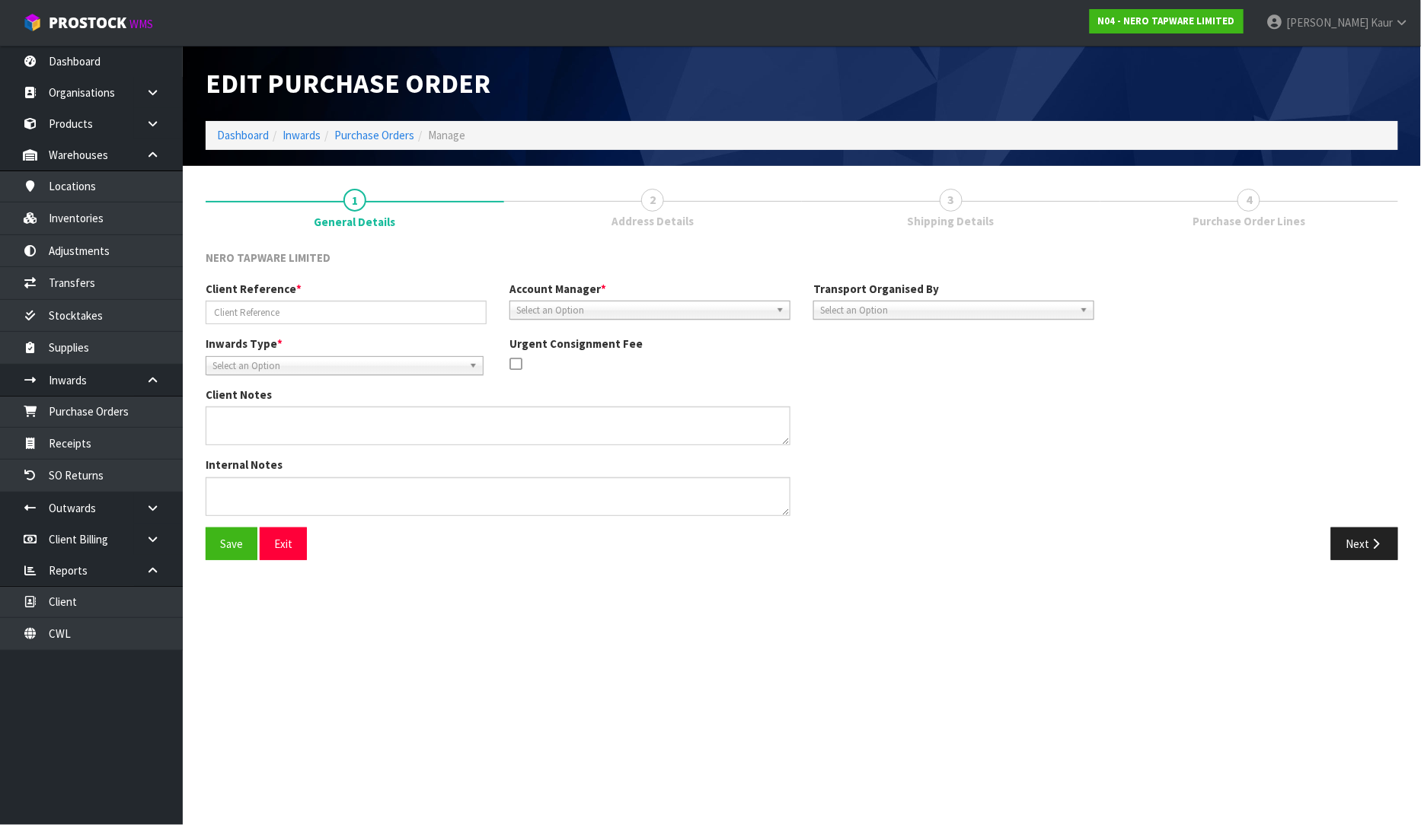
type input "RMANZ0000275 NON LEAD FREE"
type textarea "THERE ARE PLENTY OF HOISTS ONSITE AND STAFF ARE HAPPY TO HELP LOAD. THERE ARE 3…"
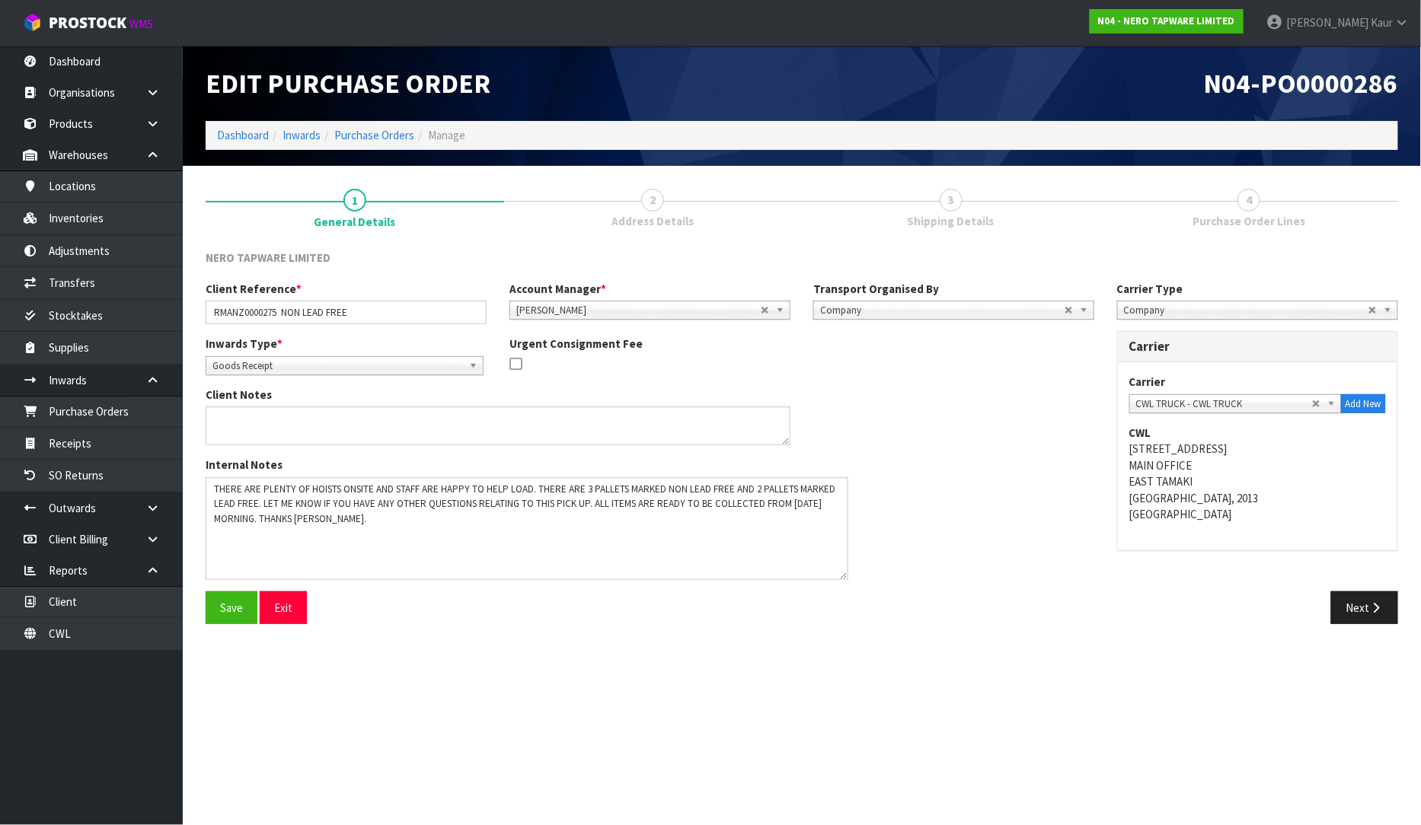
drag, startPoint x: 788, startPoint y: 509, endPoint x: 846, endPoint y: 573, distance: 86.3
click at [846, 573] on textarea at bounding box center [527, 528] width 643 height 103
click at [1384, 602] on button "Next" at bounding box center [1364, 608] width 67 height 33
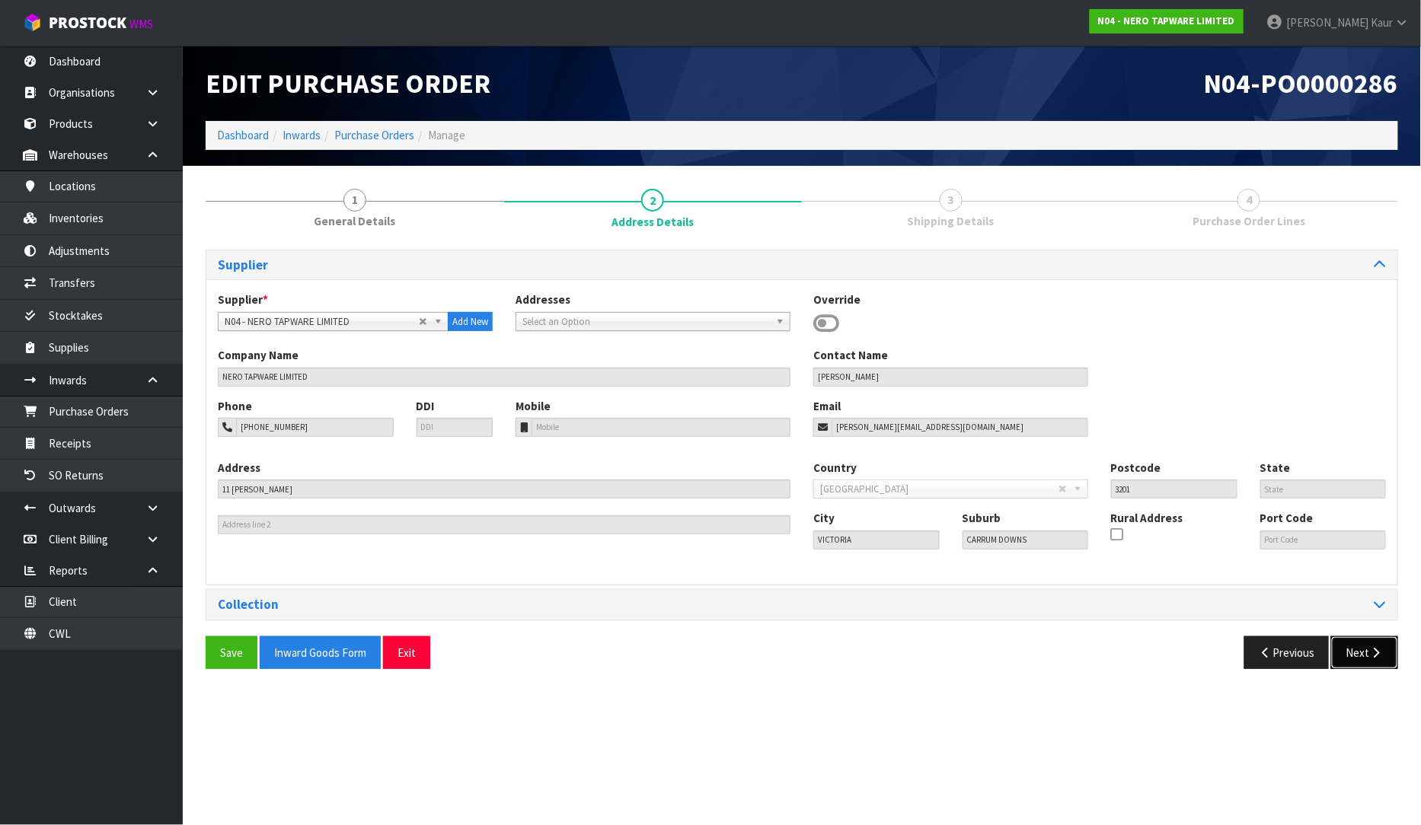
click at [1355, 661] on button "Next" at bounding box center [1364, 653] width 67 height 33
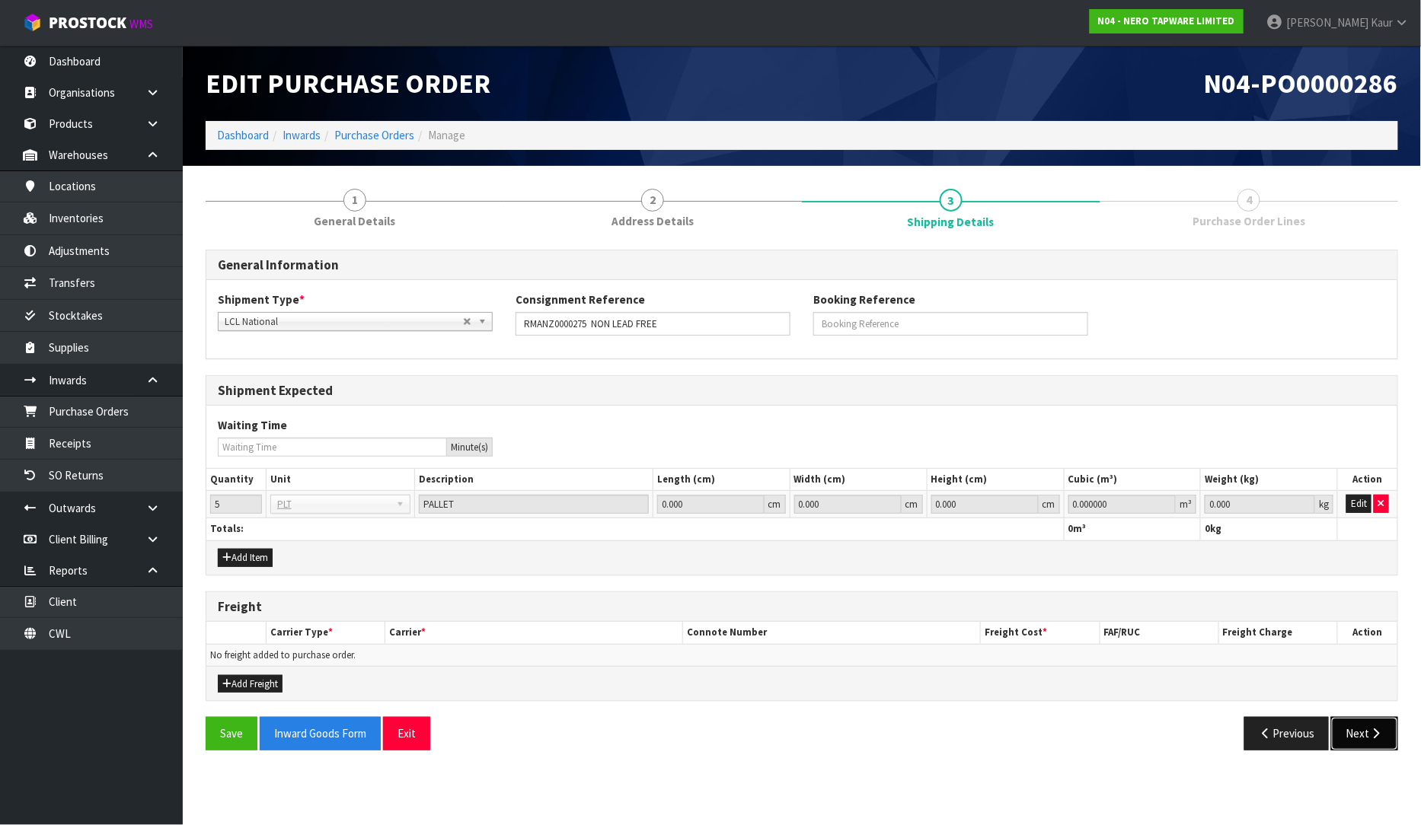
click at [1353, 733] on button "Next" at bounding box center [1364, 733] width 67 height 33
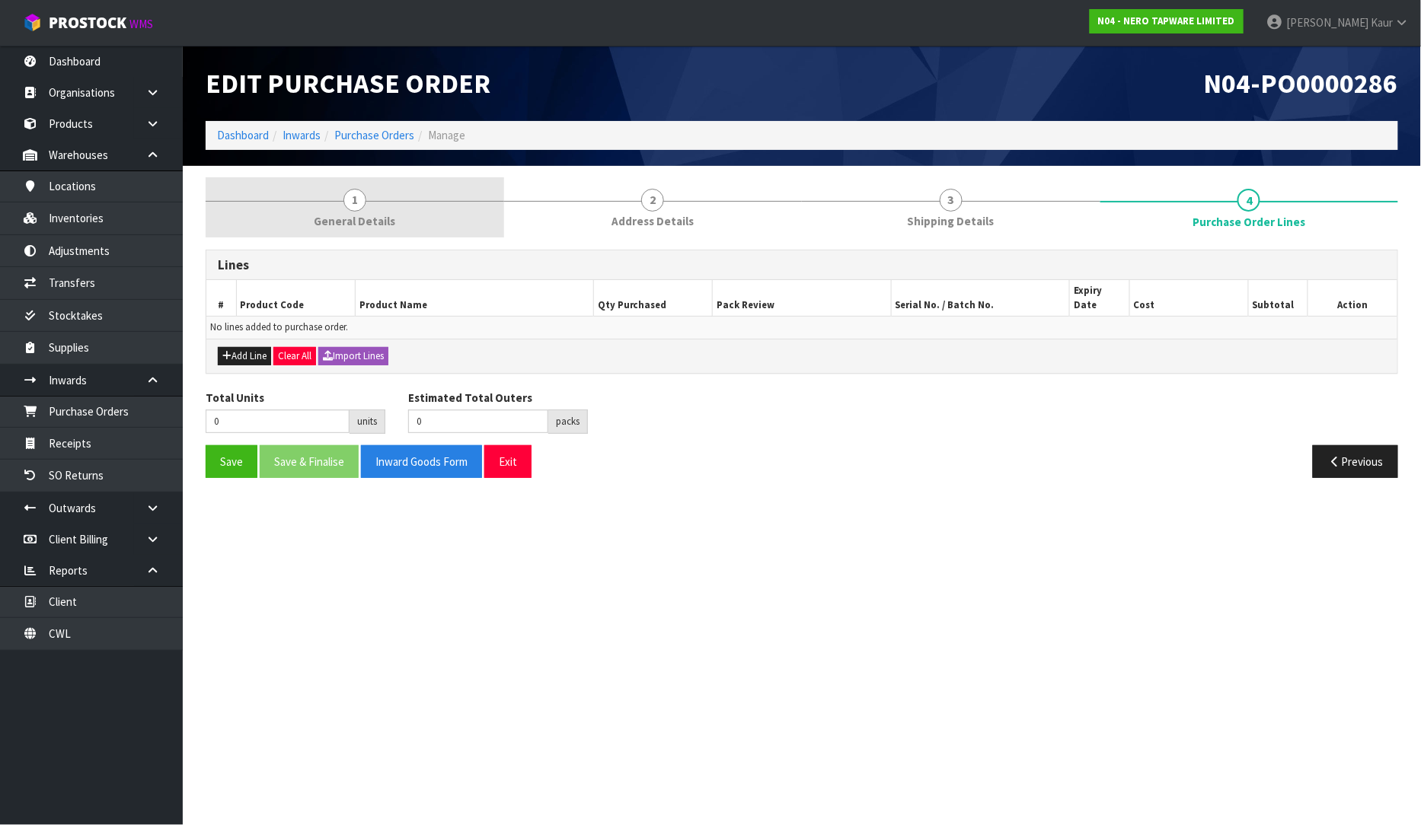
click at [370, 219] on span "General Details" at bounding box center [354, 221] width 81 height 16
